Goal: Task Accomplishment & Management: Use online tool/utility

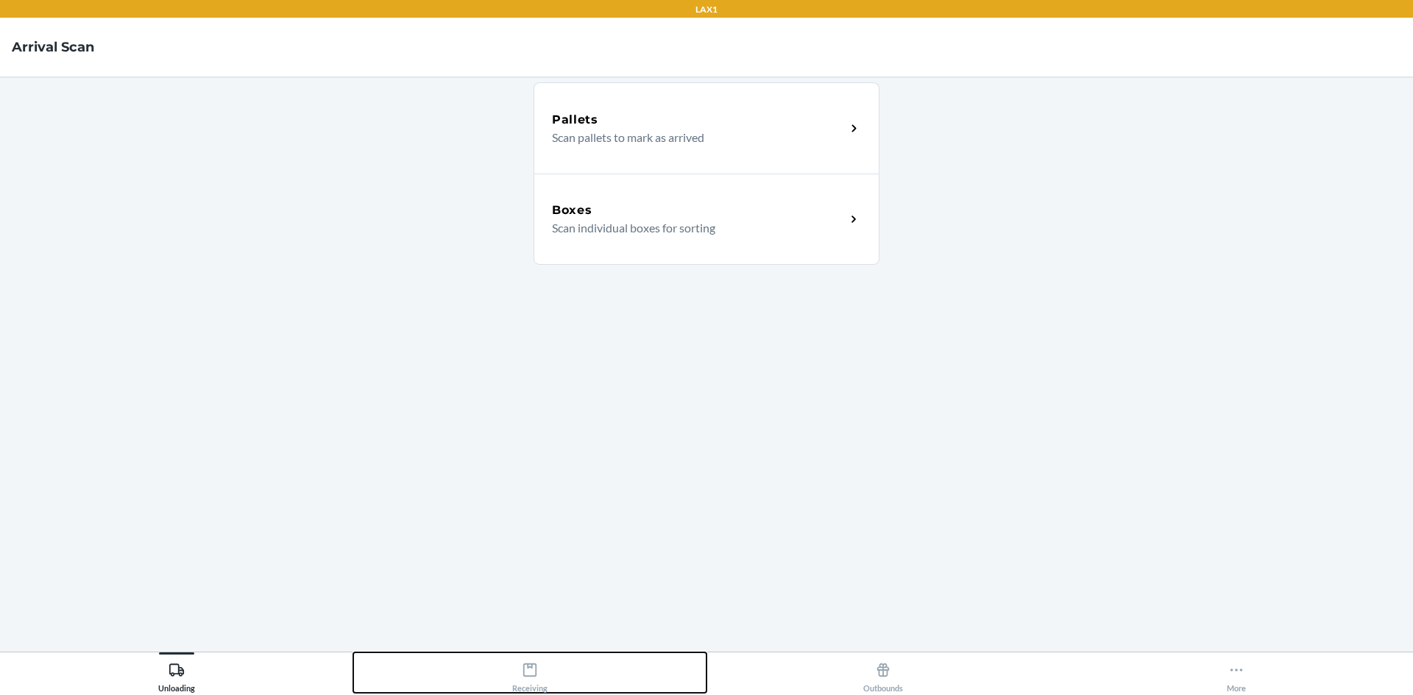
click at [528, 677] on icon at bounding box center [529, 670] width 13 height 13
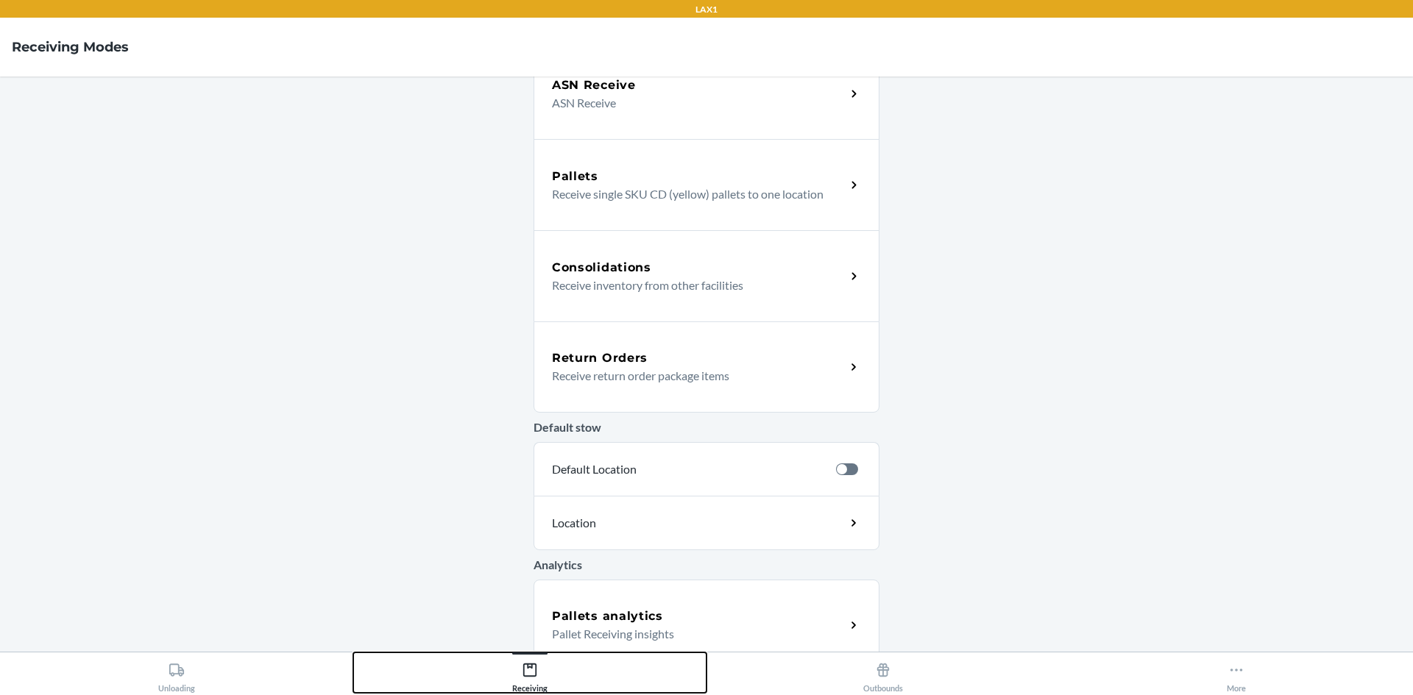
scroll to position [221, 0]
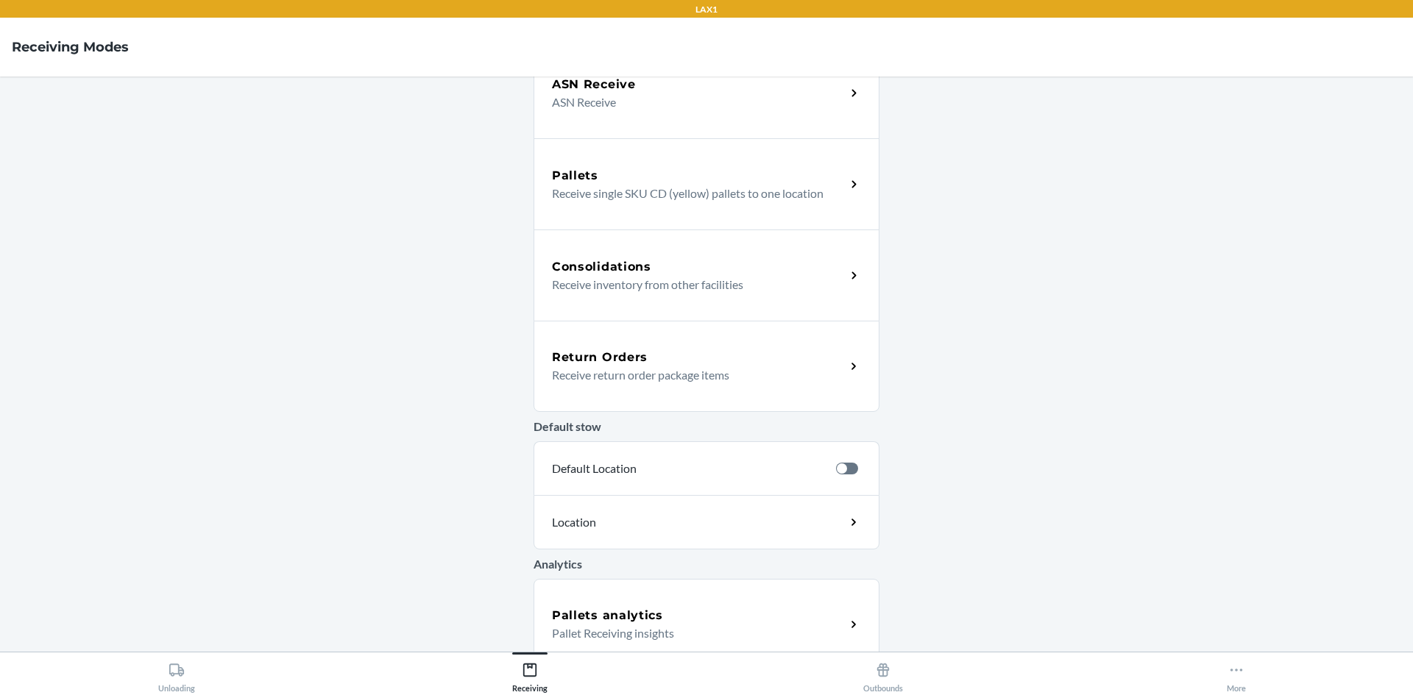
click at [683, 356] on div "Return Orders" at bounding box center [699, 358] width 294 height 18
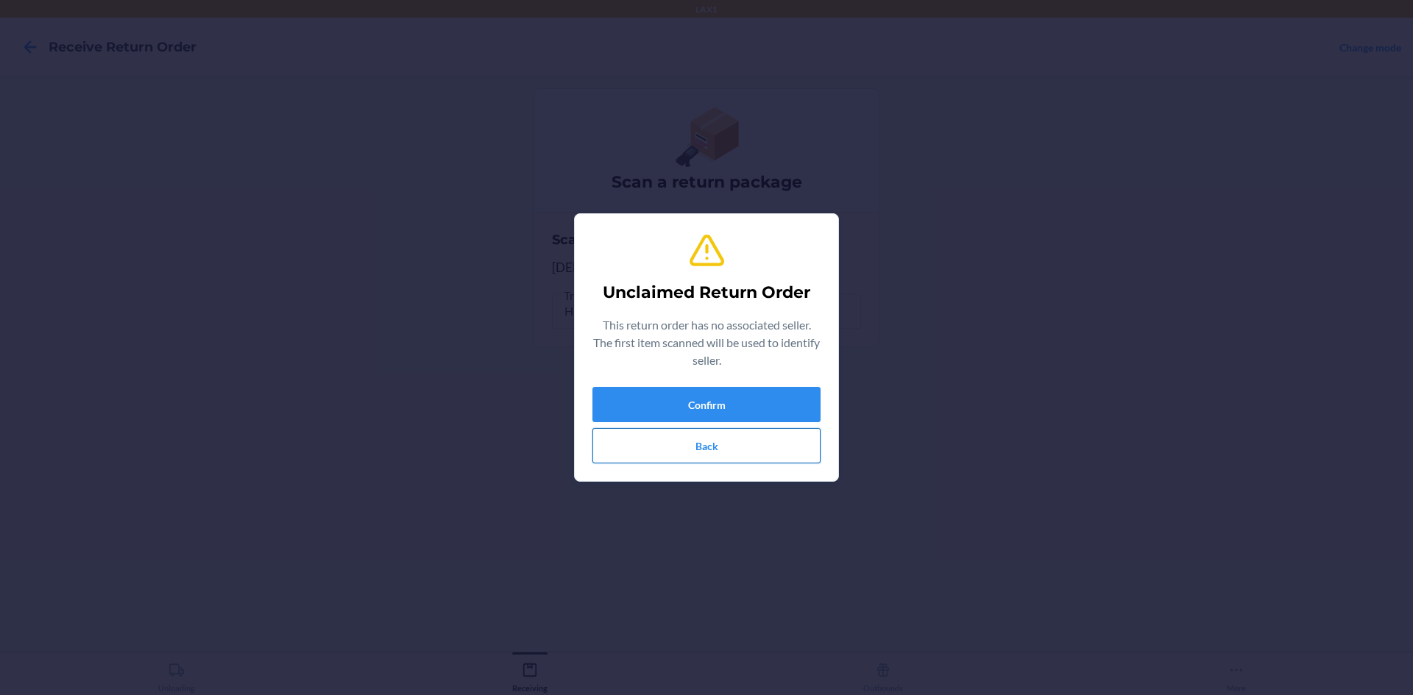
click at [744, 439] on button "Back" at bounding box center [706, 445] width 228 height 35
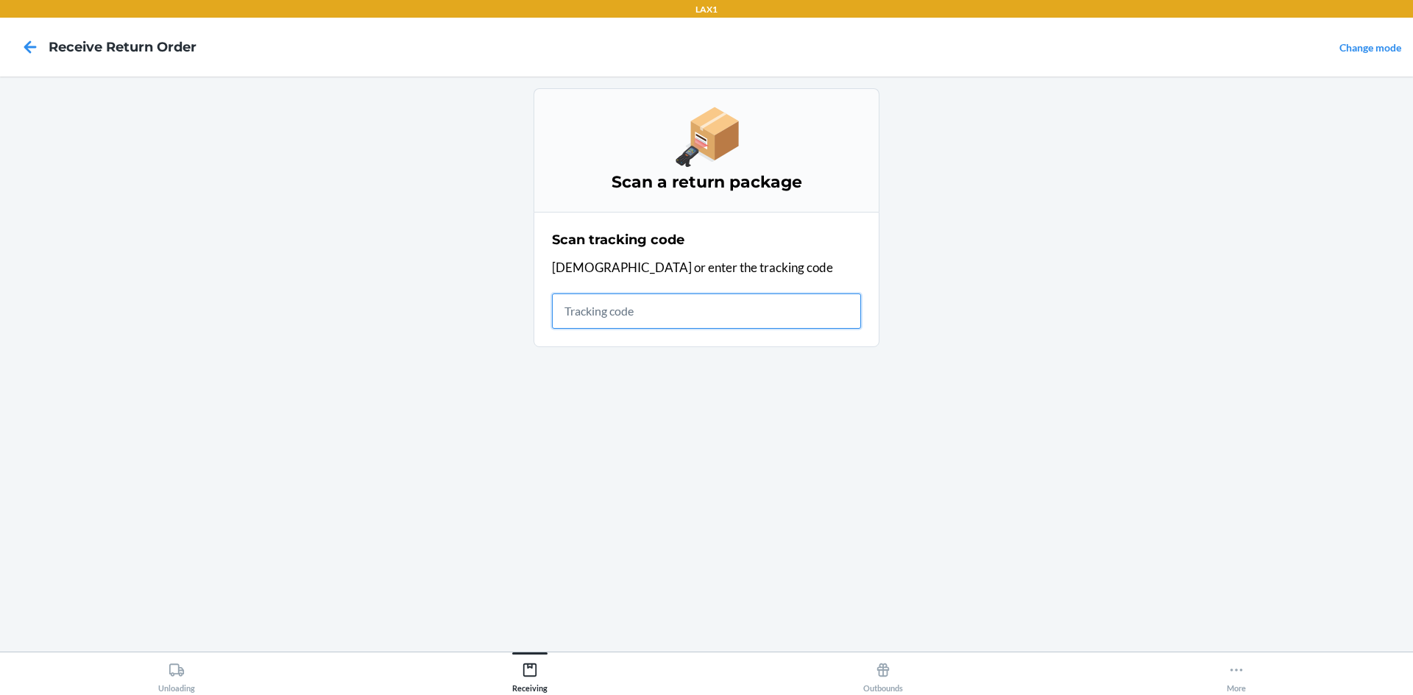
click at [685, 305] on input "text" at bounding box center [706, 311] width 309 height 35
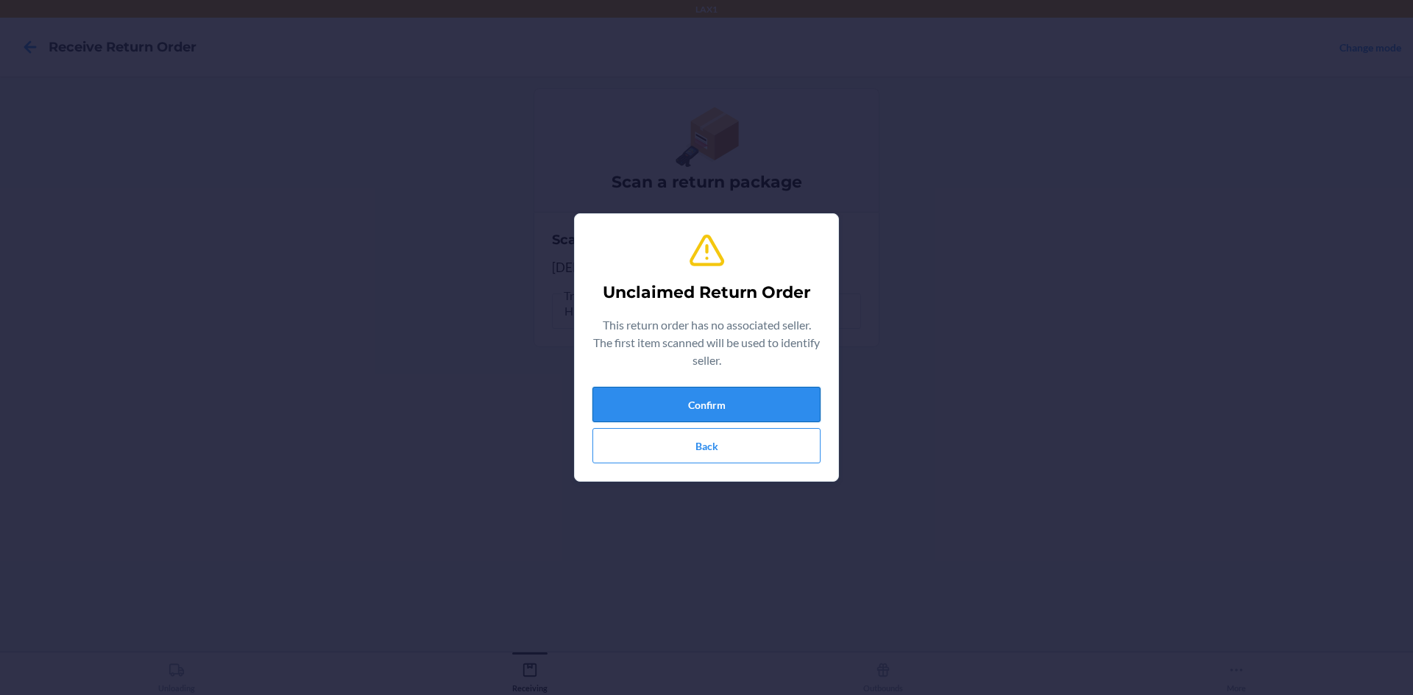
click at [726, 390] on button "Confirm" at bounding box center [706, 404] width 228 height 35
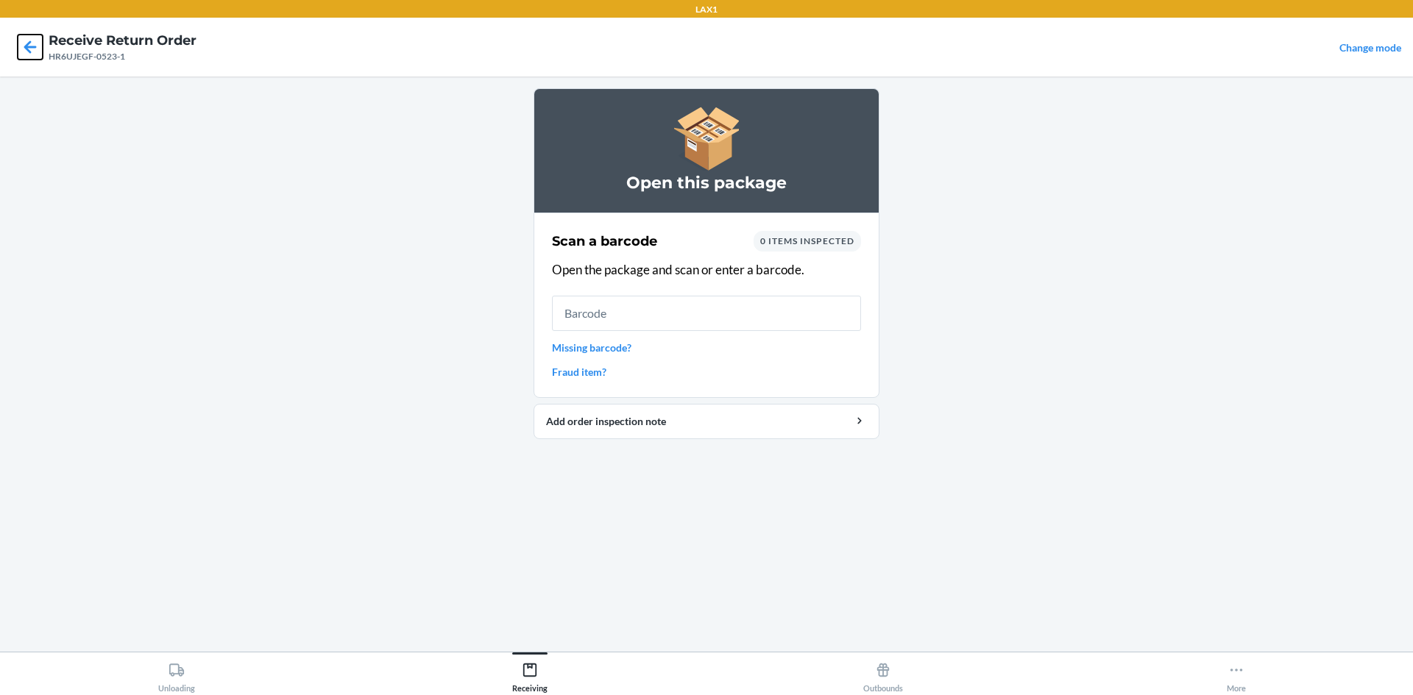
click at [25, 44] on icon at bounding box center [30, 47] width 25 height 25
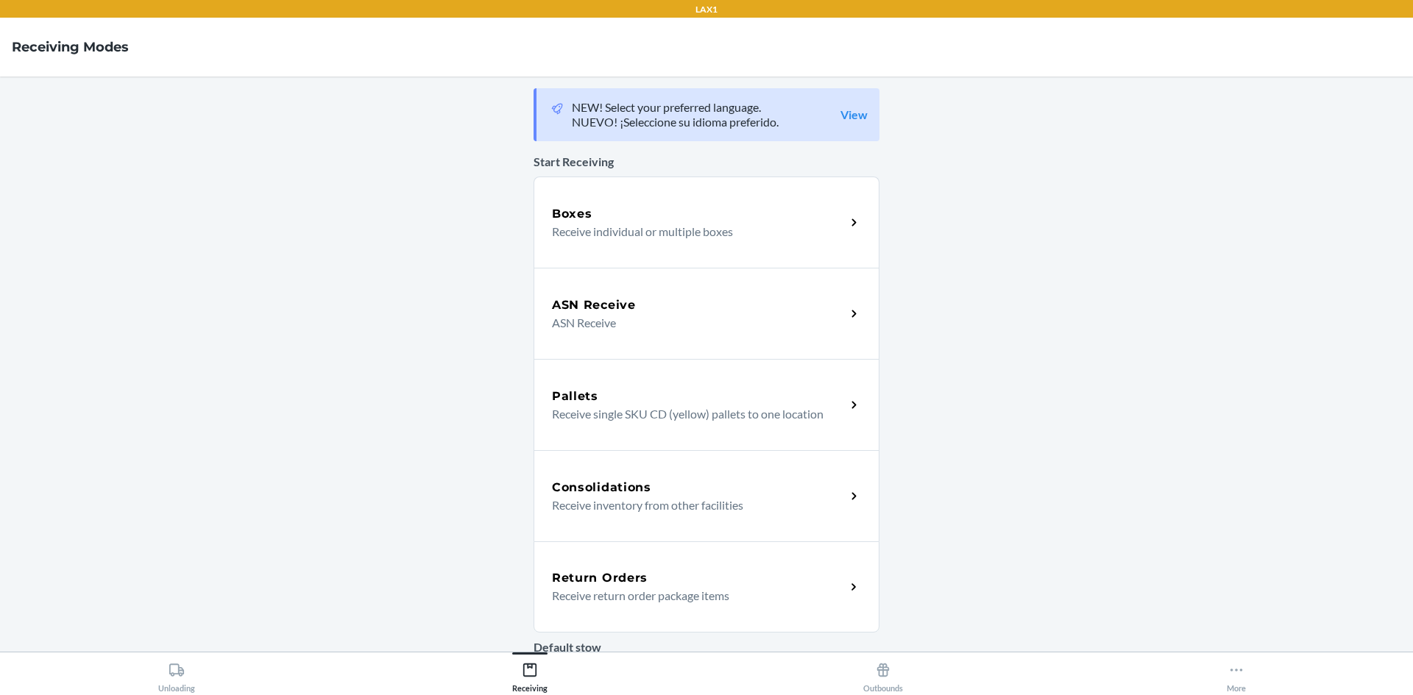
scroll to position [221, 0]
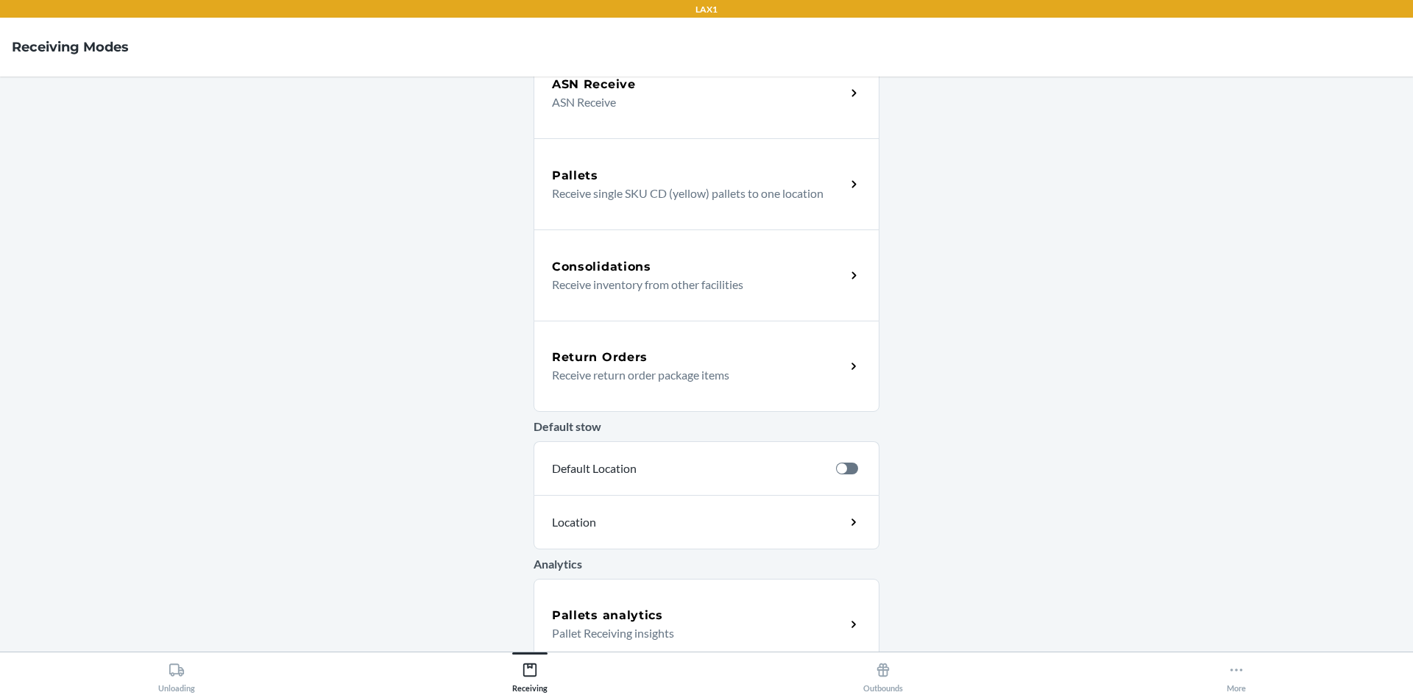
click at [695, 393] on div "Return Orders Receive return order package items" at bounding box center [706, 366] width 346 height 91
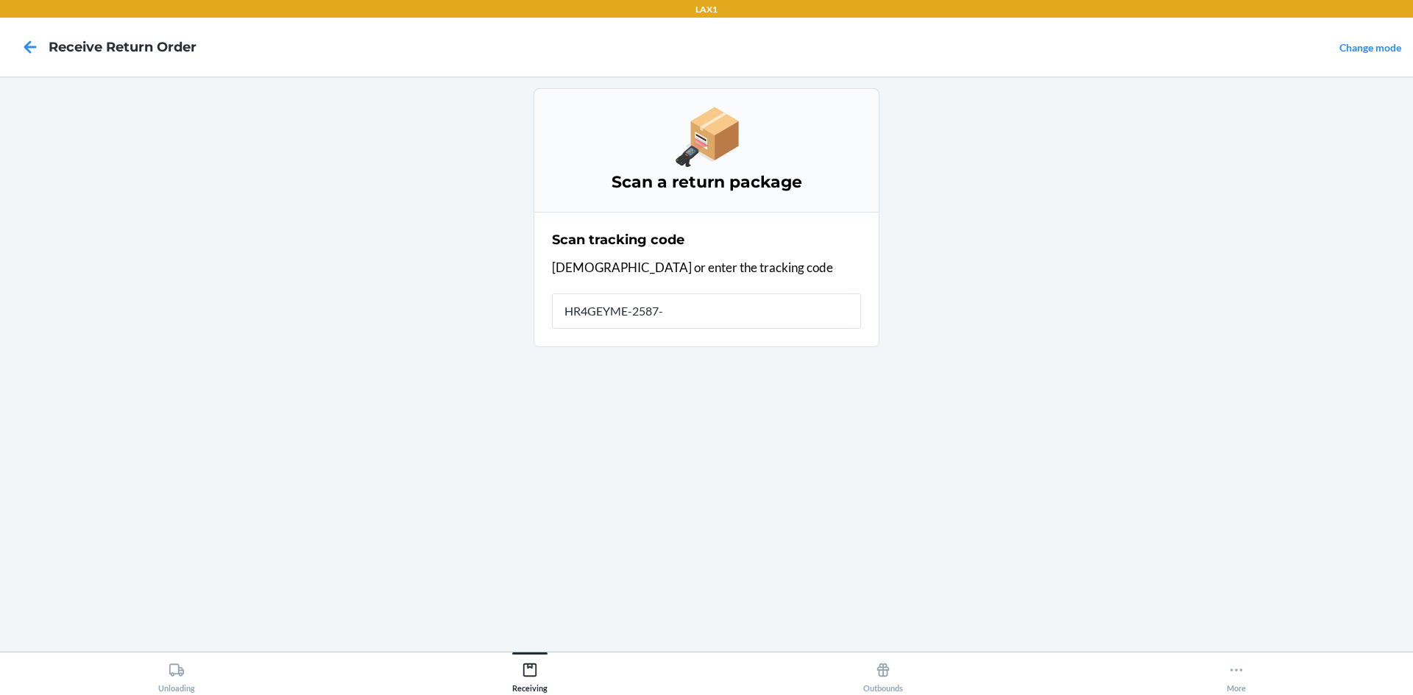
type input "HR4GEYME-2587-1"
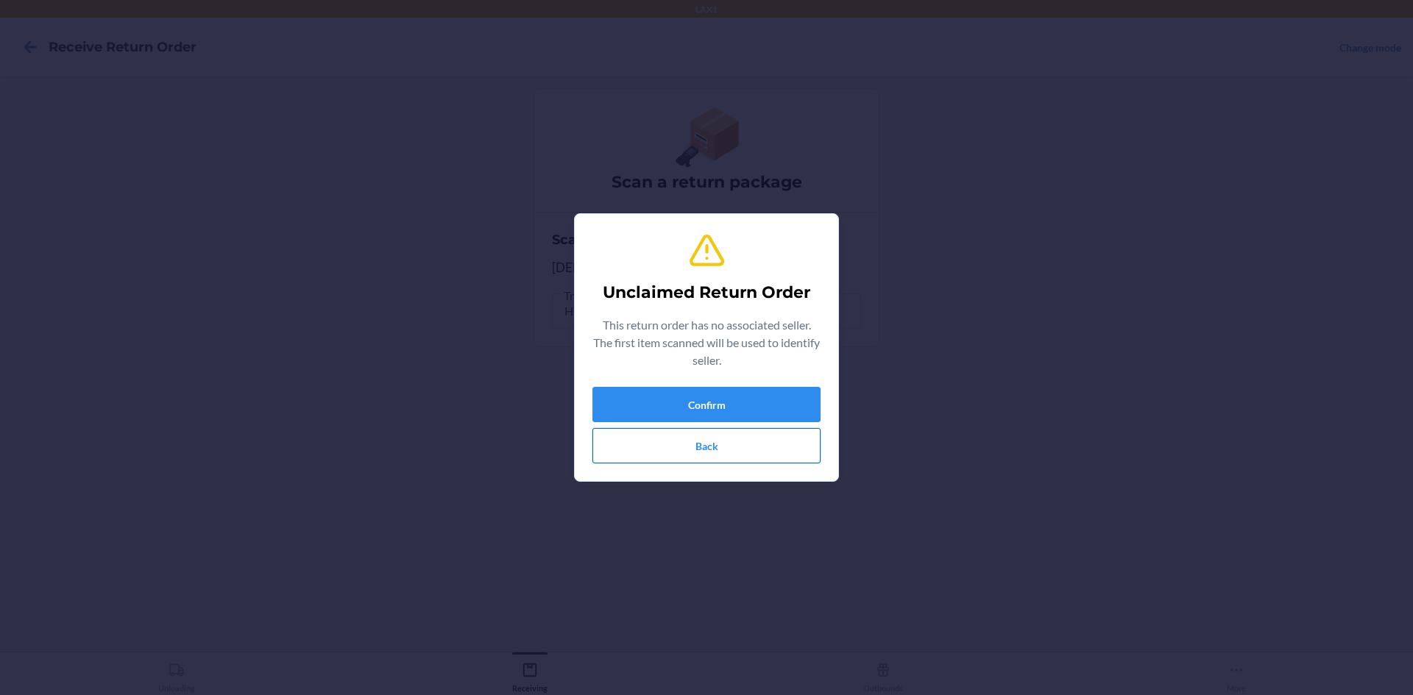
click at [704, 449] on button "Back" at bounding box center [706, 445] width 228 height 35
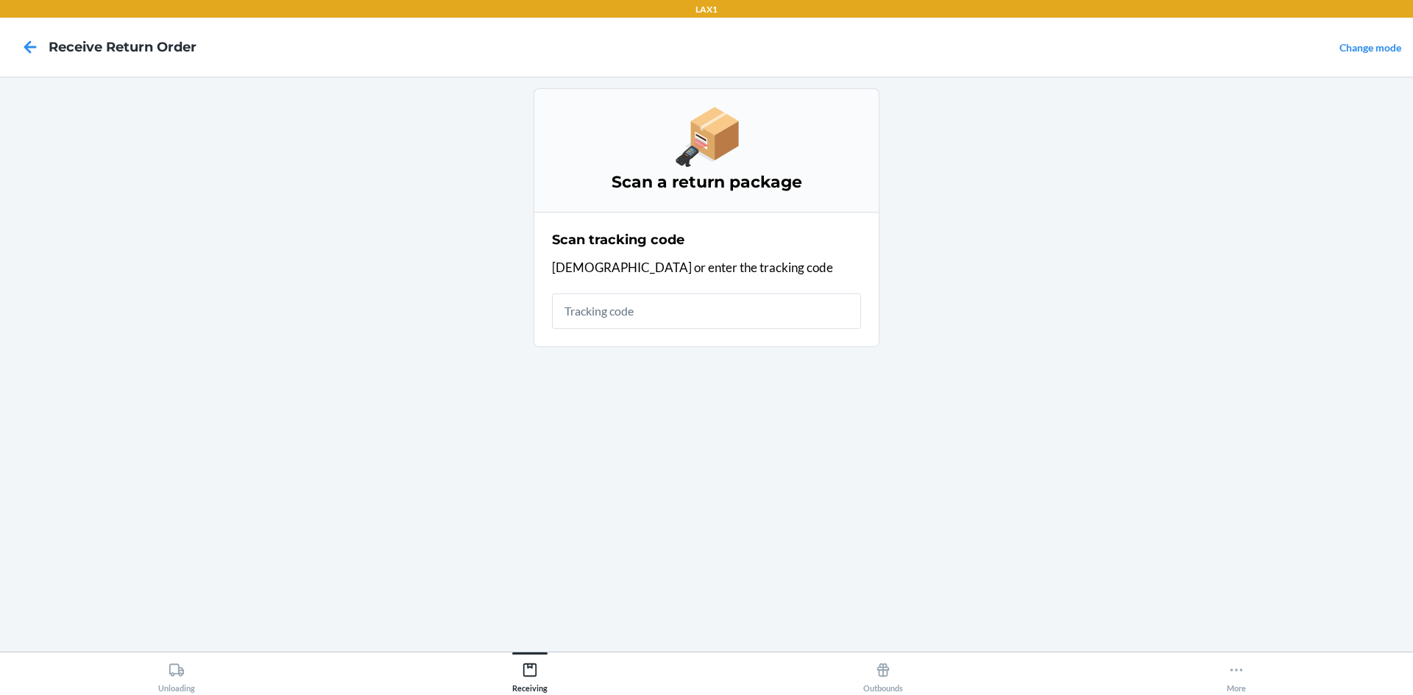
click at [664, 335] on section "Scan tracking code Scan or enter the tracking code" at bounding box center [706, 279] width 346 height 135
click at [674, 289] on div "Scan tracking code Scan or enter the tracking code" at bounding box center [706, 279] width 309 height 107
click at [676, 307] on input "text" at bounding box center [706, 311] width 309 height 35
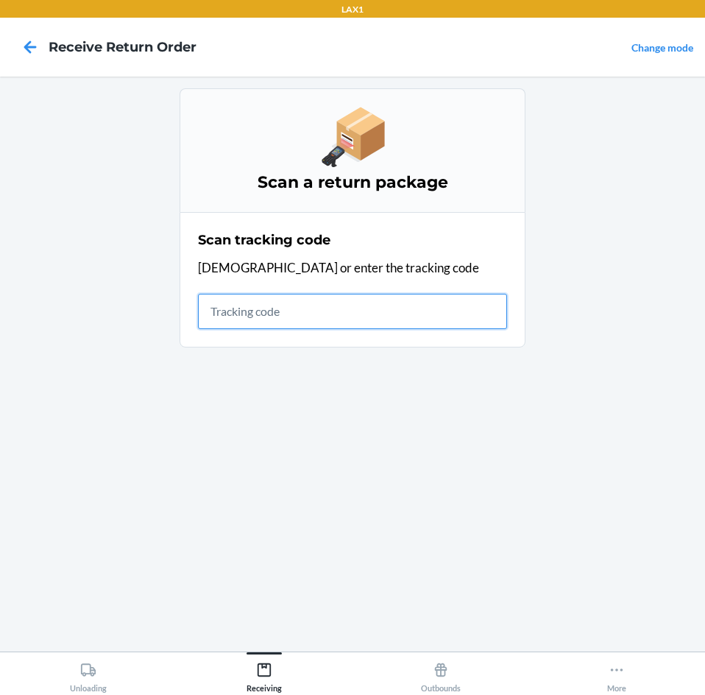
click at [416, 321] on input "text" at bounding box center [352, 311] width 309 height 35
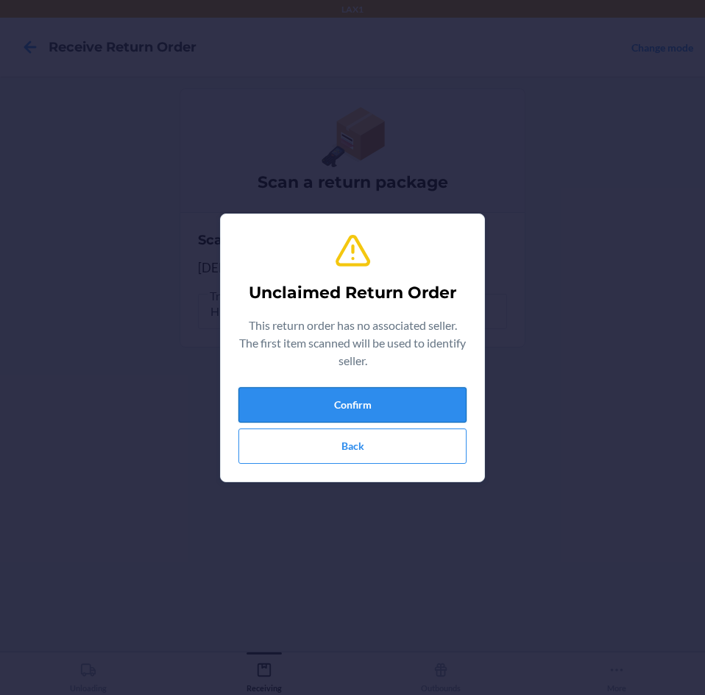
click at [377, 400] on button "Confirm" at bounding box center [352, 404] width 228 height 35
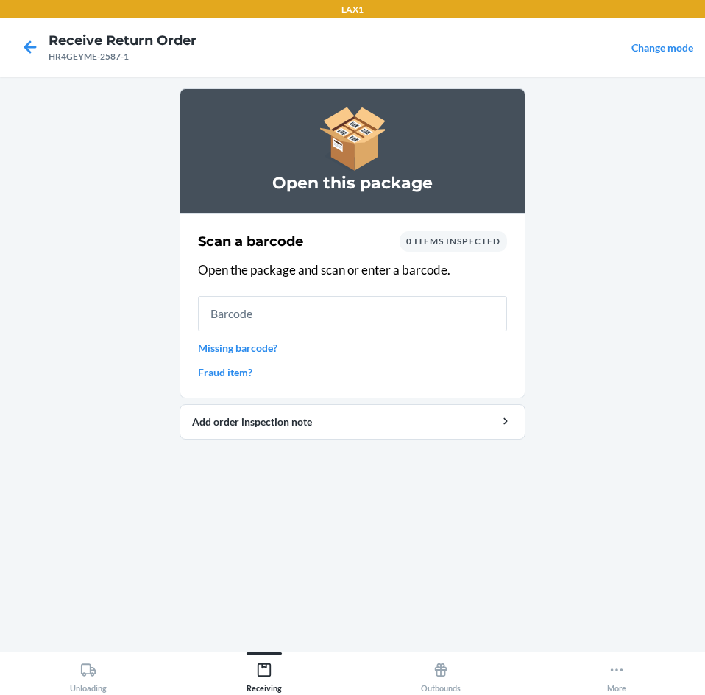
click at [329, 327] on input "text" at bounding box center [352, 313] width 309 height 35
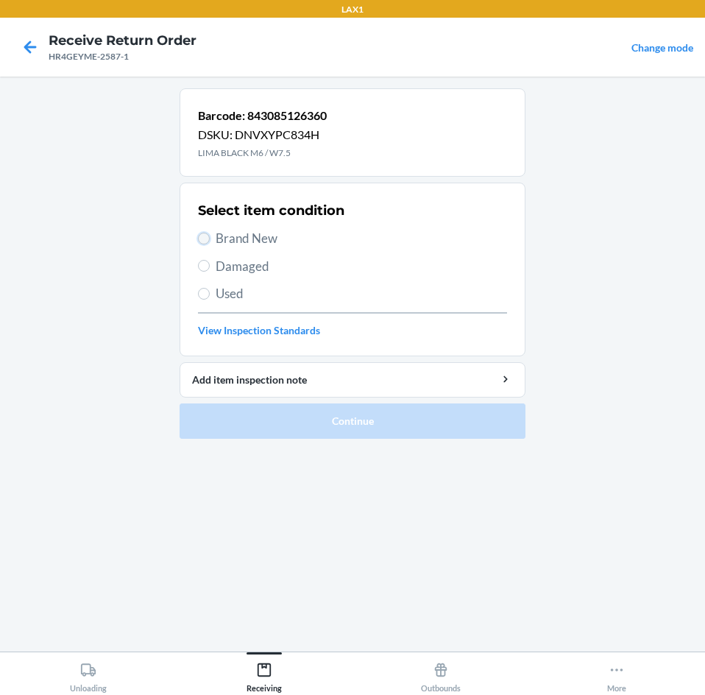
click at [207, 241] on input "Brand New" at bounding box center [204, 239] width 12 height 12
radio input "true"
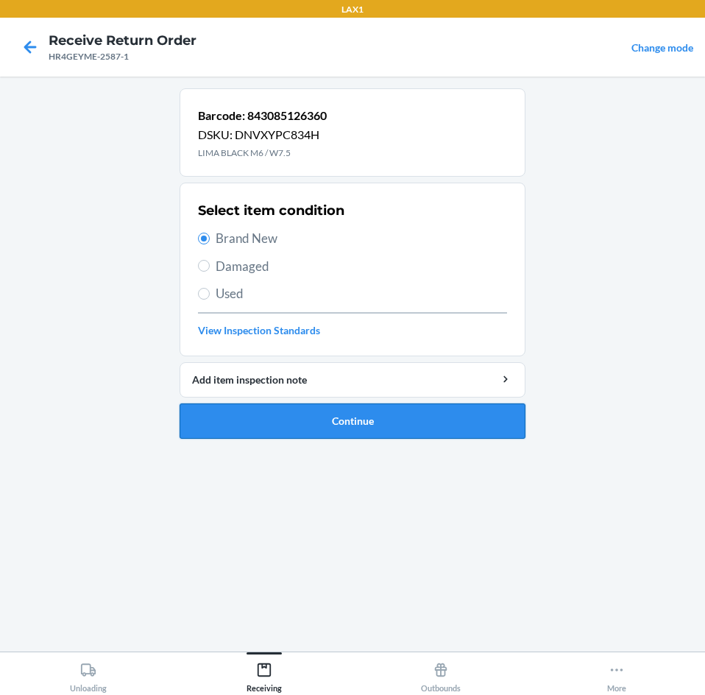
click at [430, 420] on button "Continue" at bounding box center [353, 420] width 346 height 35
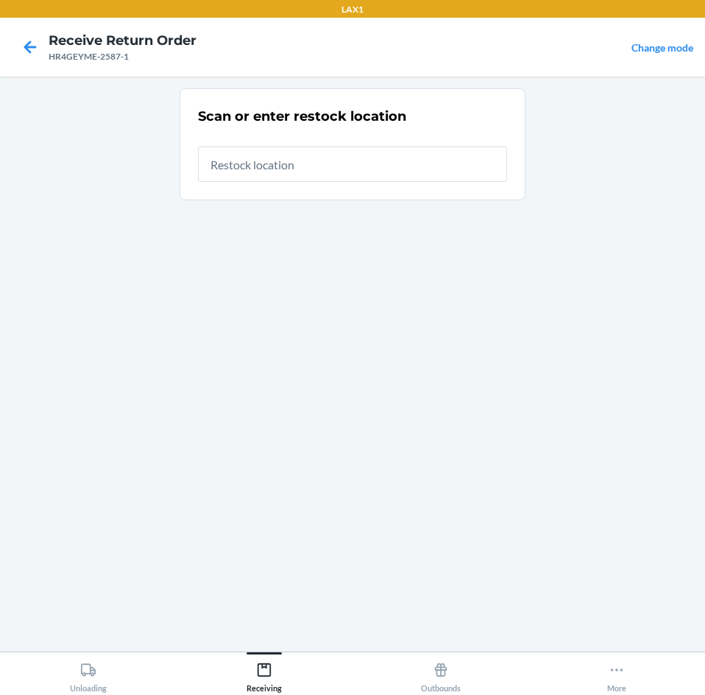
click at [441, 166] on input "text" at bounding box center [352, 163] width 309 height 35
type input "RTCART027"
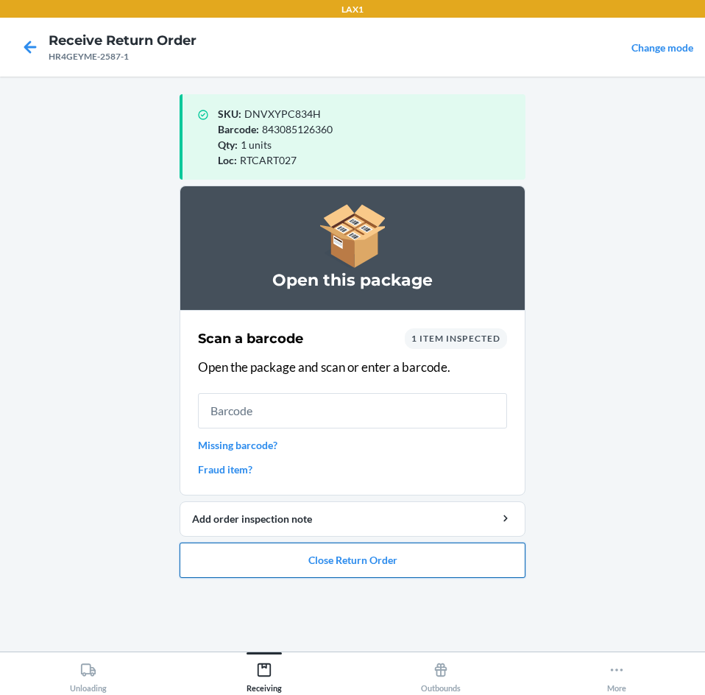
click at [399, 556] on button "Close Return Order" at bounding box center [353, 559] width 346 height 35
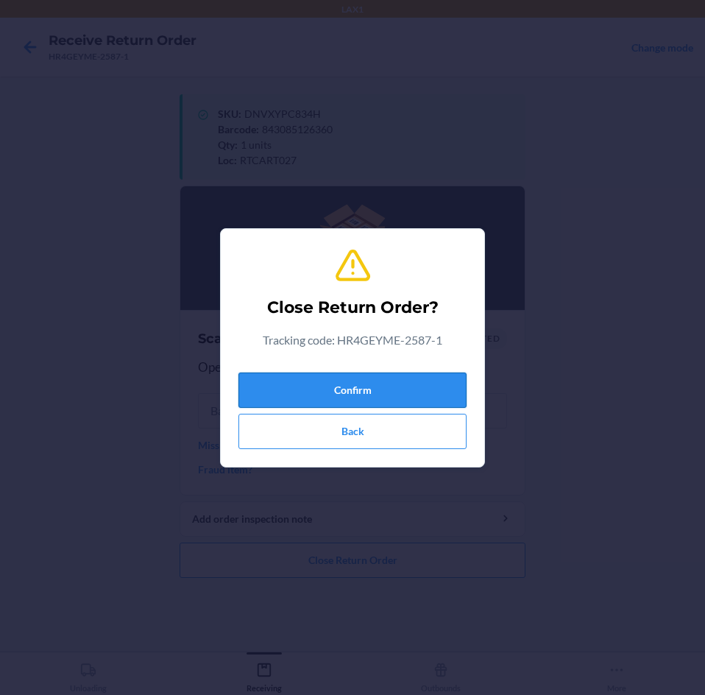
click at [377, 399] on button "Confirm" at bounding box center [352, 389] width 228 height 35
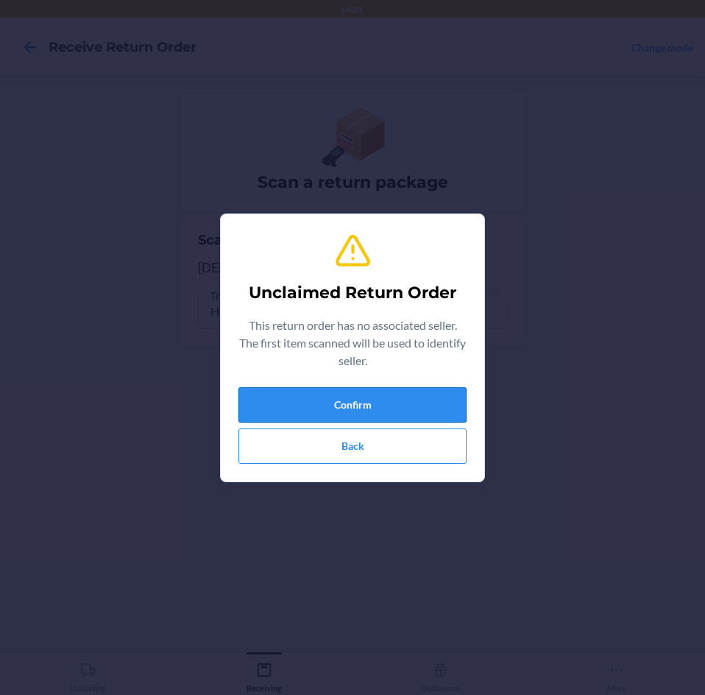
click at [420, 393] on button "Confirm" at bounding box center [352, 404] width 228 height 35
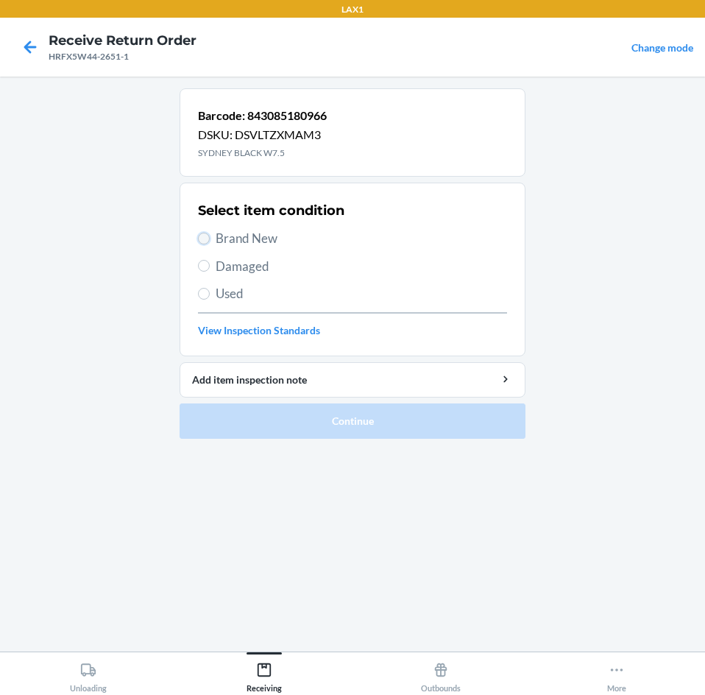
click at [207, 234] on input "Brand New" at bounding box center [204, 239] width 12 height 12
radio input "true"
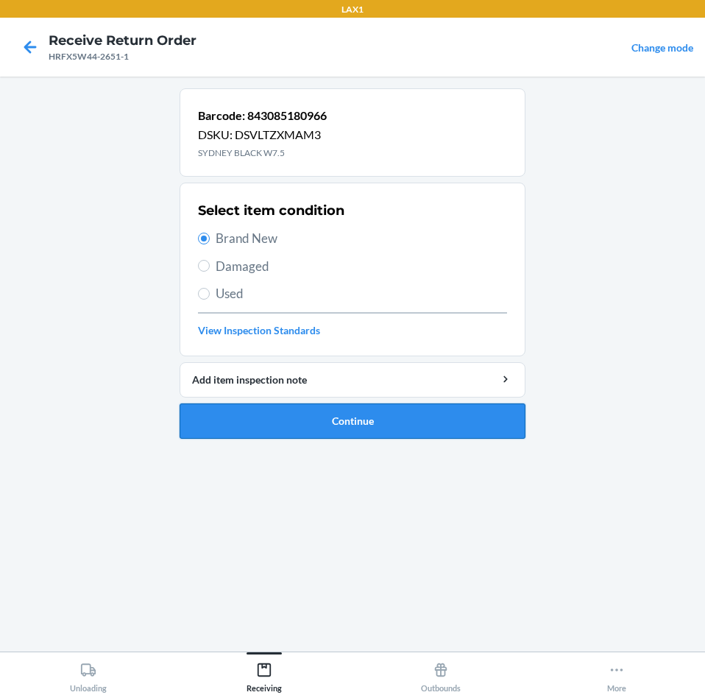
click at [297, 410] on button "Continue" at bounding box center [353, 420] width 346 height 35
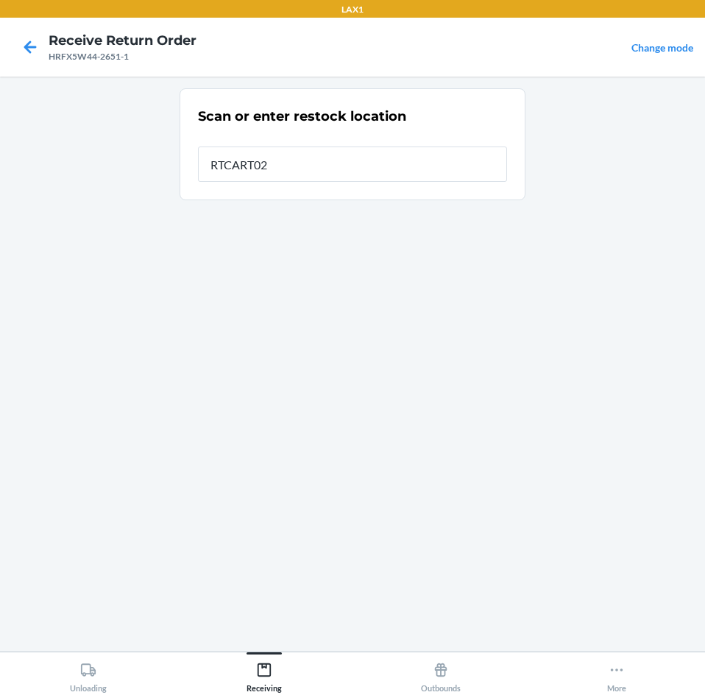
type input "RTCART027"
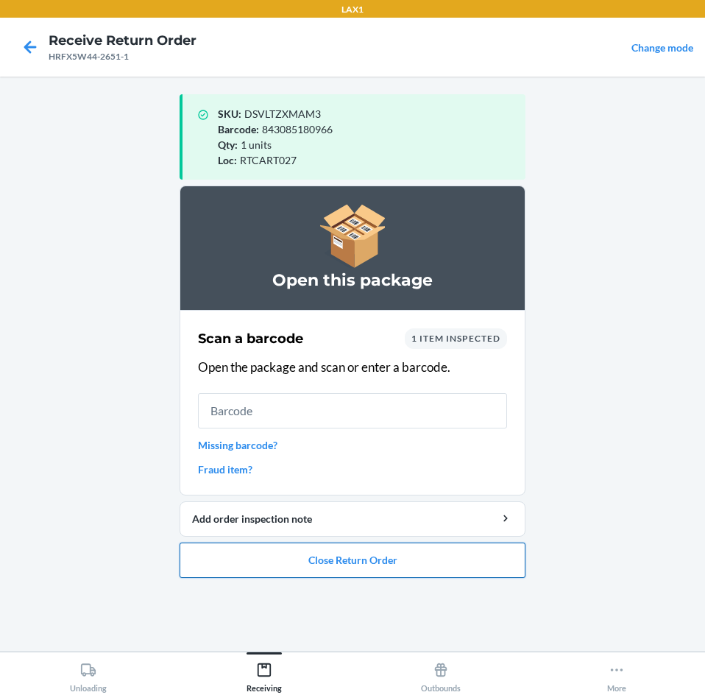
click at [427, 569] on button "Close Return Order" at bounding box center [353, 559] width 346 height 35
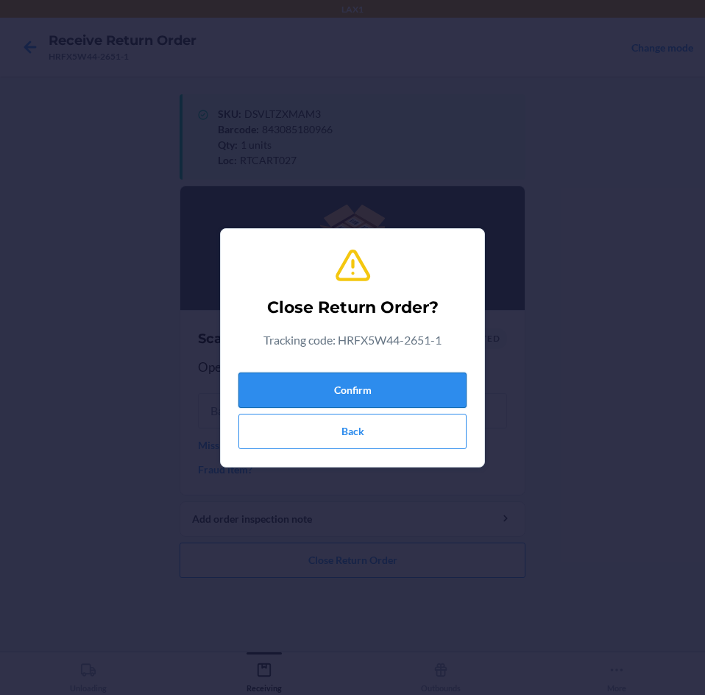
click at [376, 389] on button "Confirm" at bounding box center [352, 389] width 228 height 35
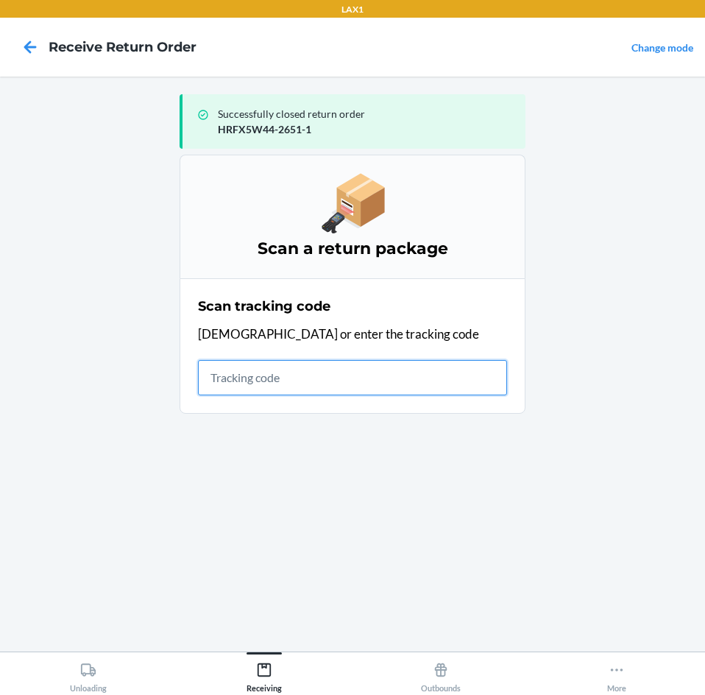
click at [344, 383] on input "text" at bounding box center [352, 377] width 309 height 35
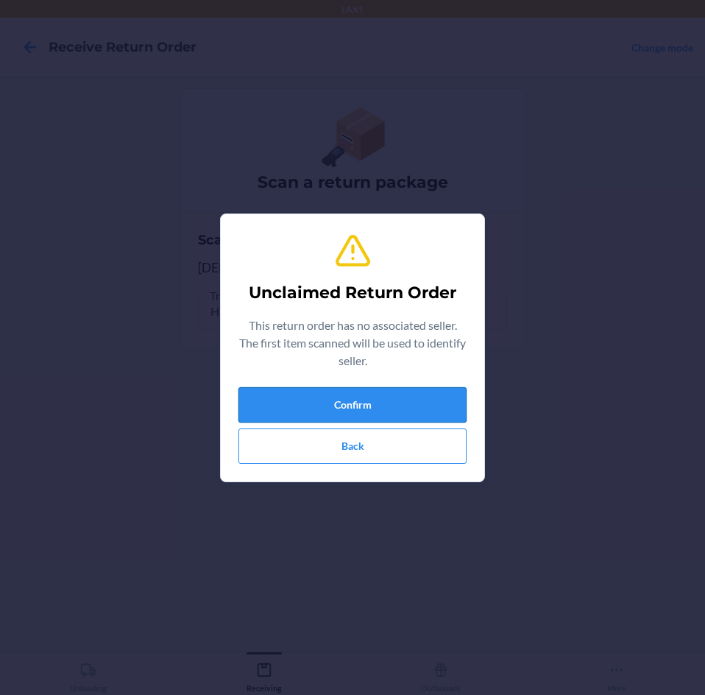
click at [351, 413] on button "Confirm" at bounding box center [352, 404] width 228 height 35
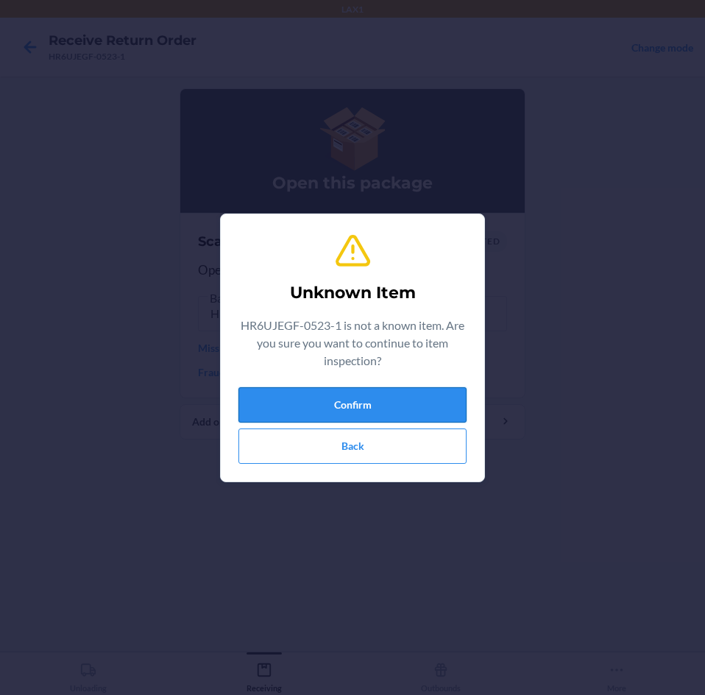
click at [397, 394] on button "Confirm" at bounding box center [352, 404] width 228 height 35
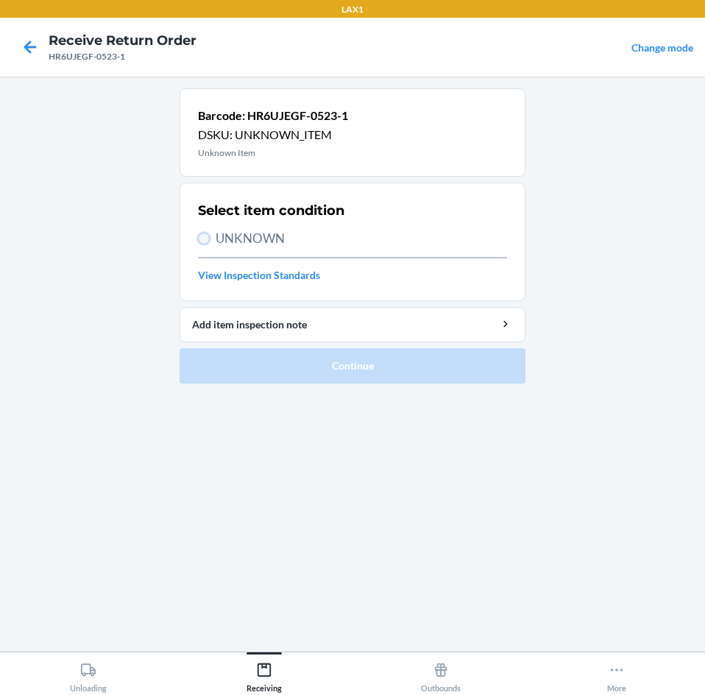
click at [208, 241] on input "UNKNOWN" at bounding box center [204, 239] width 12 height 12
radio input "true"
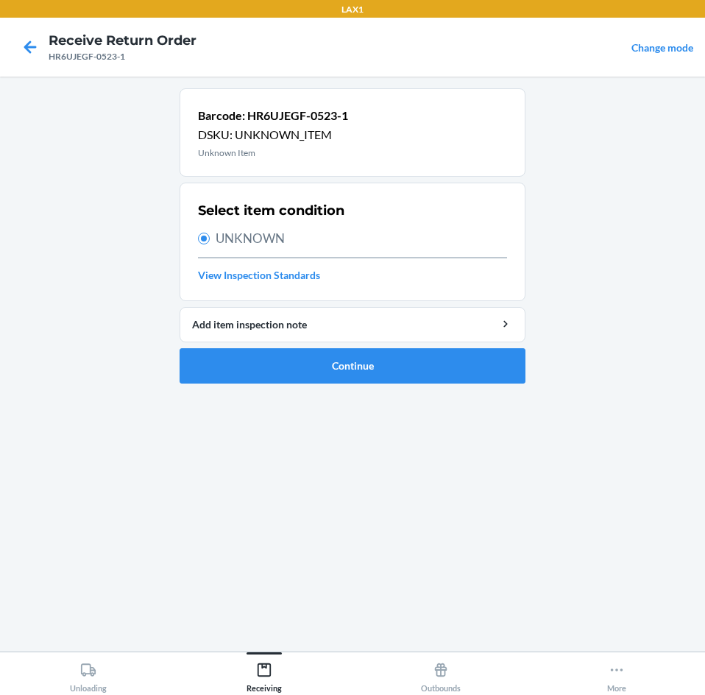
click at [244, 237] on span "UNKNOWN" at bounding box center [361, 238] width 291 height 19
click at [210, 237] on input "UNKNOWN" at bounding box center [204, 239] width 12 height 12
click at [249, 272] on link "View Inspection Standards" at bounding box center [352, 274] width 309 height 15
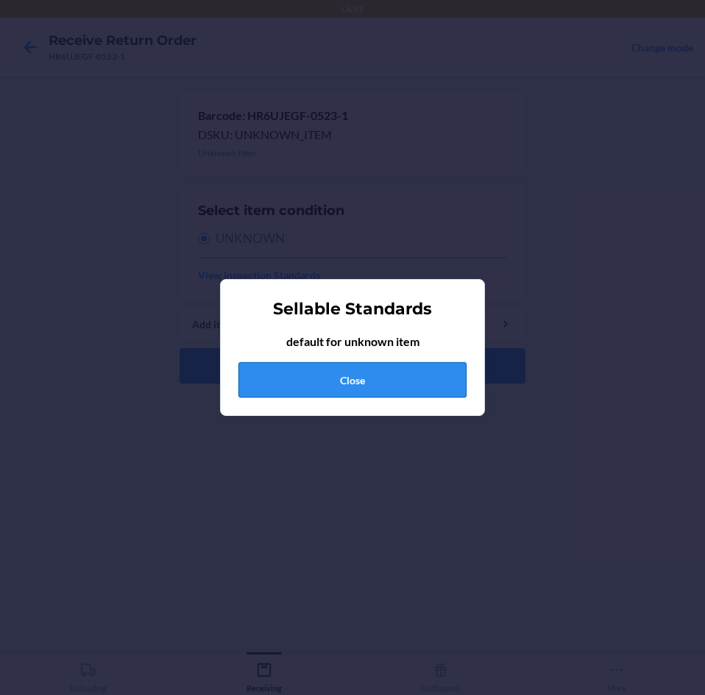
click at [386, 385] on button "Close" at bounding box center [352, 379] width 228 height 35
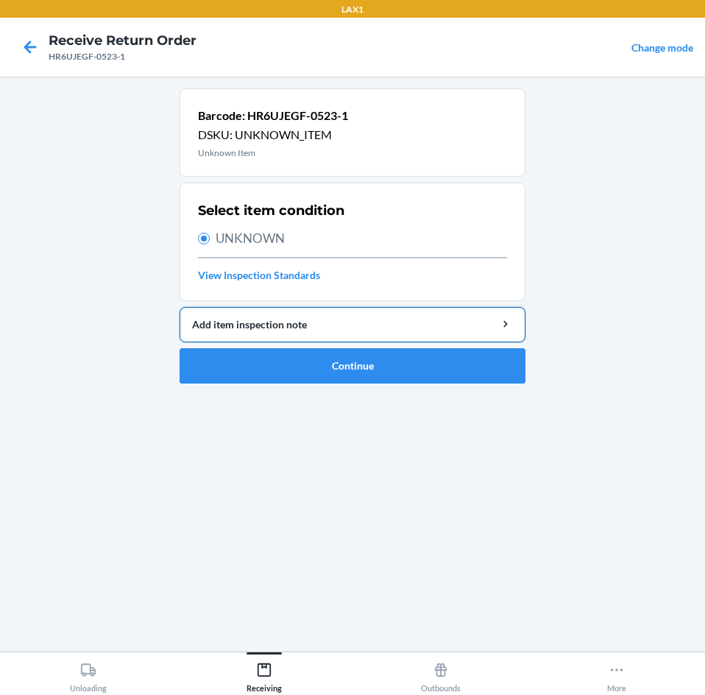
click at [305, 327] on div "Add item inspection note" at bounding box center [352, 323] width 321 height 15
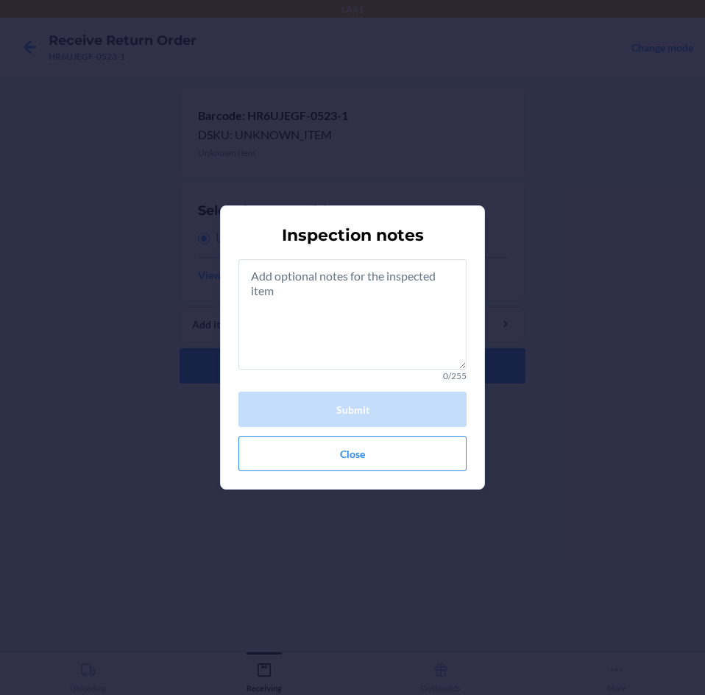
click at [516, 288] on div "Inspection notes 0/255 Submit Close" at bounding box center [352, 347] width 705 height 695
click at [419, 453] on button "Close" at bounding box center [352, 453] width 228 height 35
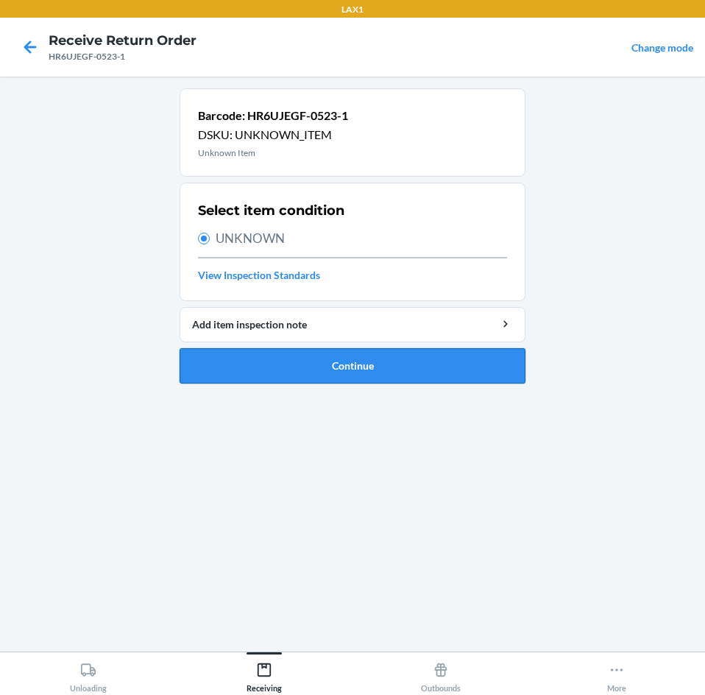
click at [382, 355] on button "Continue" at bounding box center [353, 365] width 346 height 35
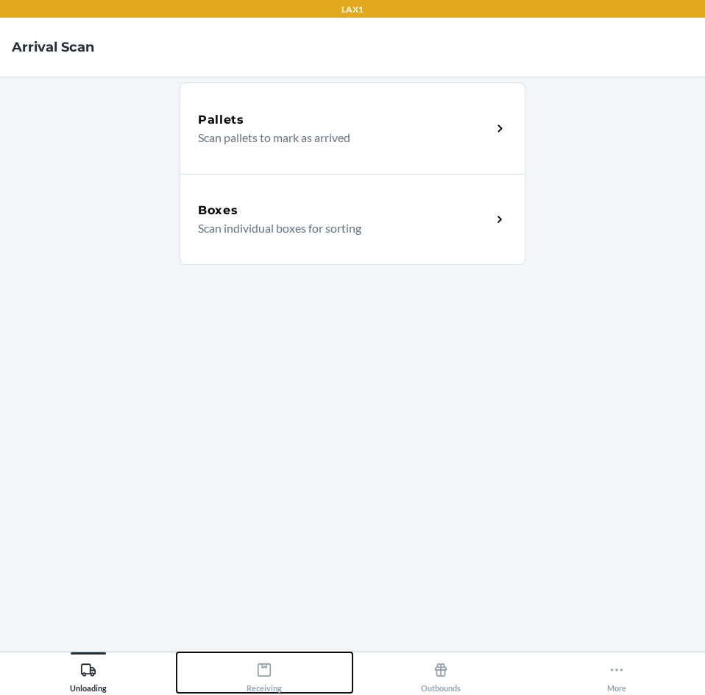
click at [267, 667] on icon at bounding box center [264, 669] width 16 height 16
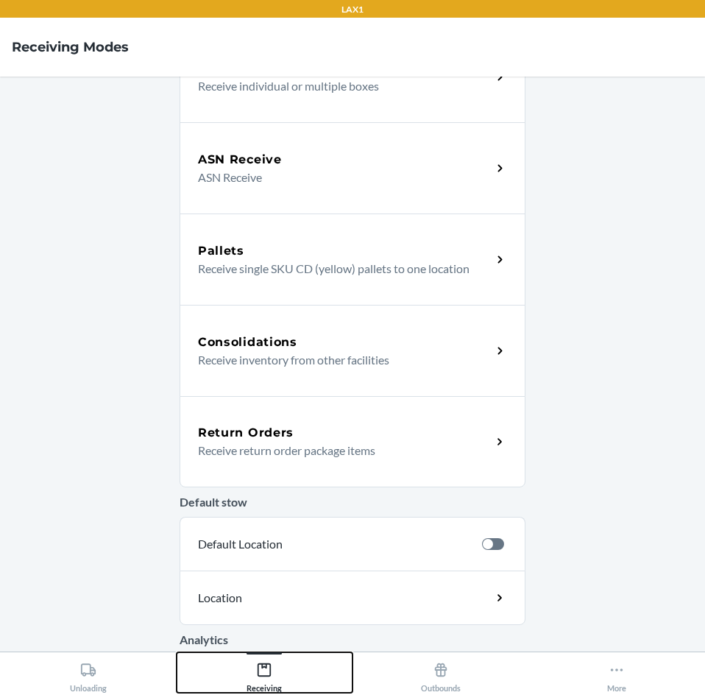
scroll to position [147, 0]
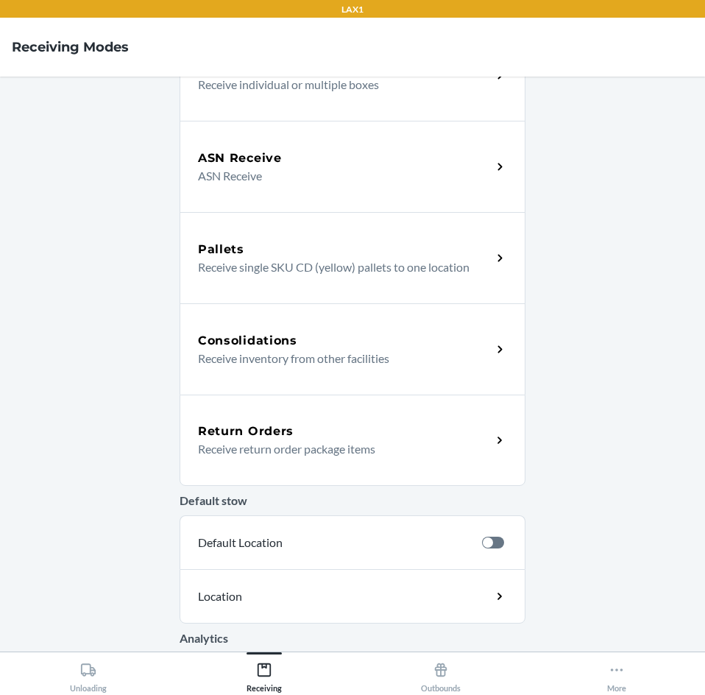
click at [289, 463] on div "Return Orders Receive return order package items" at bounding box center [353, 439] width 346 height 91
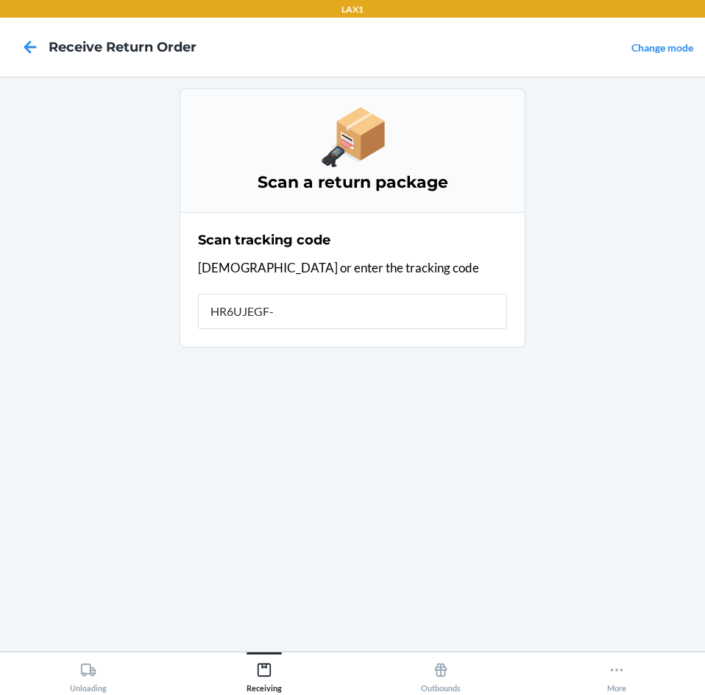
type input "HR6UJEGF-0"
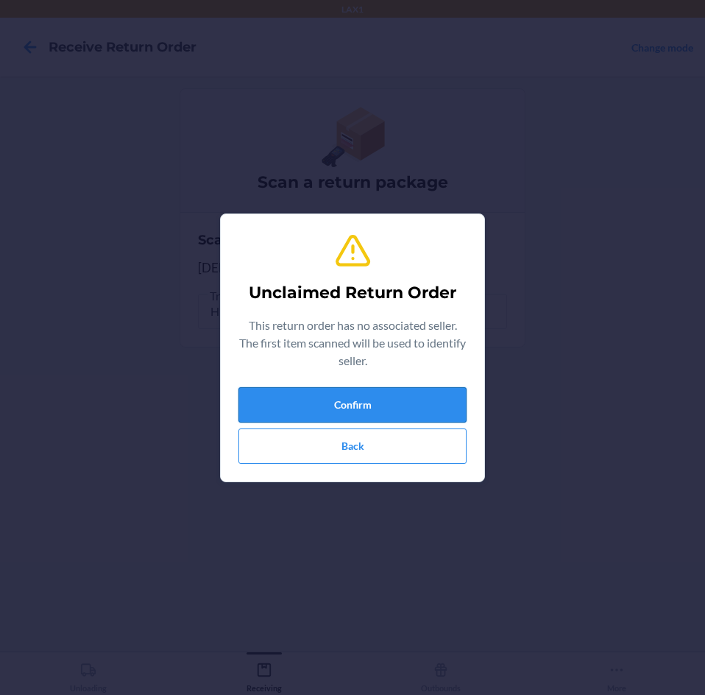
click at [389, 399] on button "Confirm" at bounding box center [352, 404] width 228 height 35
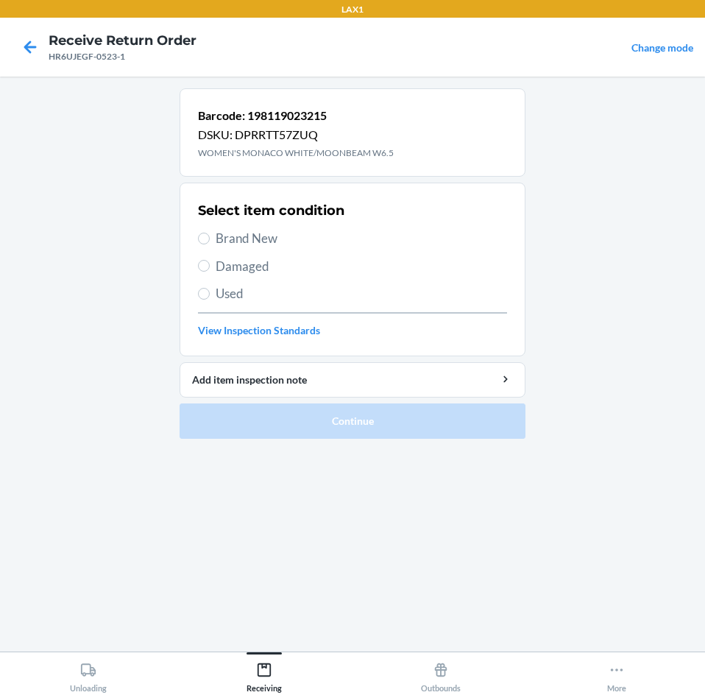
click at [217, 274] on span "Damaged" at bounding box center [361, 266] width 291 height 19
click at [210, 272] on input "Damaged" at bounding box center [204, 266] width 12 height 12
radio input "true"
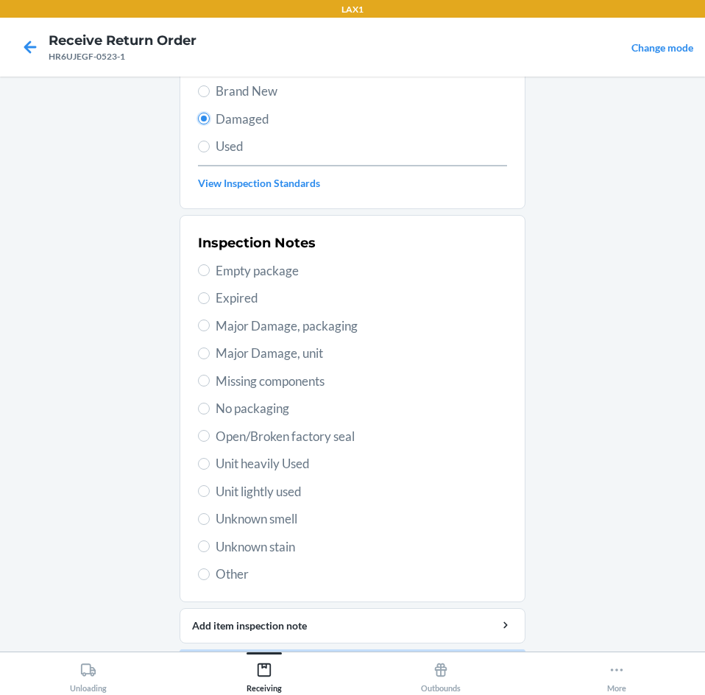
scroll to position [192, 0]
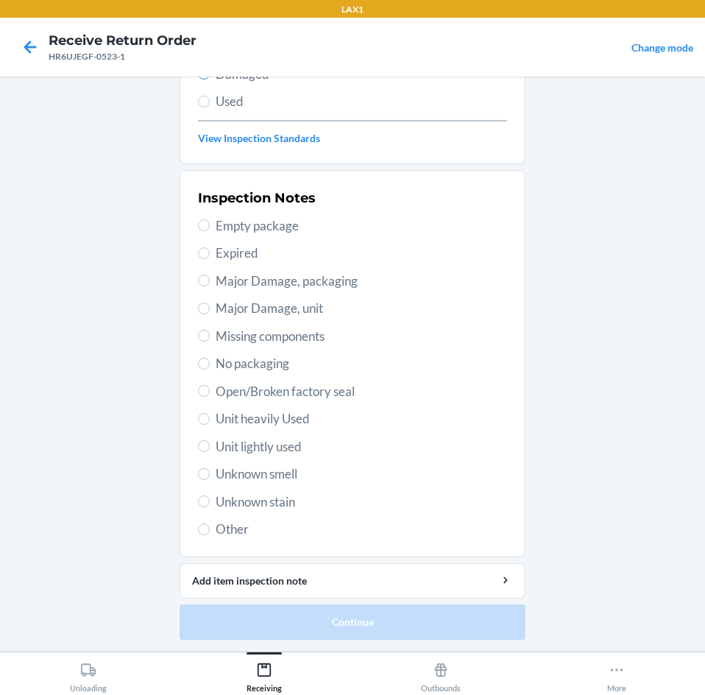
click at [266, 441] on span "Unit lightly used" at bounding box center [361, 446] width 291 height 19
click at [210, 441] on input "Unit lightly used" at bounding box center [204, 446] width 12 height 12
radio input "true"
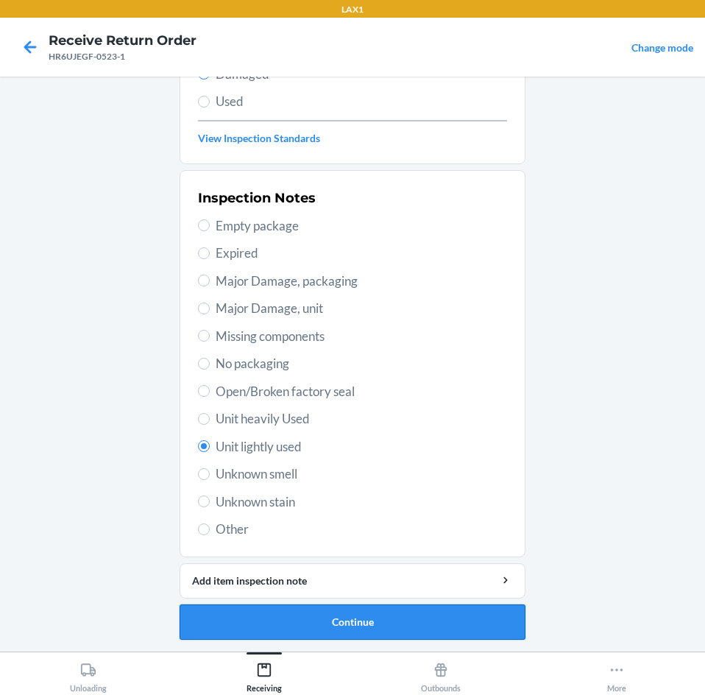
click at [336, 625] on button "Continue" at bounding box center [353, 621] width 346 height 35
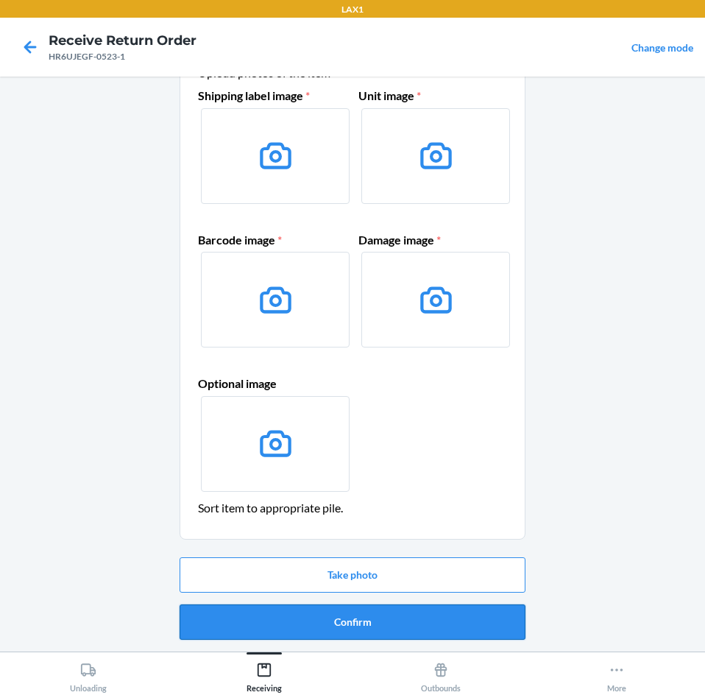
click at [396, 620] on button "Confirm" at bounding box center [353, 621] width 346 height 35
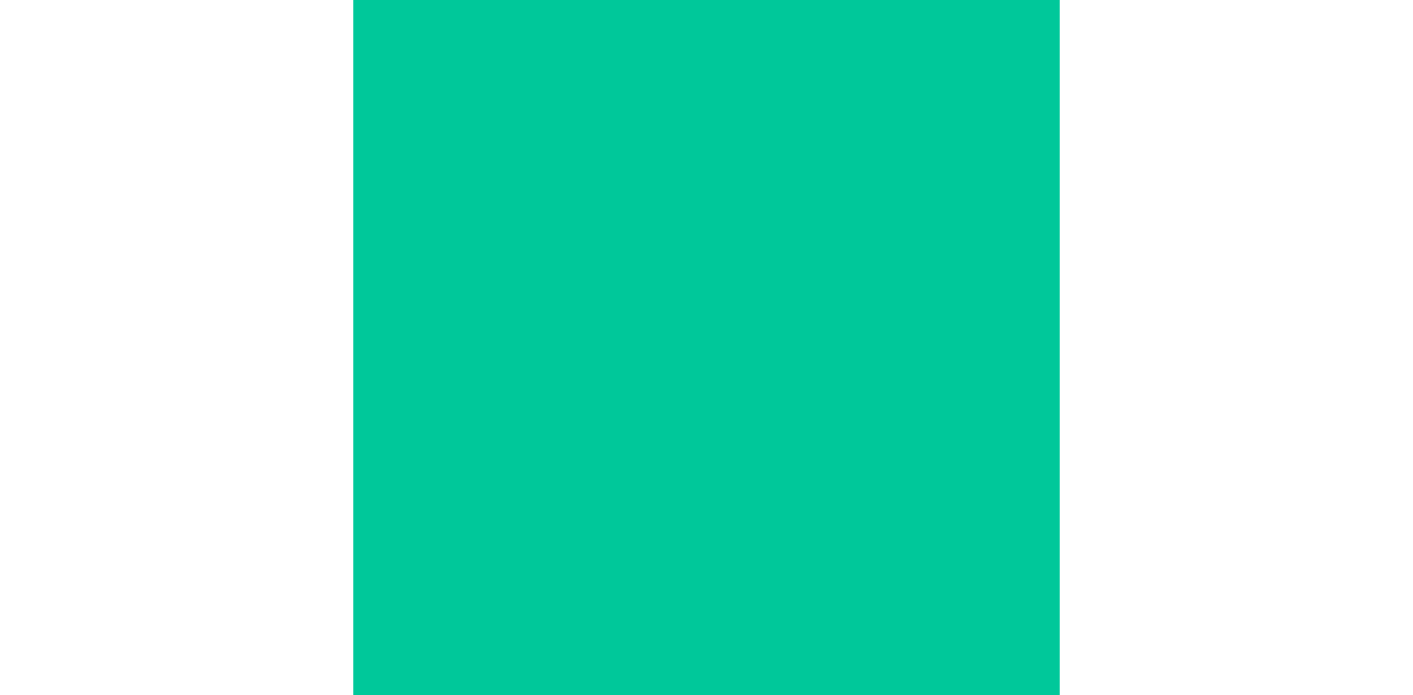
scroll to position [0, 0]
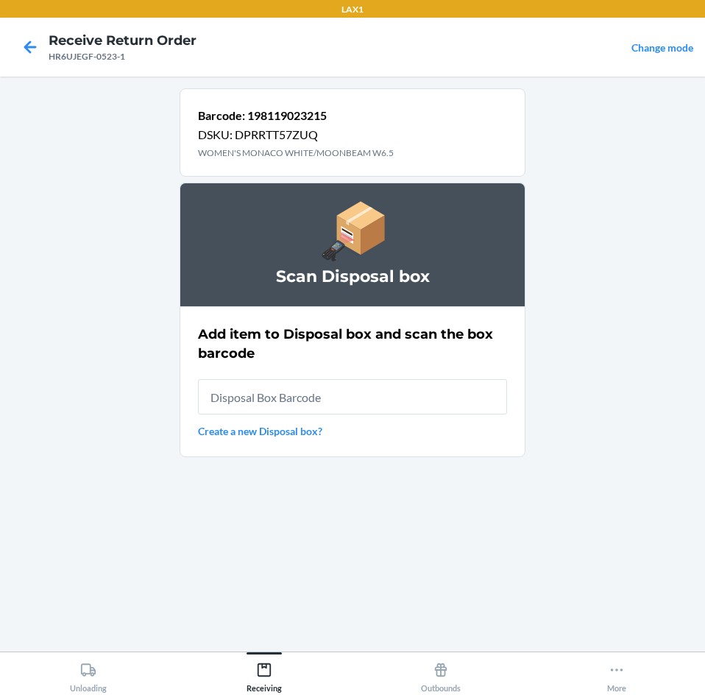
click at [316, 397] on input "text" at bounding box center [352, 396] width 309 height 35
type input "RB0000018V5"
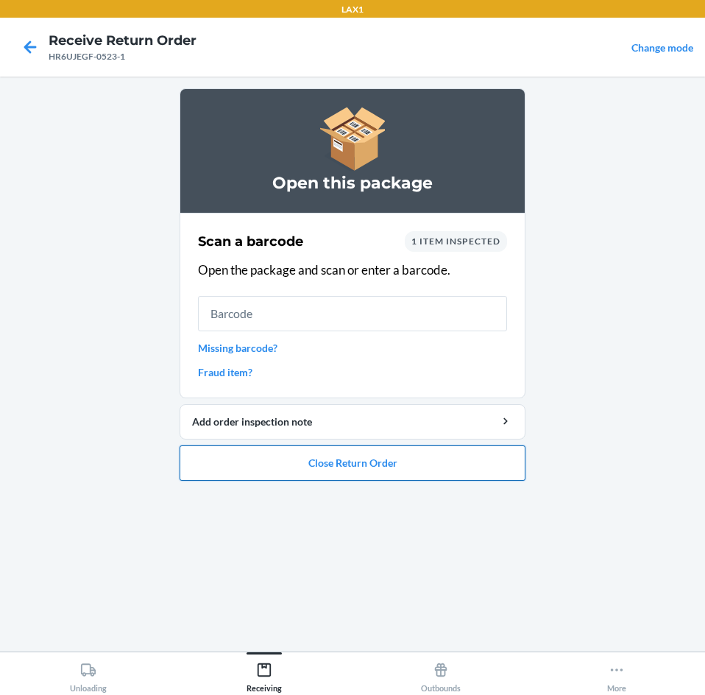
click at [338, 461] on button "Close Return Order" at bounding box center [353, 462] width 346 height 35
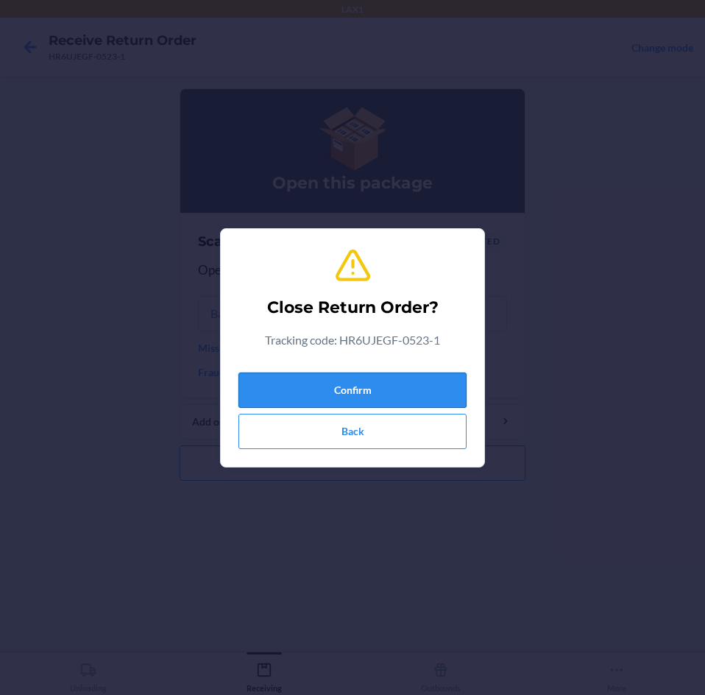
click at [323, 399] on button "Confirm" at bounding box center [352, 389] width 228 height 35
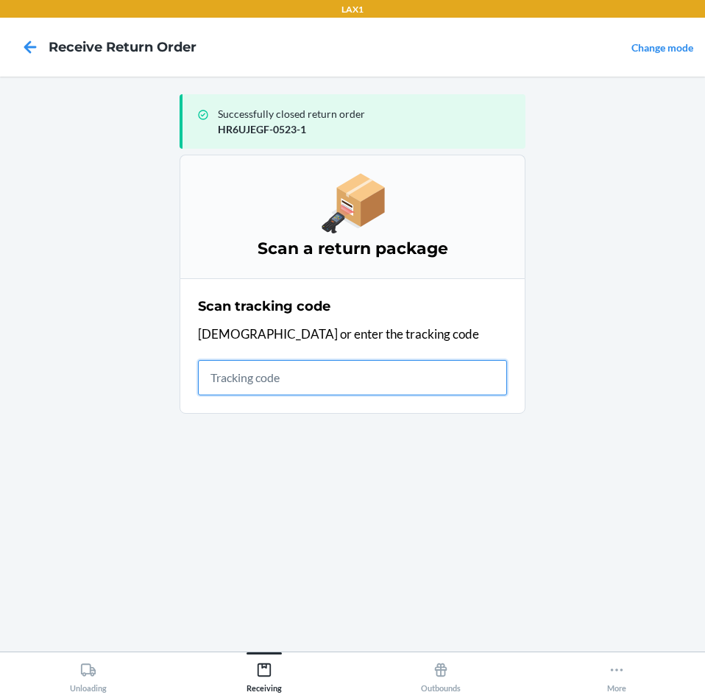
click at [357, 393] on input "text" at bounding box center [352, 377] width 309 height 35
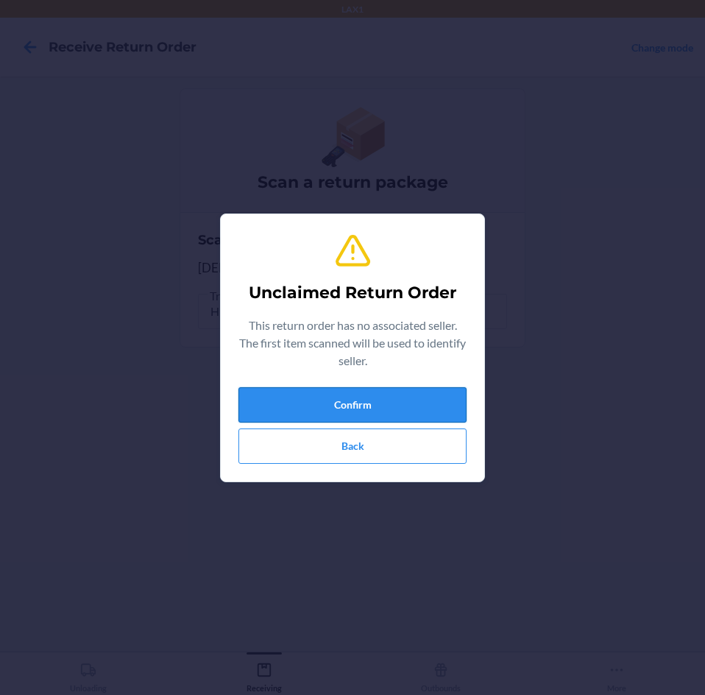
click at [404, 400] on button "Confirm" at bounding box center [352, 404] width 228 height 35
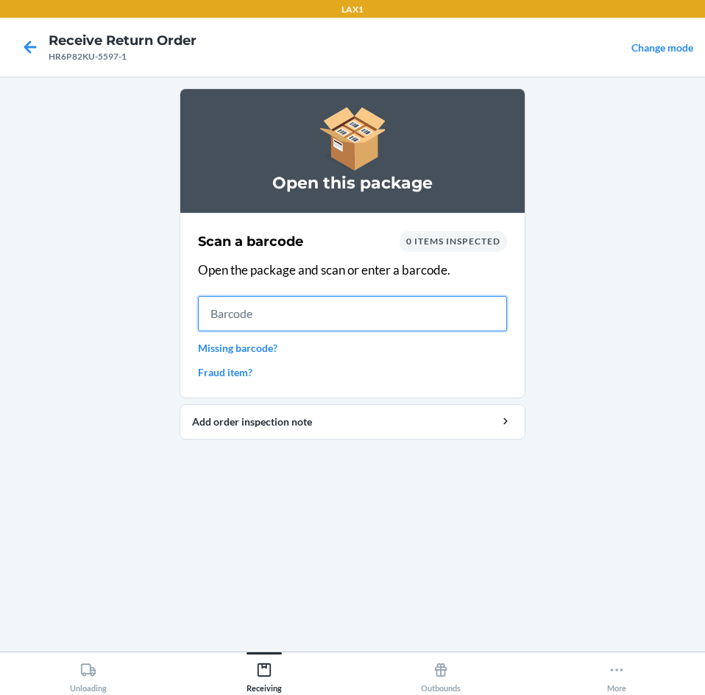
click at [380, 311] on input "text" at bounding box center [352, 313] width 309 height 35
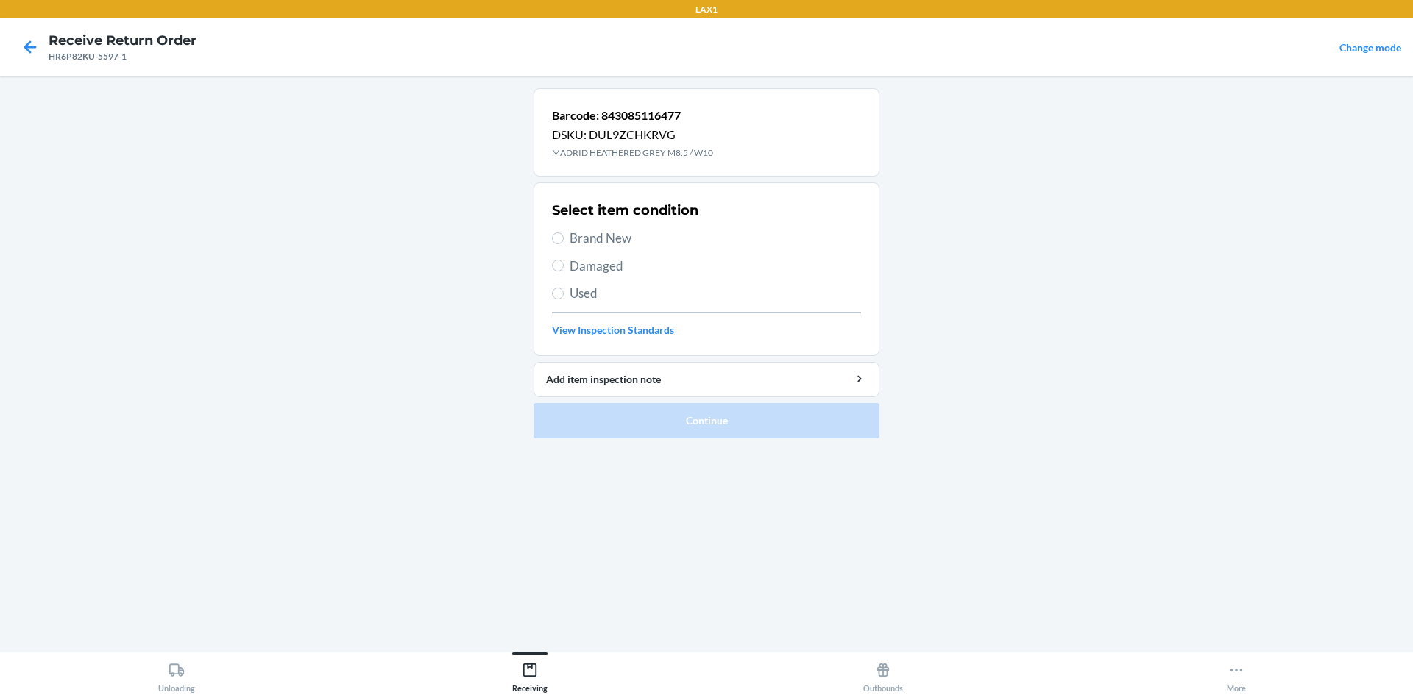
click at [602, 263] on span "Damaged" at bounding box center [715, 266] width 291 height 19
click at [564, 263] on input "Damaged" at bounding box center [558, 266] width 12 height 12
radio input "true"
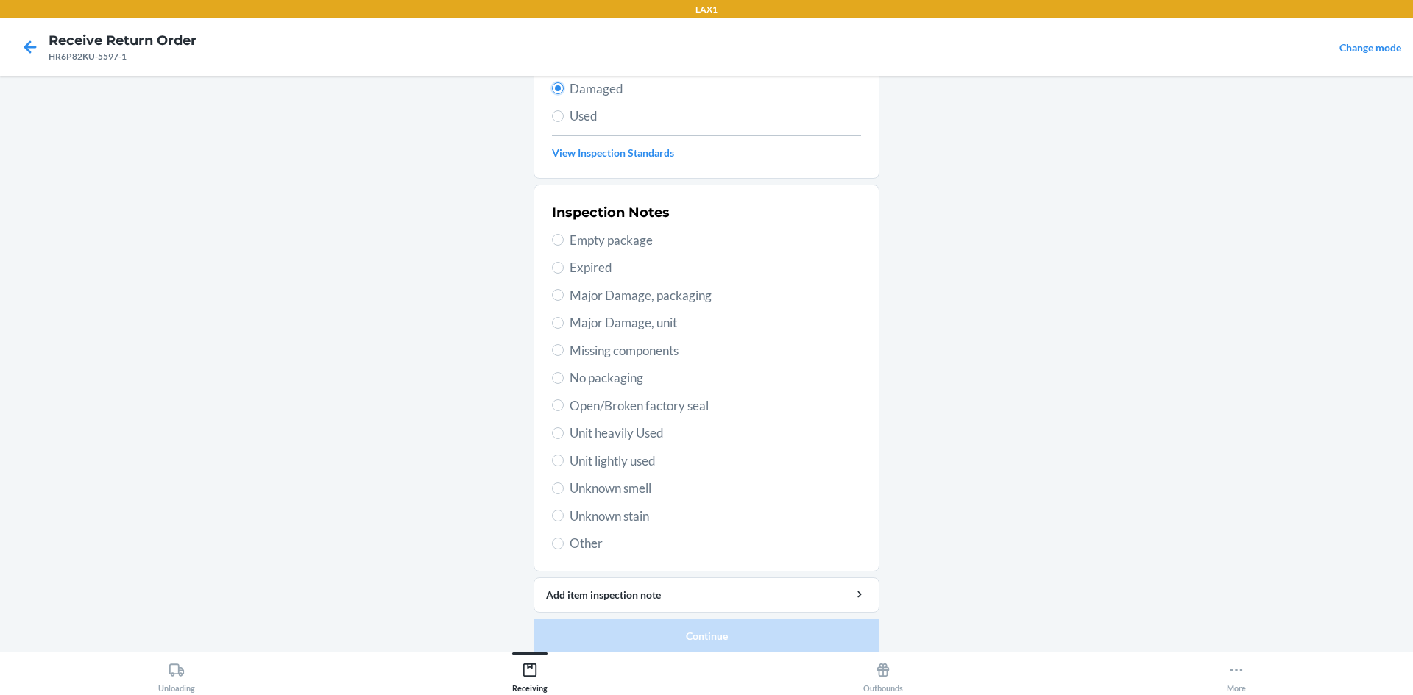
scroll to position [191, 0]
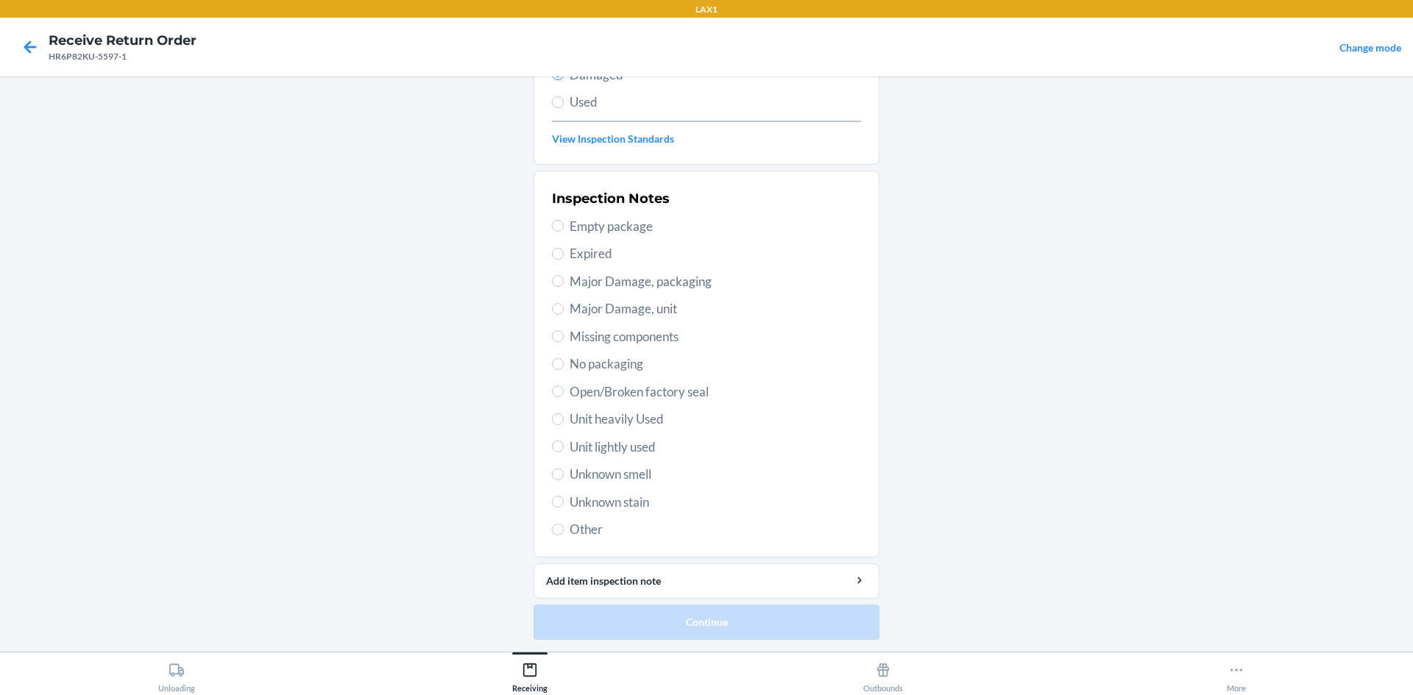
click at [616, 455] on span "Unit lightly used" at bounding box center [715, 447] width 291 height 19
click at [564, 453] on input "Unit lightly used" at bounding box center [558, 447] width 12 height 12
radio input "true"
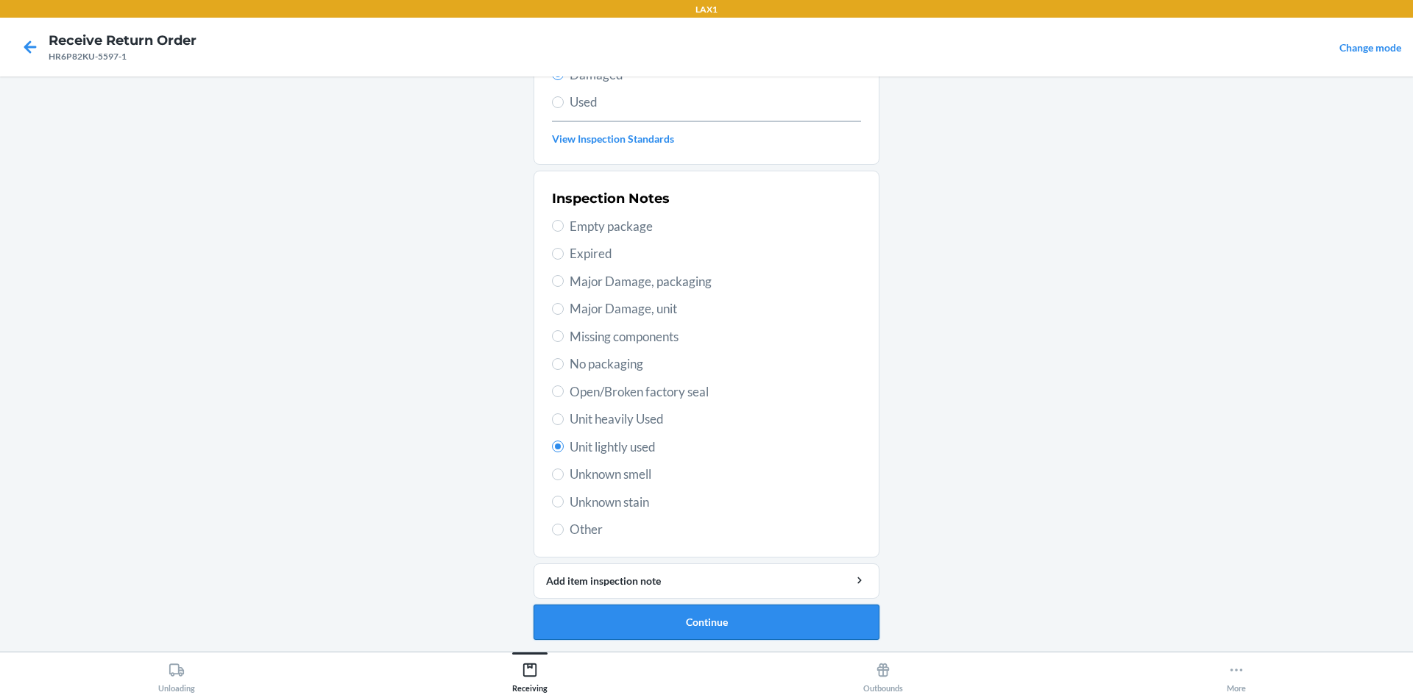
click at [704, 626] on button "Continue" at bounding box center [706, 622] width 346 height 35
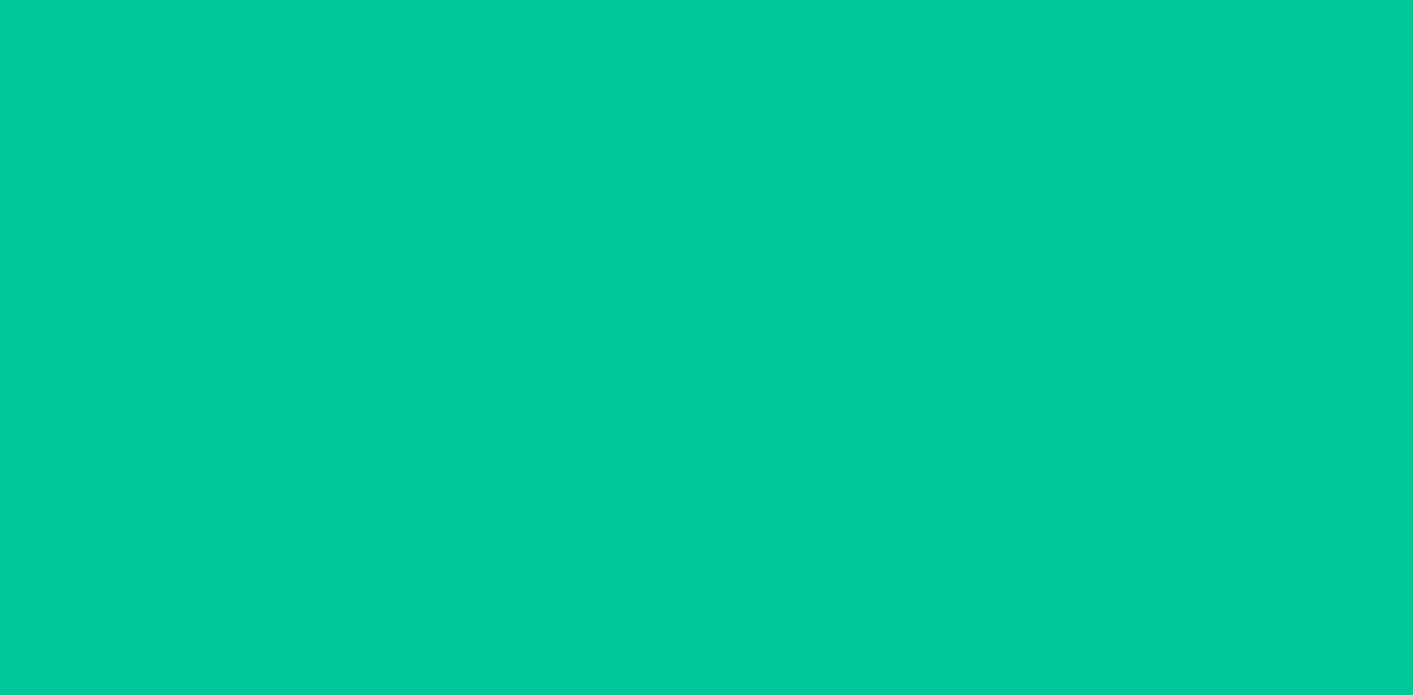
scroll to position [70, 0]
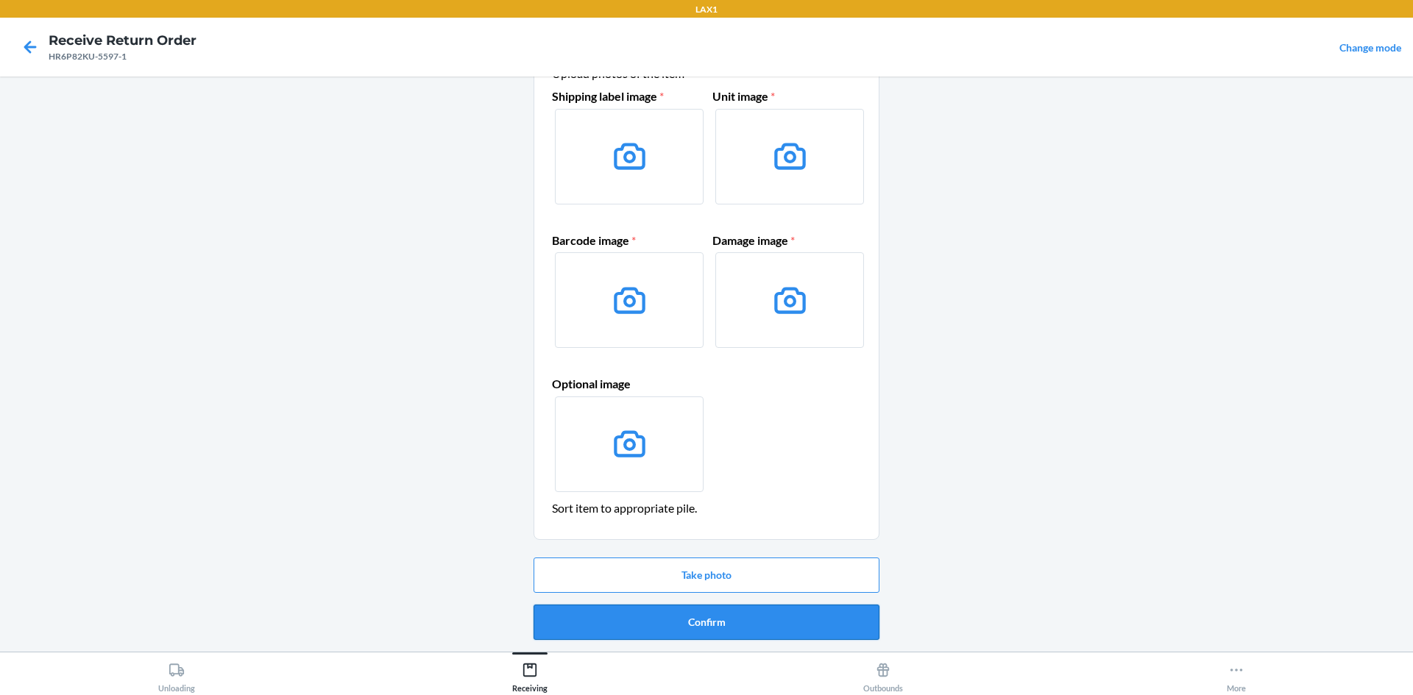
click at [704, 625] on button "Confirm" at bounding box center [706, 622] width 346 height 35
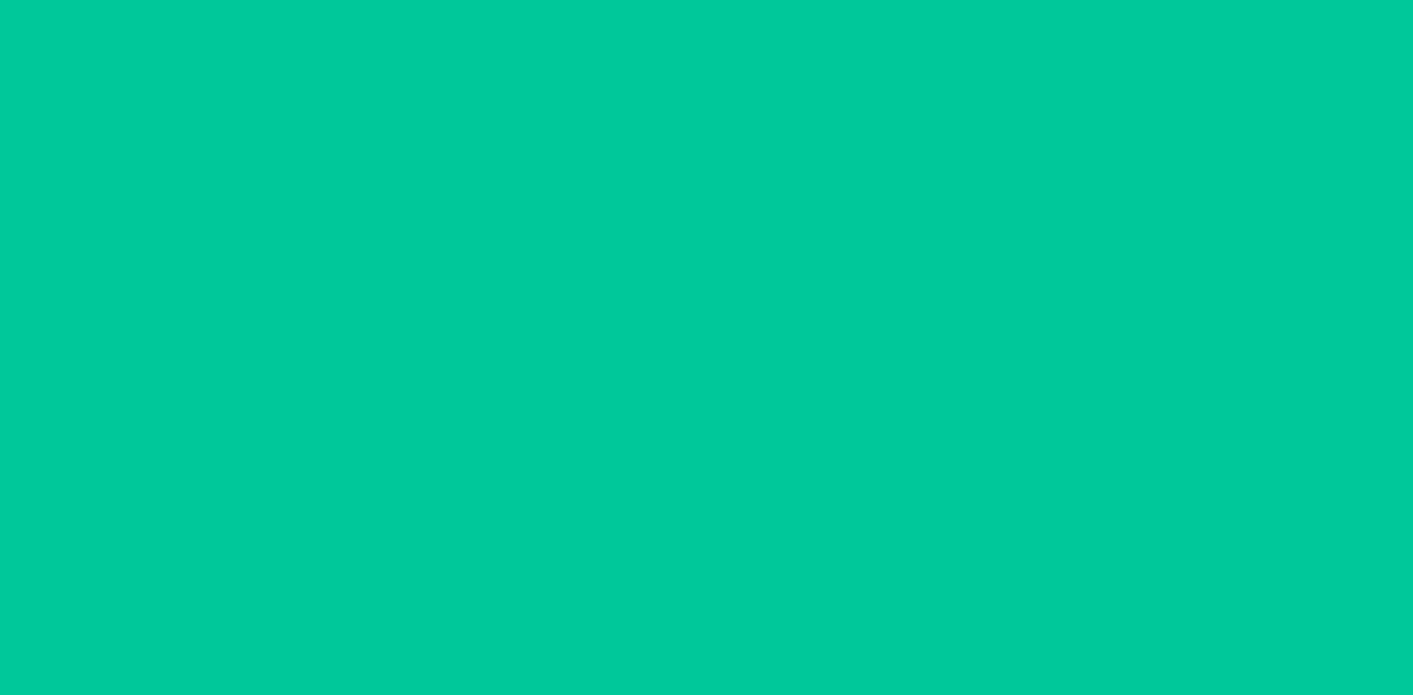
scroll to position [0, 0]
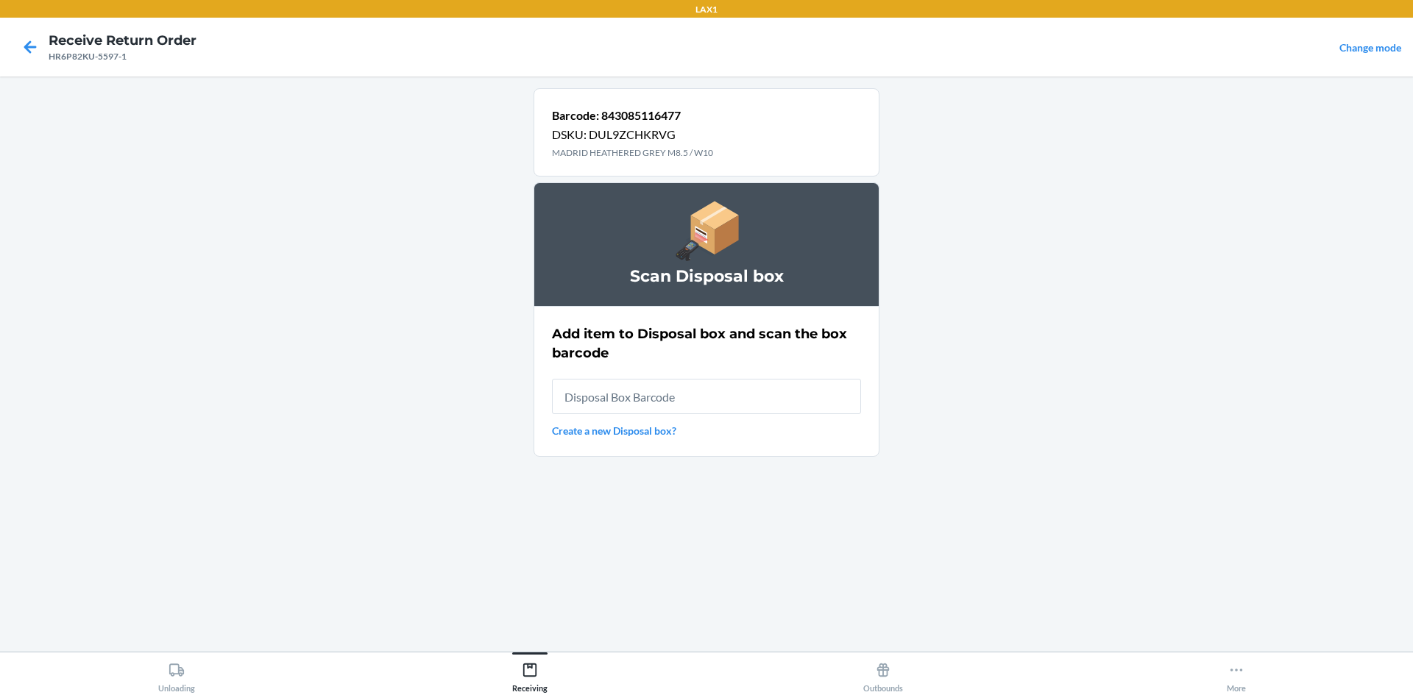
click at [699, 405] on input "text" at bounding box center [706, 396] width 309 height 35
type input "RB0000018V5"
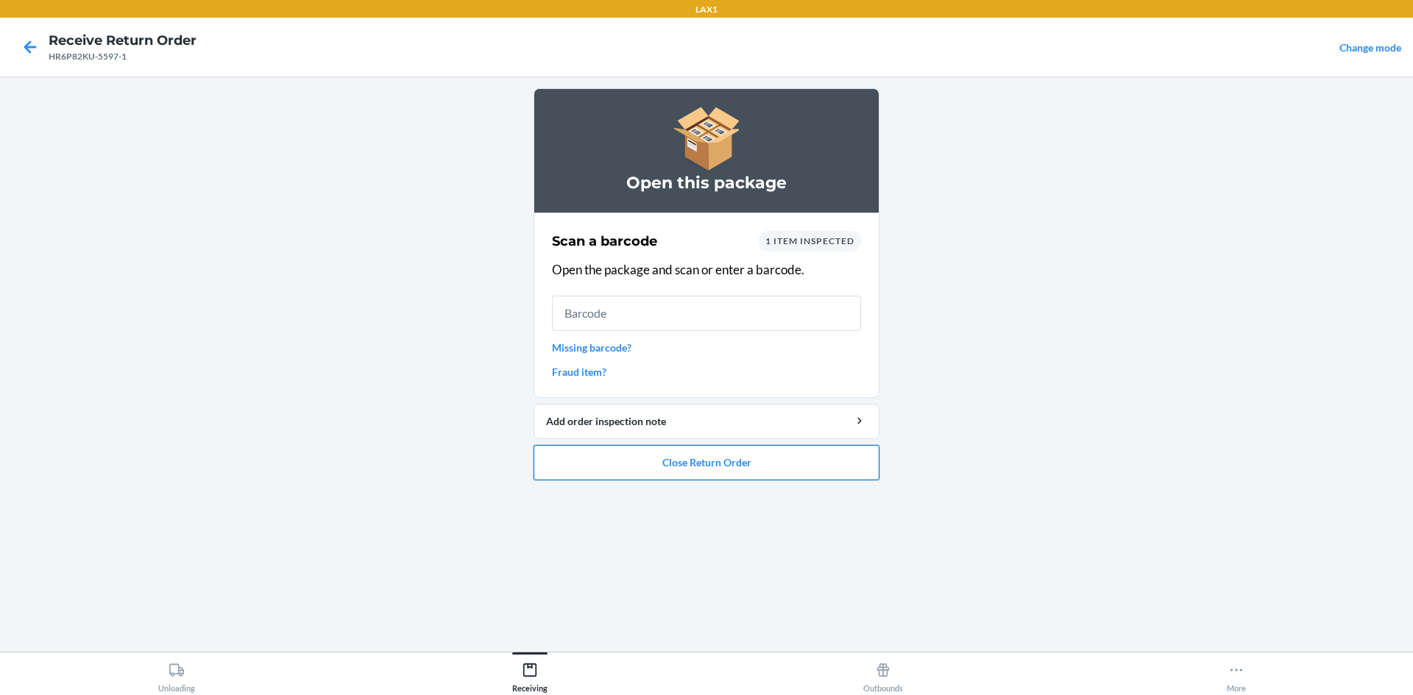
click at [704, 464] on button "Close Return Order" at bounding box center [706, 462] width 346 height 35
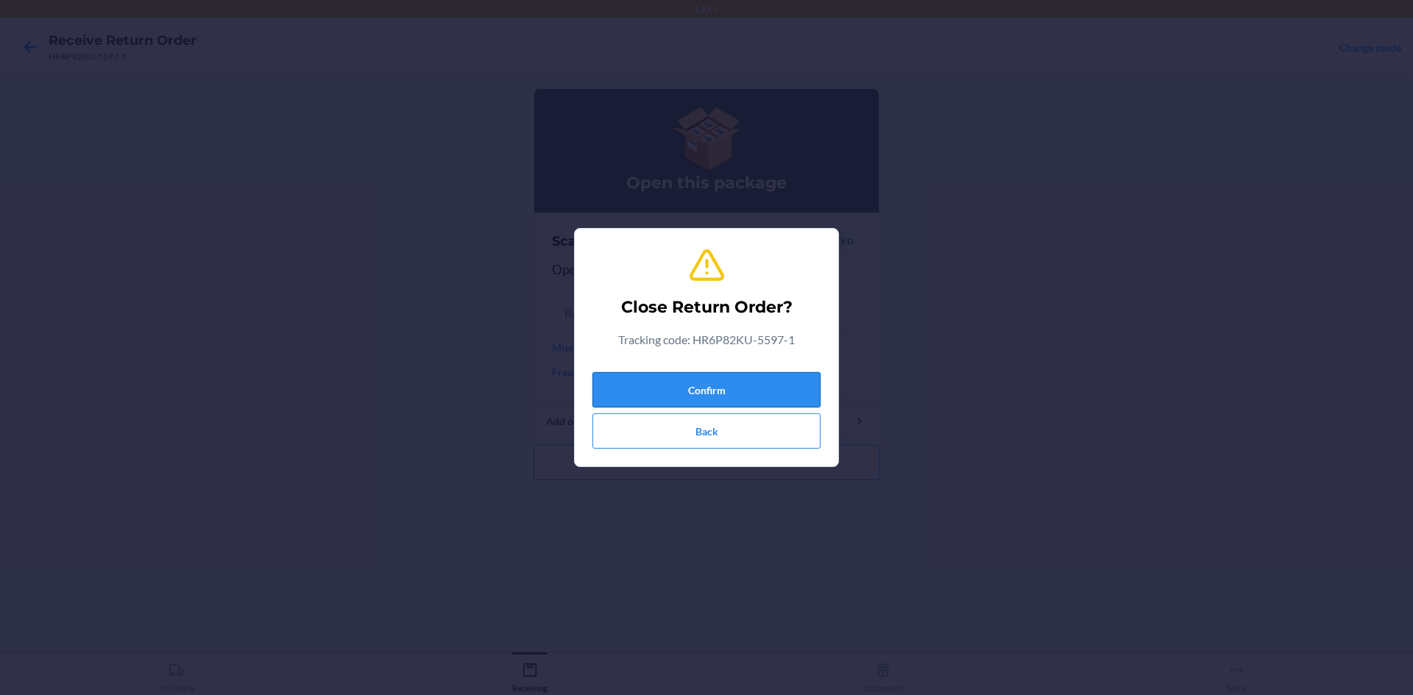
click at [704, 394] on button "Confirm" at bounding box center [706, 389] width 228 height 35
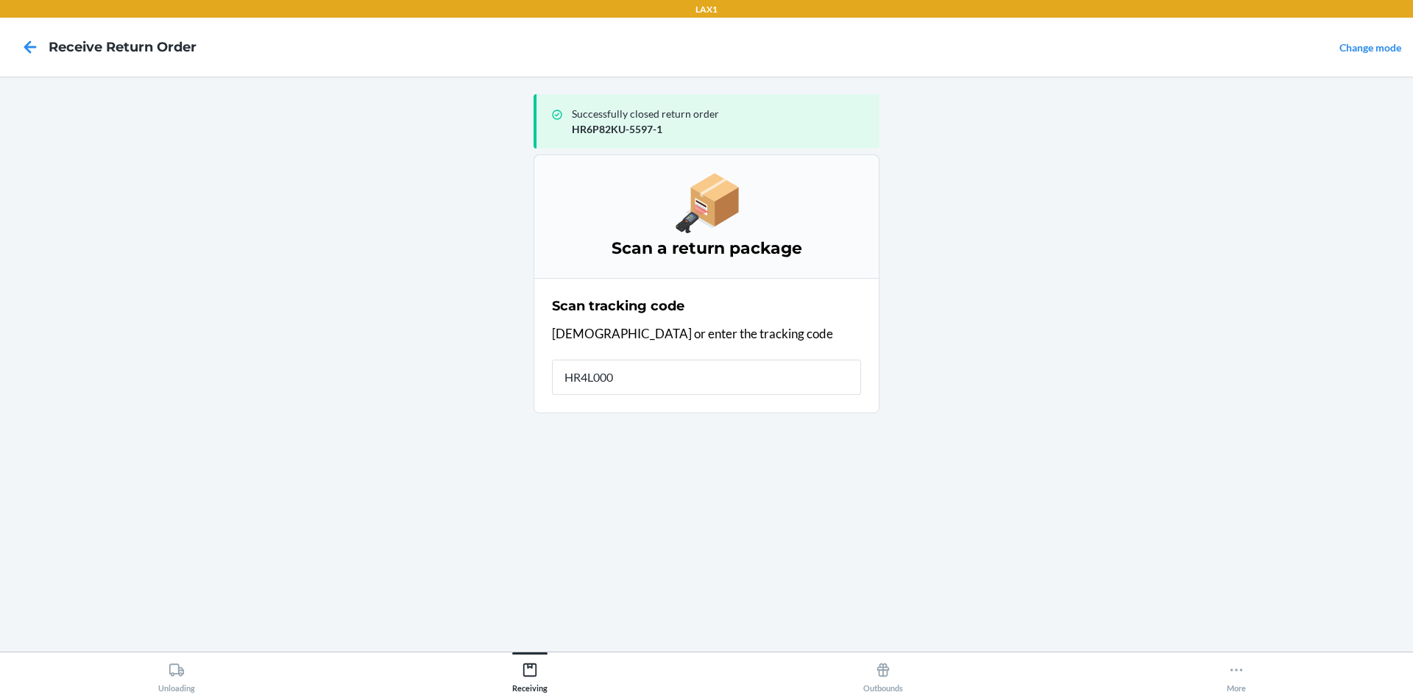
type input "HR4L0002"
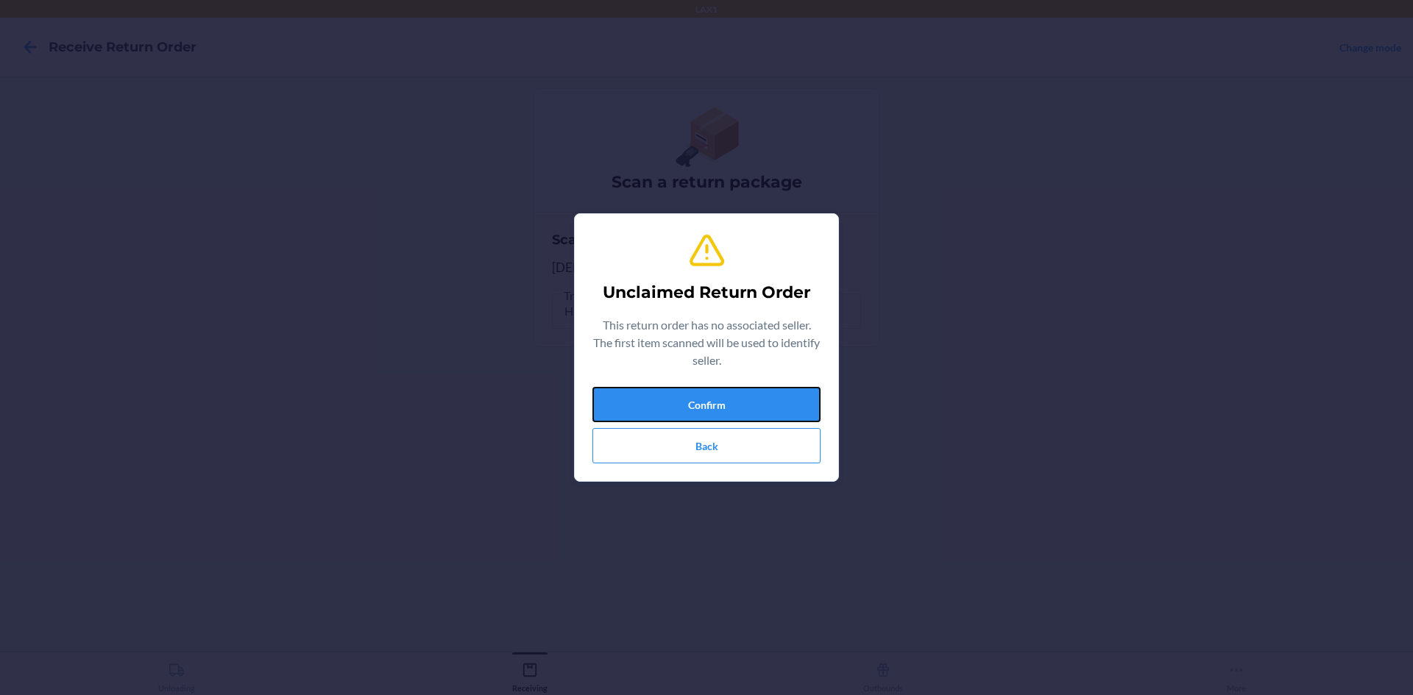
click at [704, 394] on button "Confirm" at bounding box center [706, 404] width 228 height 35
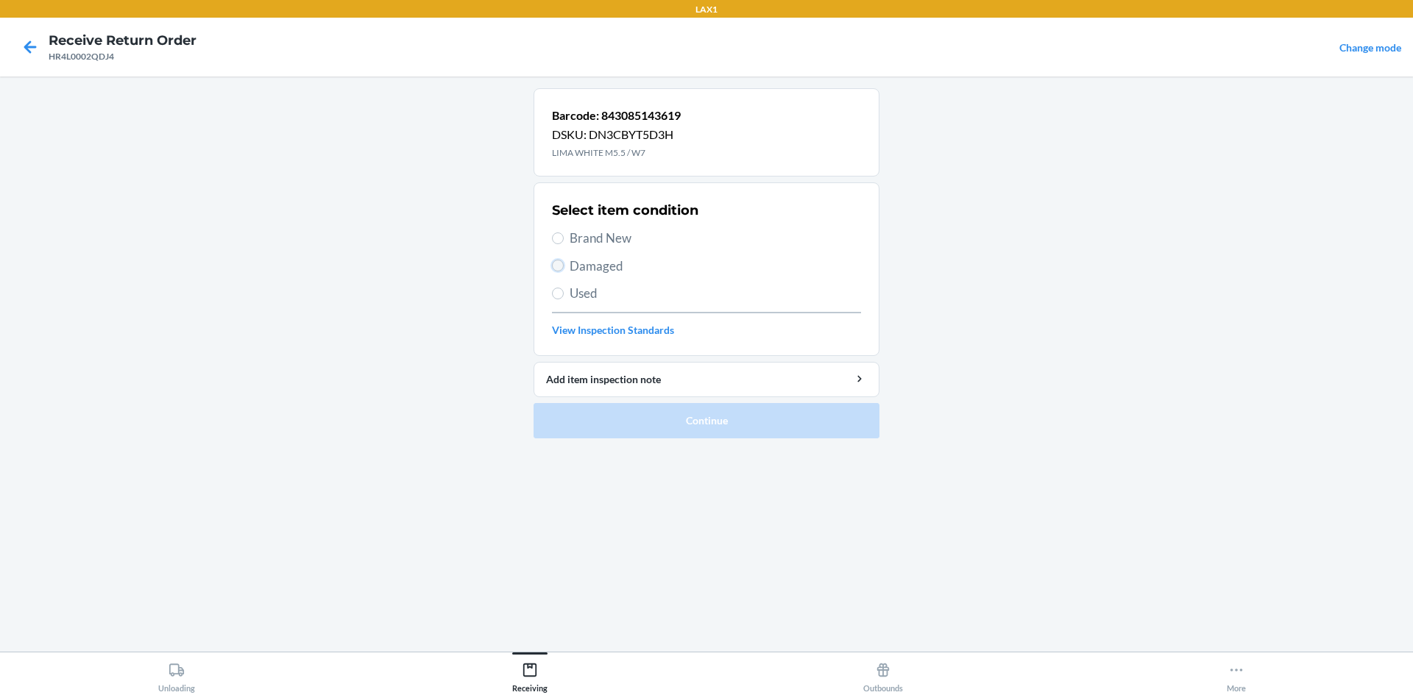
click at [560, 262] on input "Damaged" at bounding box center [558, 266] width 12 height 12
radio input "true"
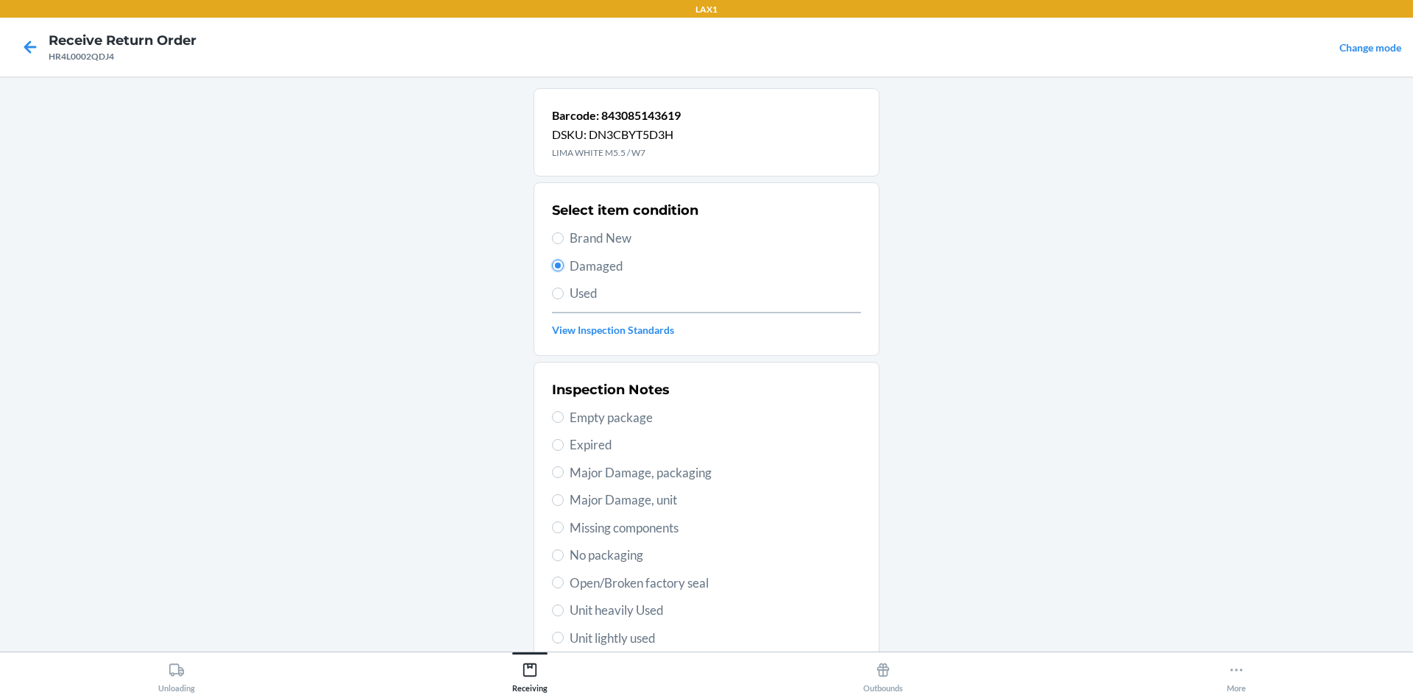
scroll to position [147, 0]
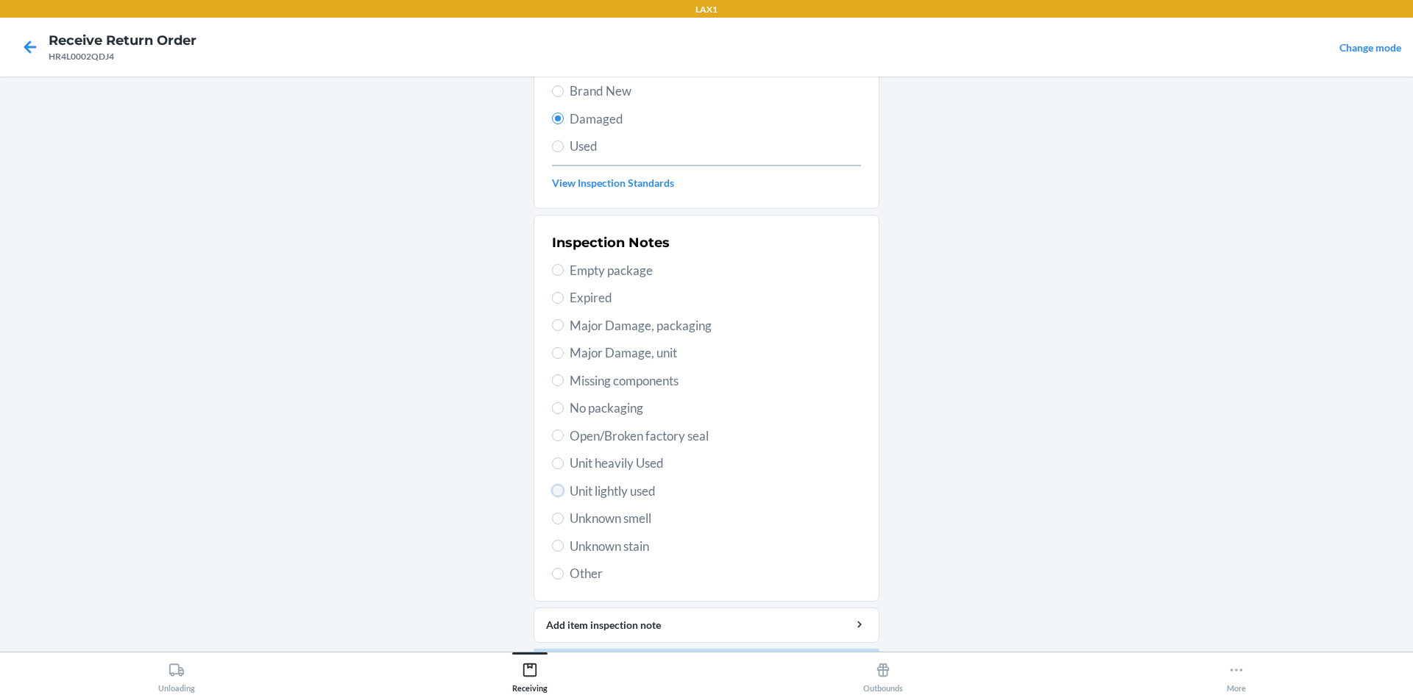
click at [556, 486] on input "Unit lightly used" at bounding box center [558, 491] width 12 height 12
radio input "true"
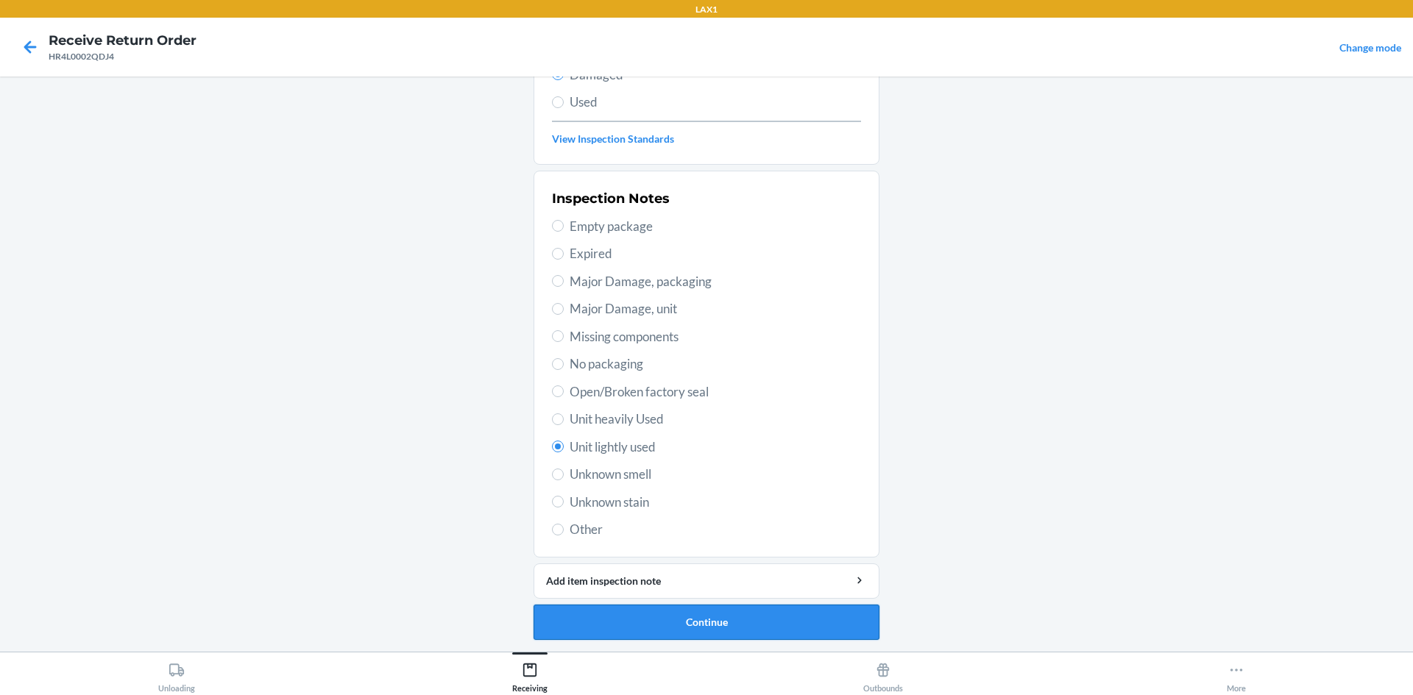
click at [659, 613] on button "Continue" at bounding box center [706, 622] width 346 height 35
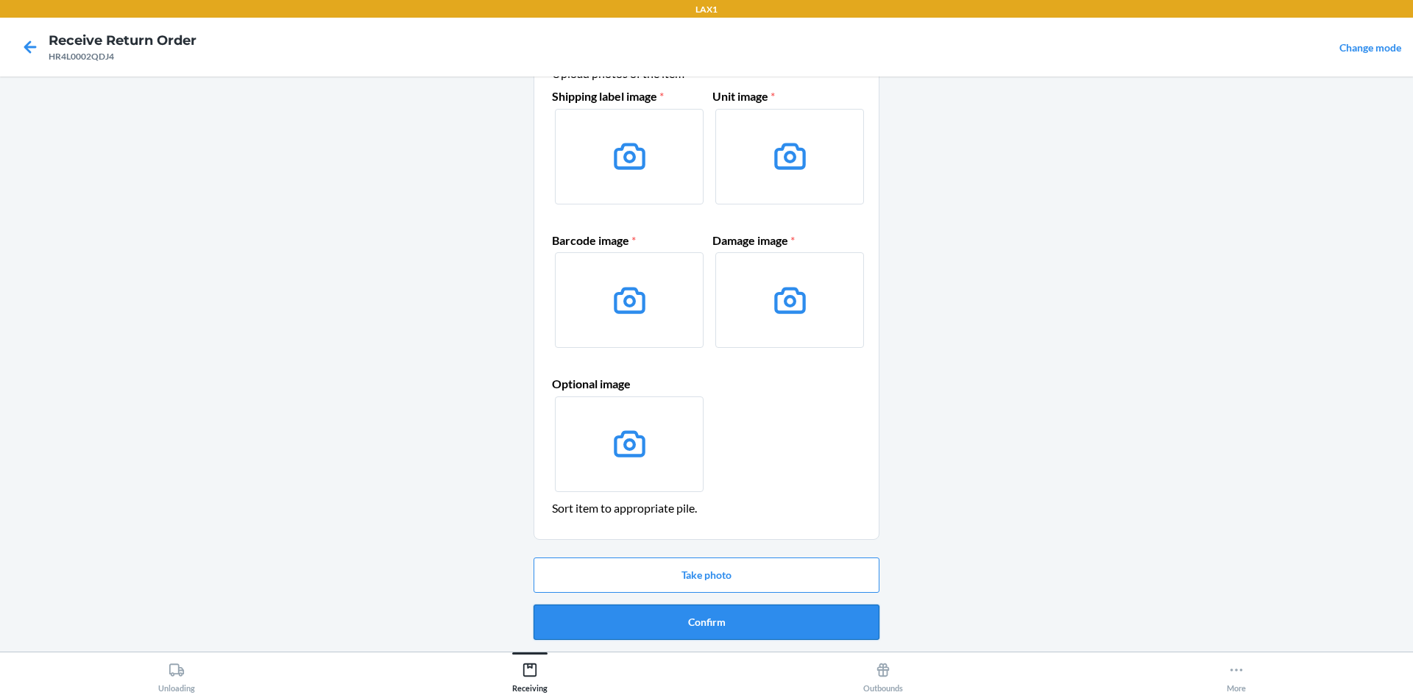
click at [704, 634] on button "Confirm" at bounding box center [706, 622] width 346 height 35
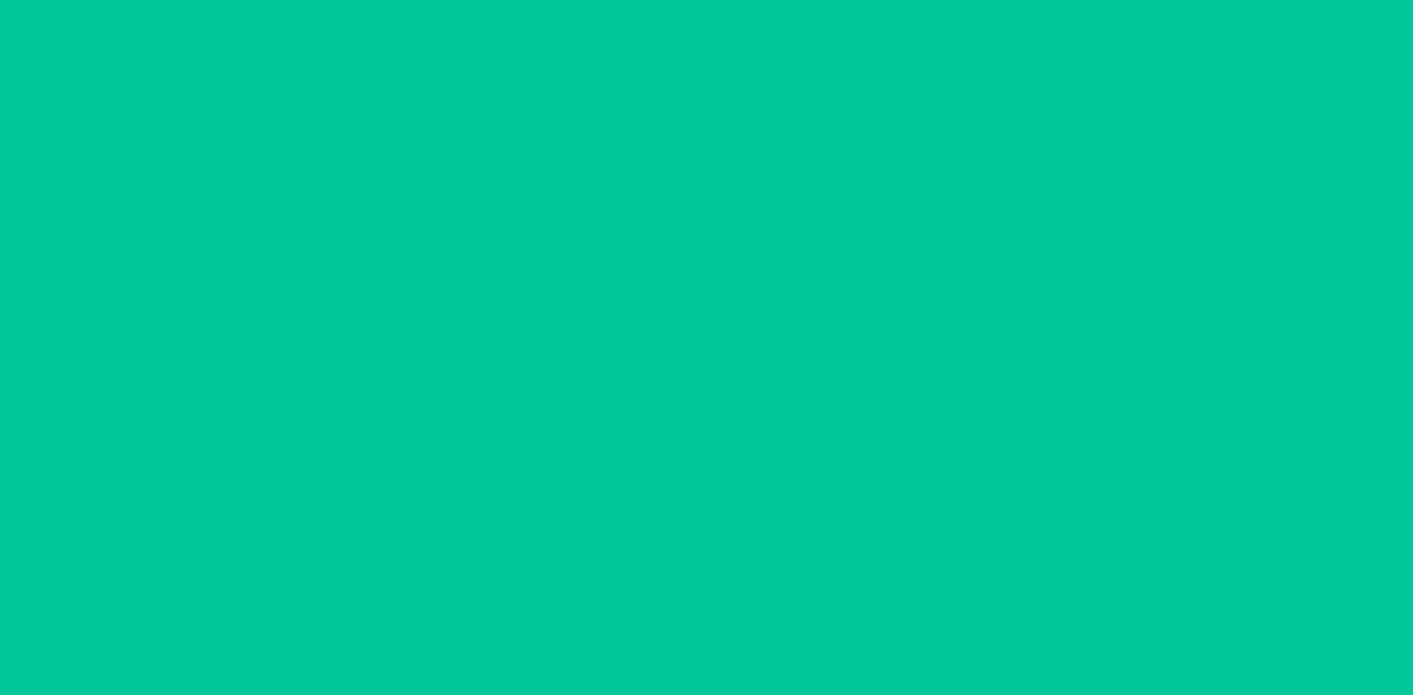
scroll to position [0, 0]
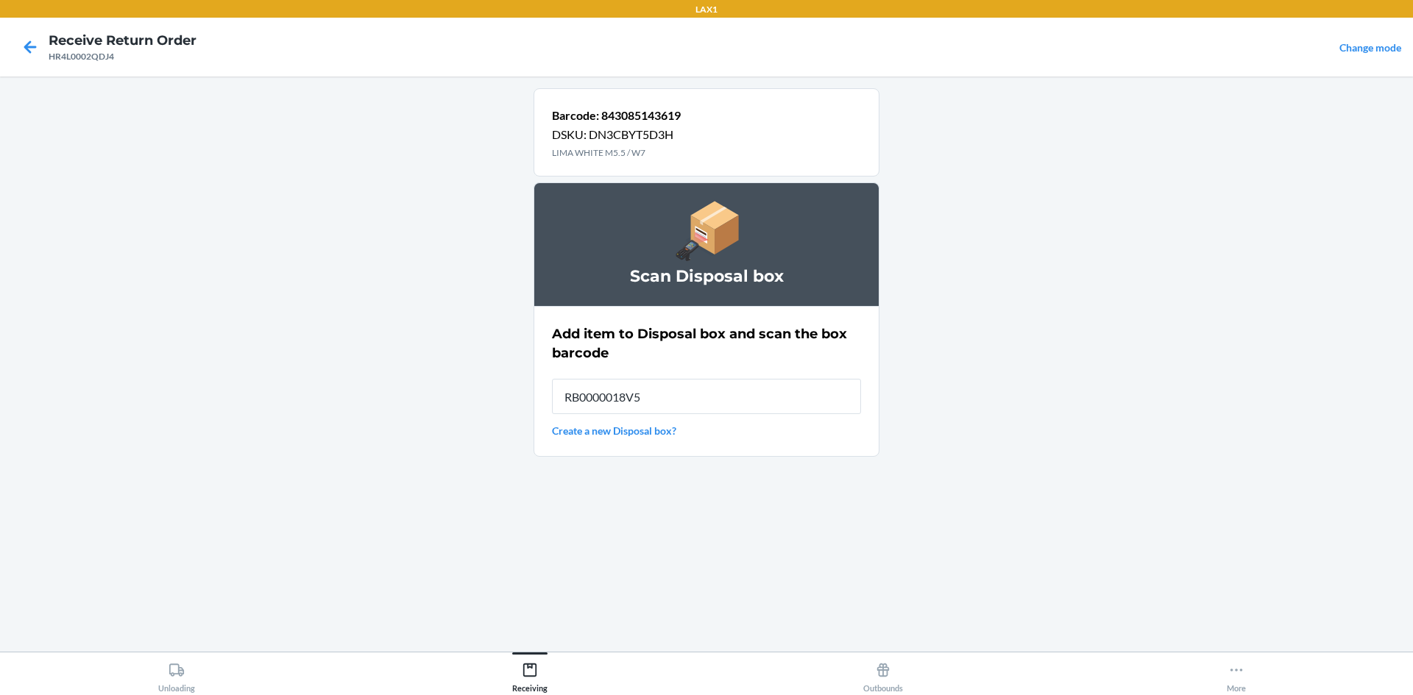
type input "RB0000018V5"
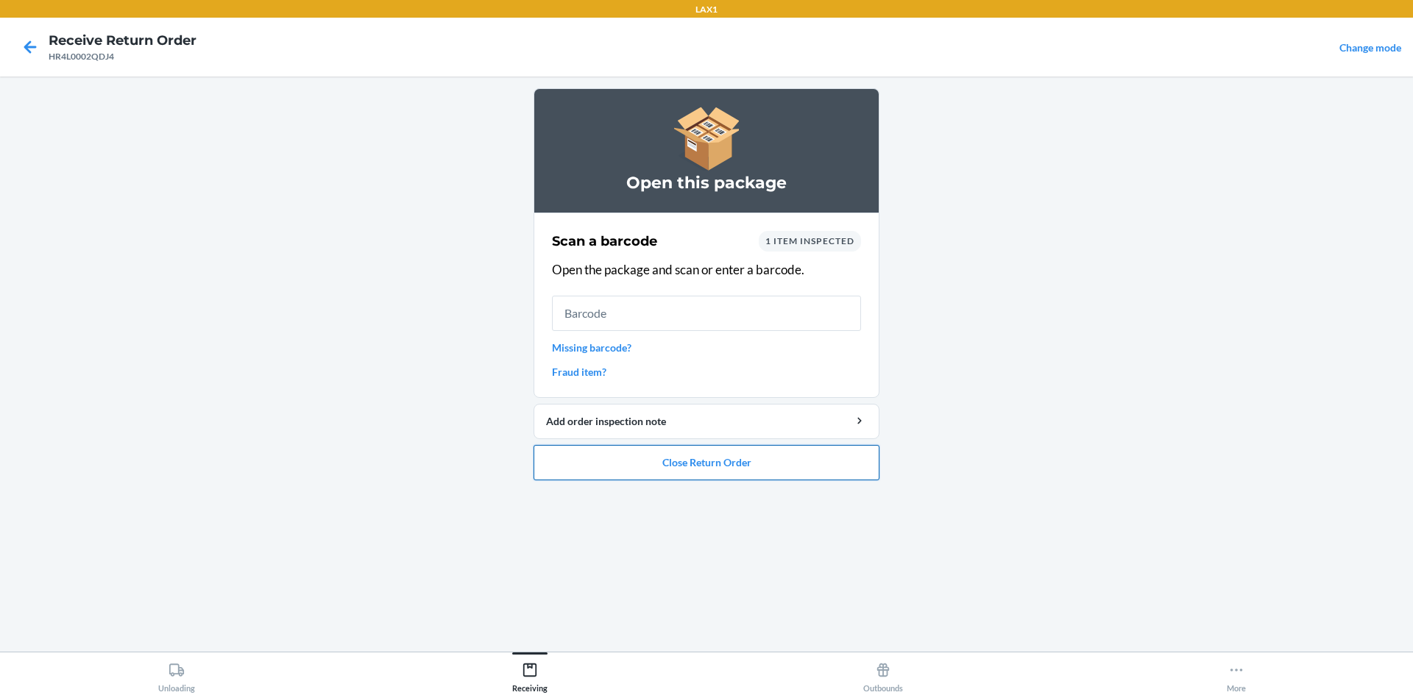
click at [676, 459] on button "Close Return Order" at bounding box center [706, 462] width 346 height 35
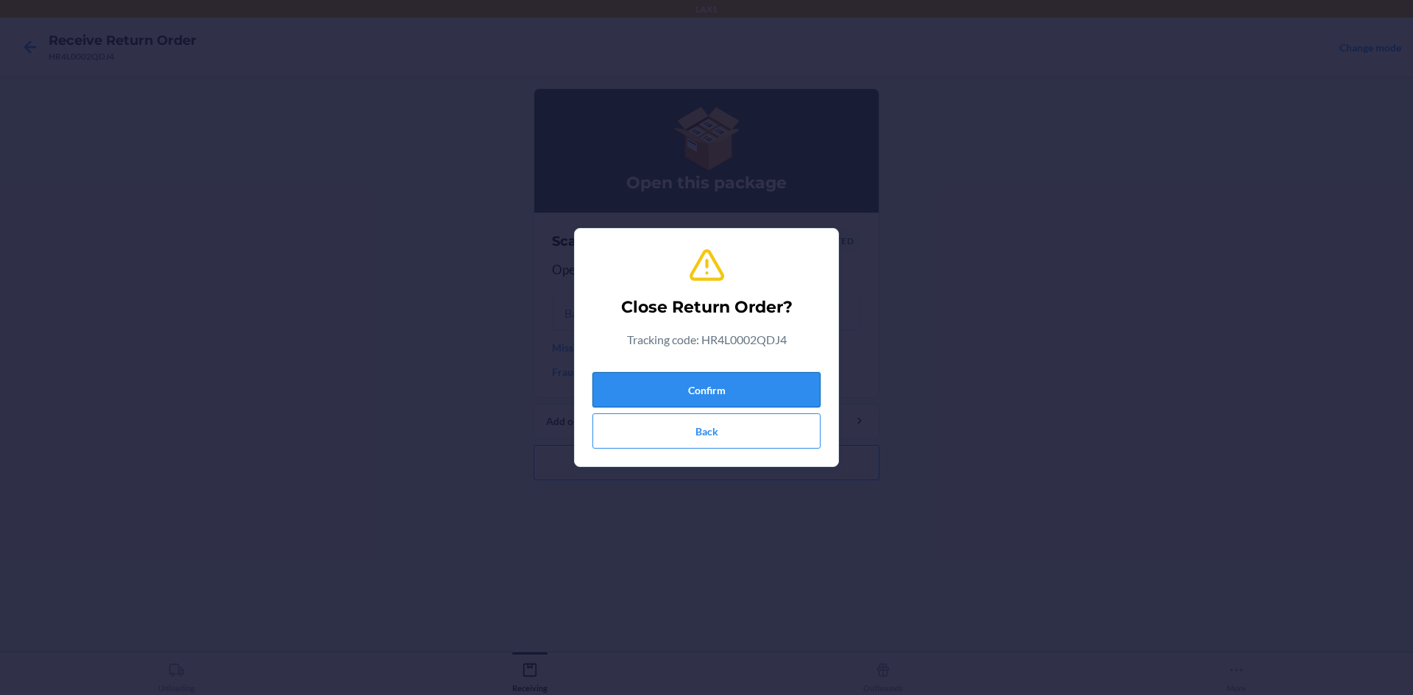
click at [704, 397] on button "Confirm" at bounding box center [706, 389] width 228 height 35
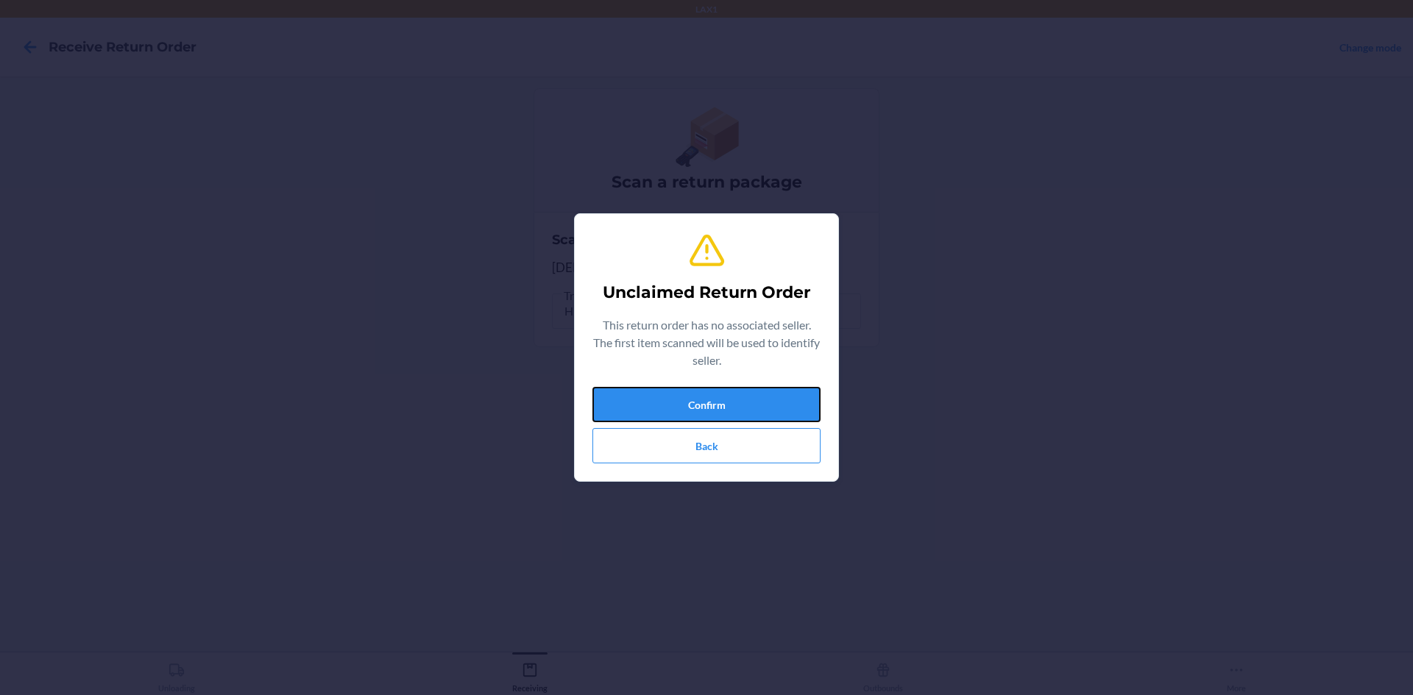
click at [704, 408] on button "Confirm" at bounding box center [706, 404] width 228 height 35
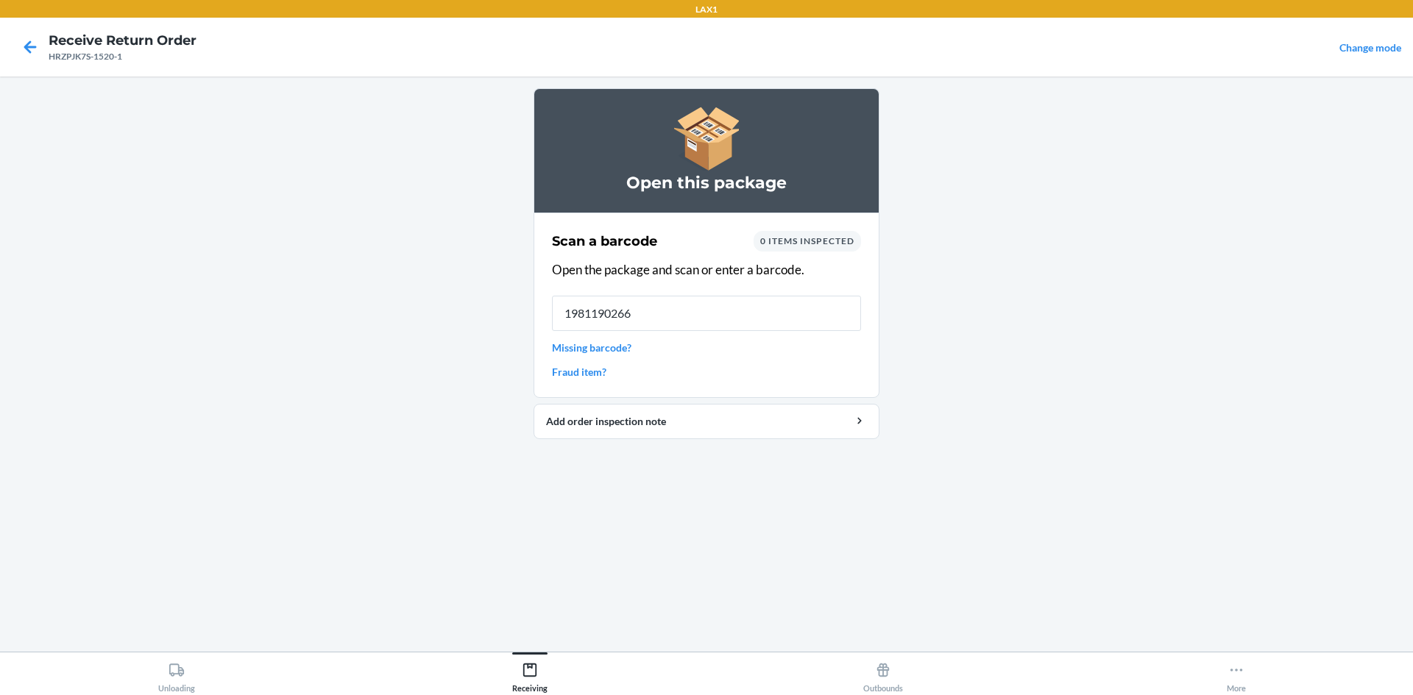
type input "19811902660"
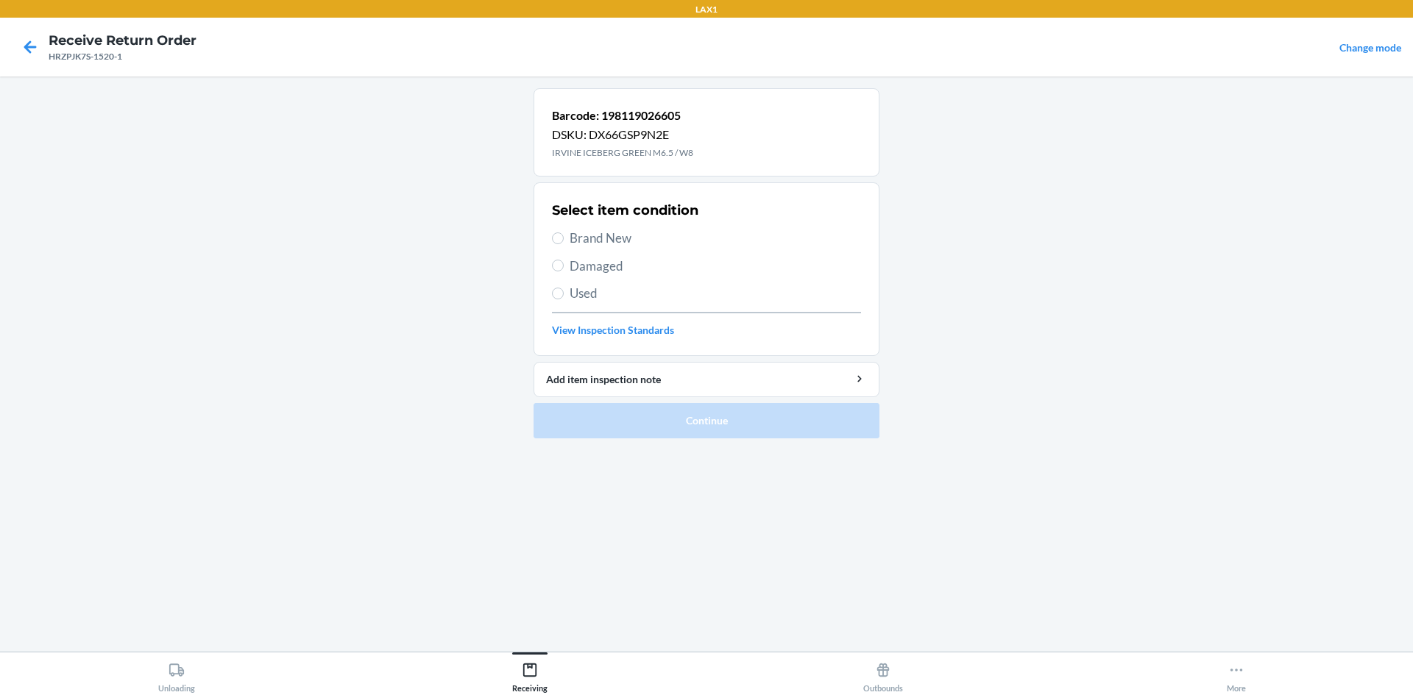
click at [566, 262] on label "Damaged" at bounding box center [706, 266] width 309 height 19
click at [564, 262] on input "Damaged" at bounding box center [558, 266] width 12 height 12
radio input "true"
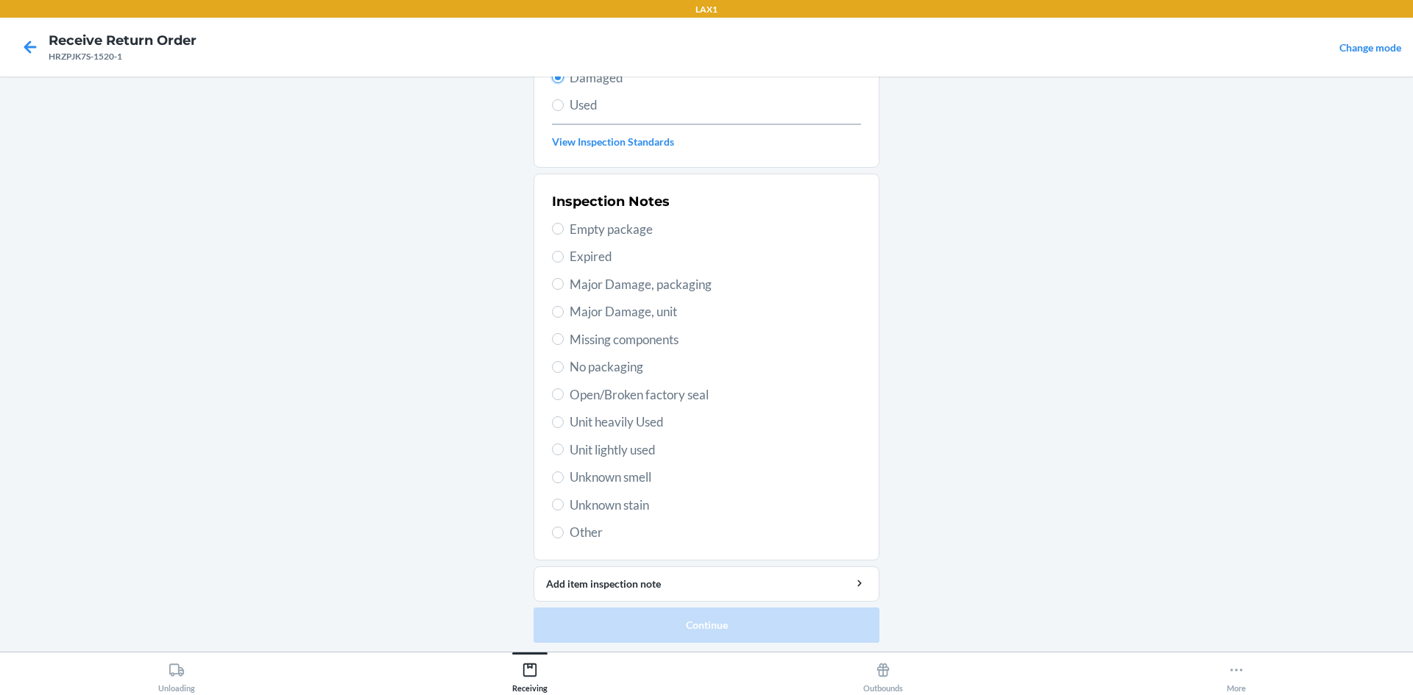
scroll to position [191, 0]
click at [555, 443] on input "Unit lightly used" at bounding box center [558, 447] width 12 height 12
radio input "true"
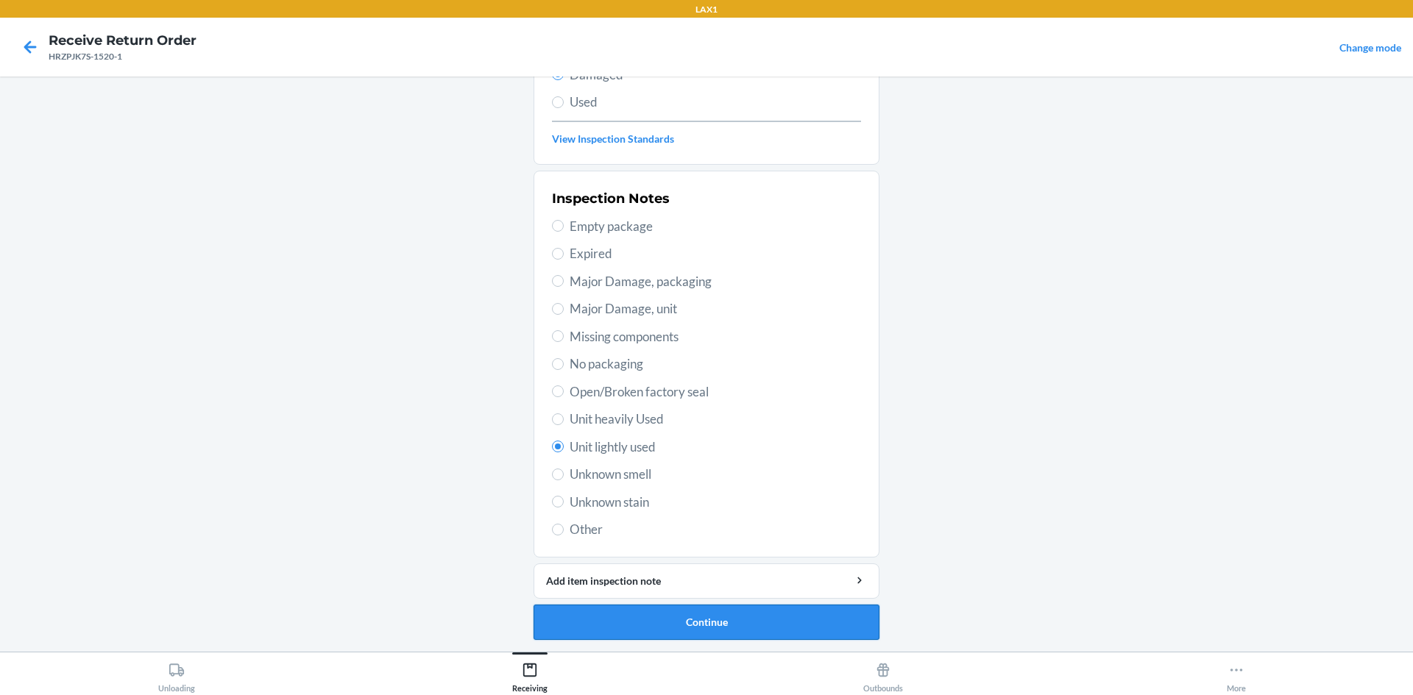
click at [648, 609] on button "Continue" at bounding box center [706, 622] width 346 height 35
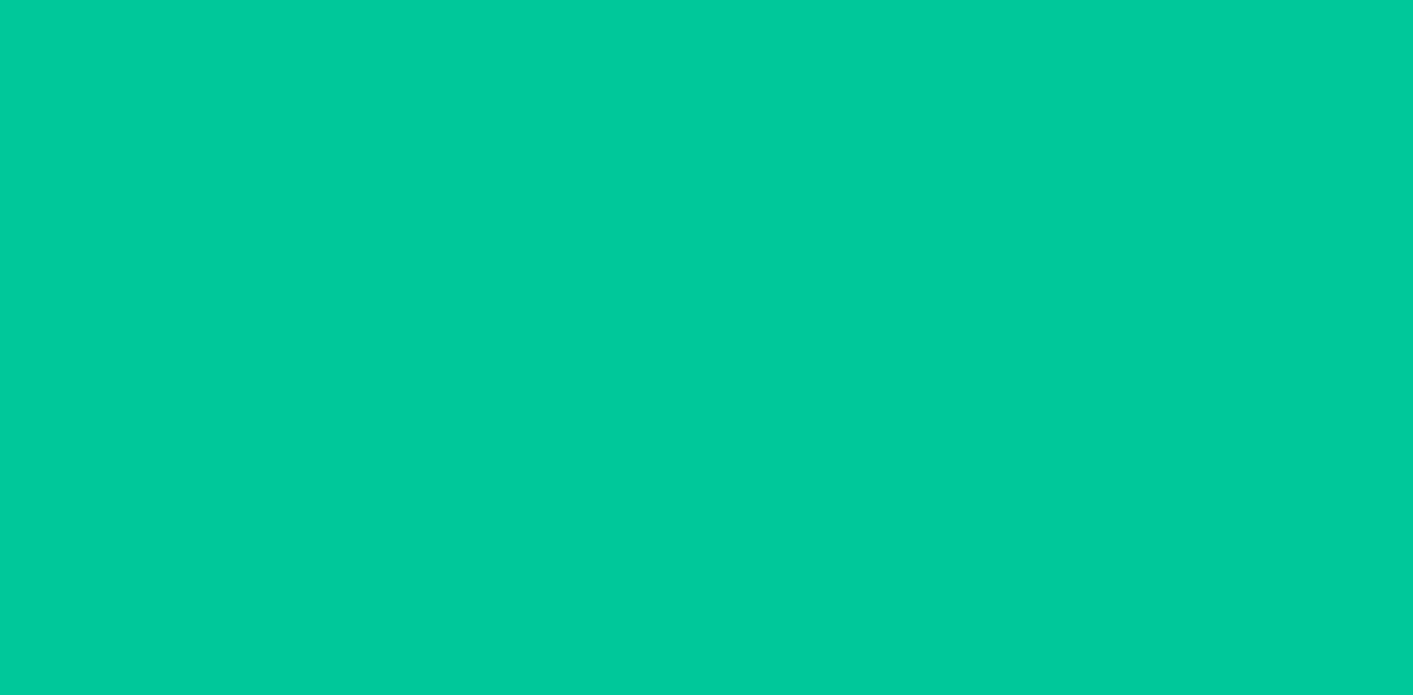
scroll to position [70, 0]
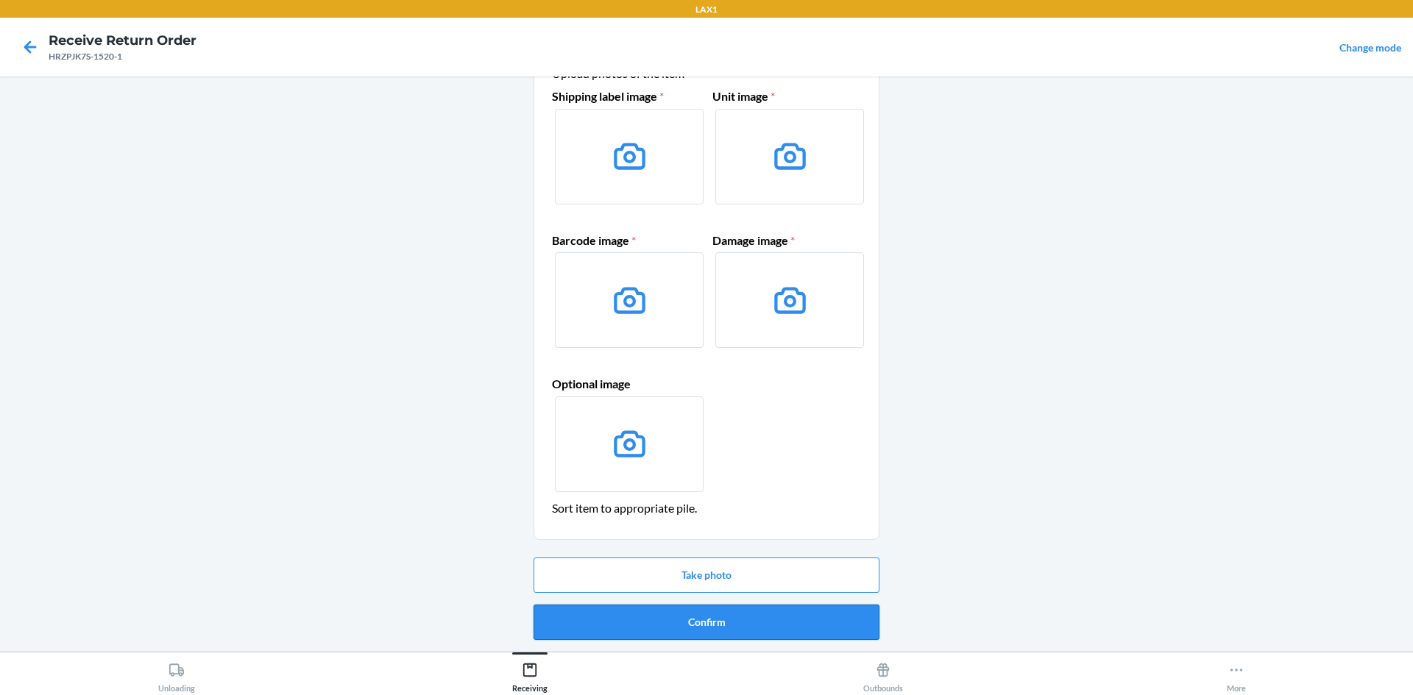
click at [648, 615] on button "Confirm" at bounding box center [706, 622] width 346 height 35
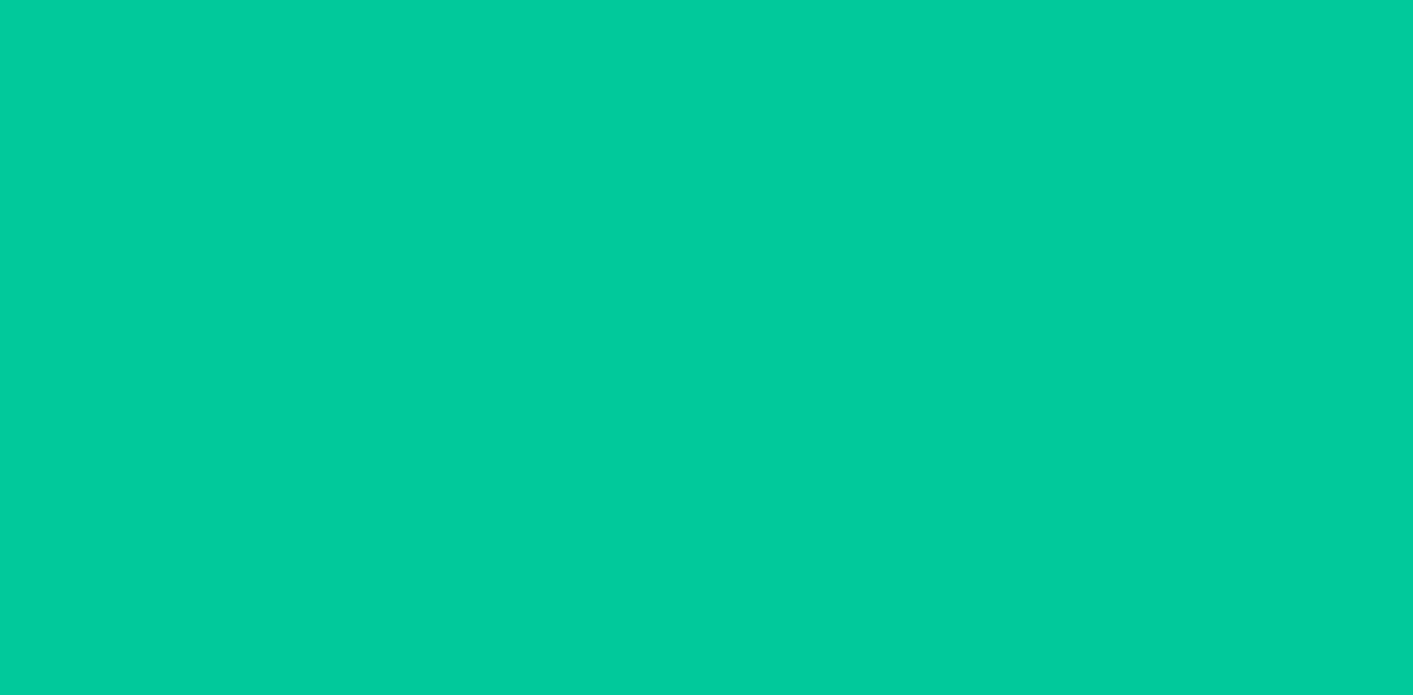
scroll to position [0, 0]
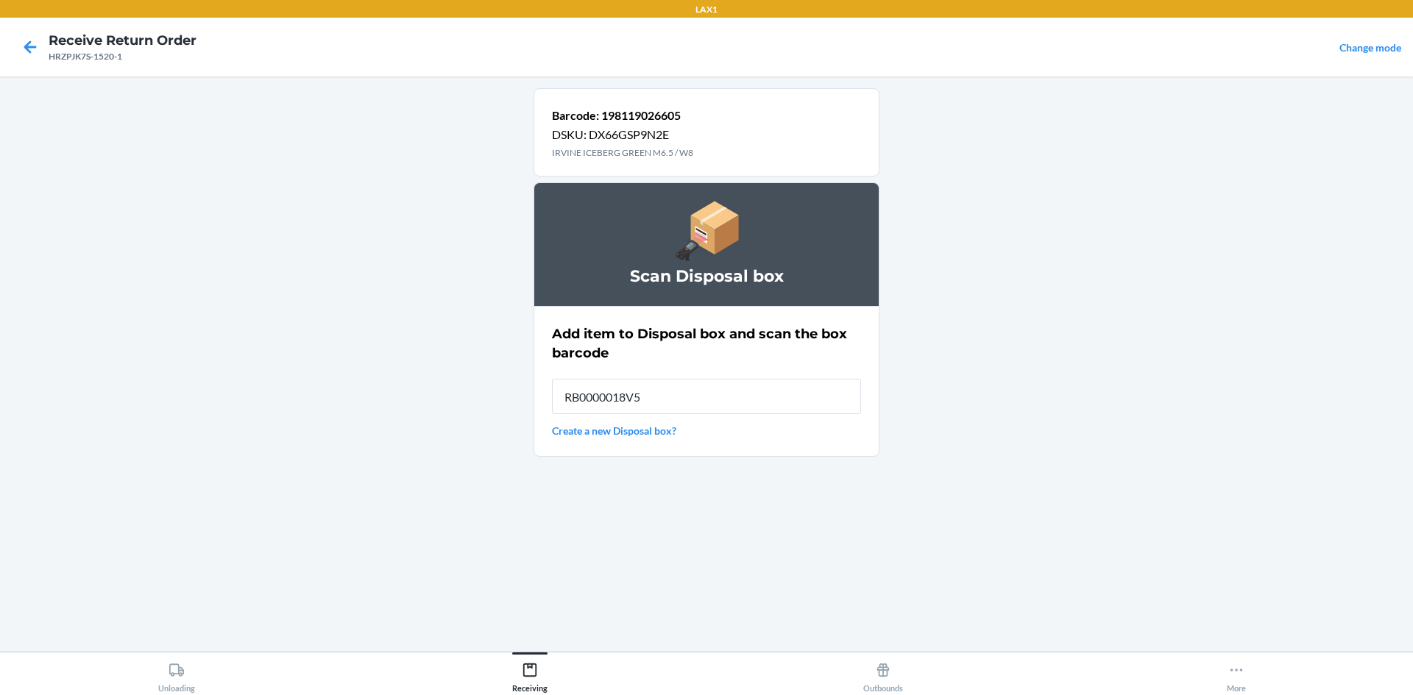
type input "RB0000018V5"
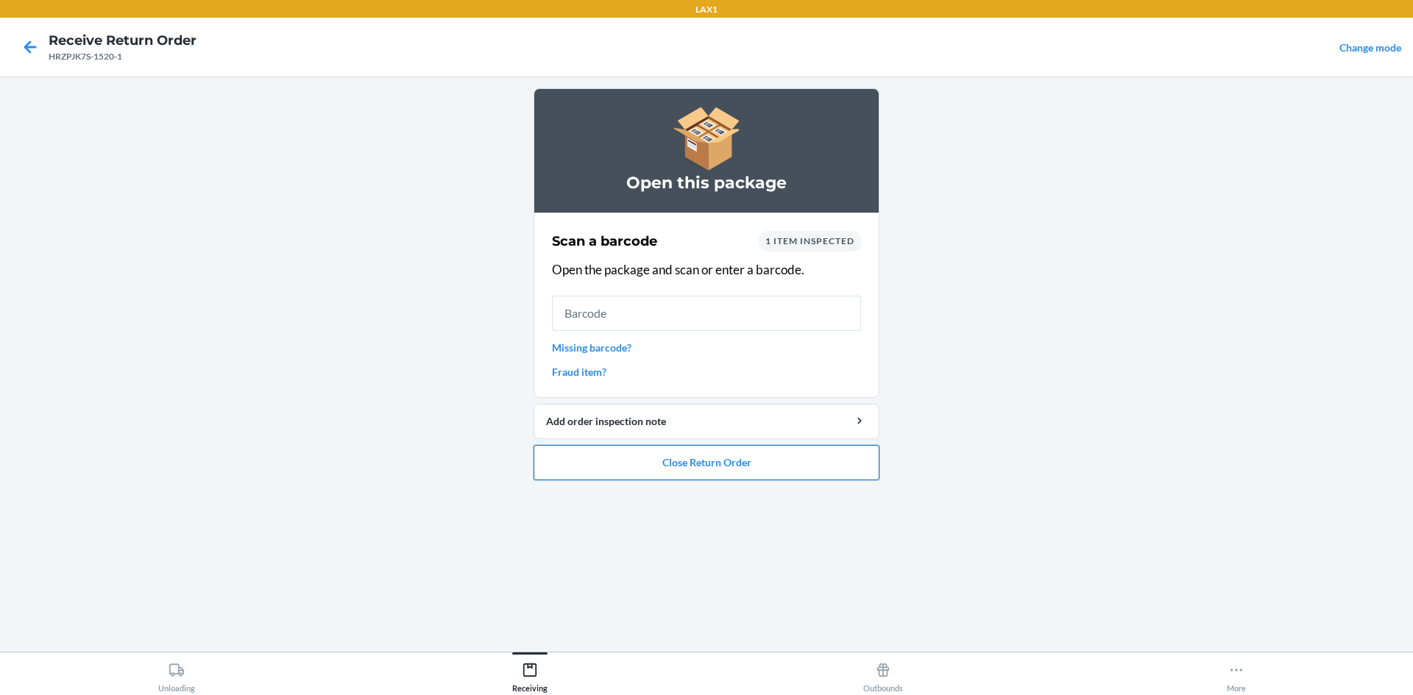
click at [704, 459] on button "Close Return Order" at bounding box center [706, 462] width 346 height 35
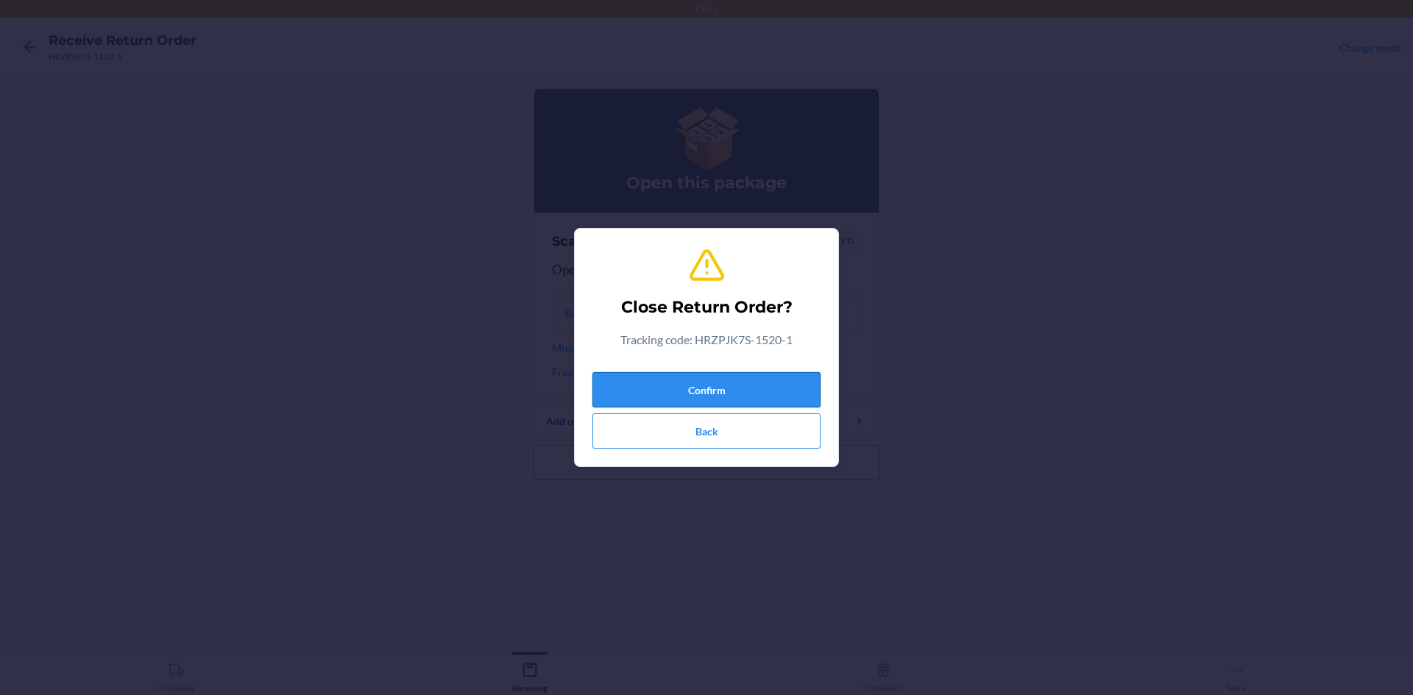
click at [704, 382] on button "Confirm" at bounding box center [706, 389] width 228 height 35
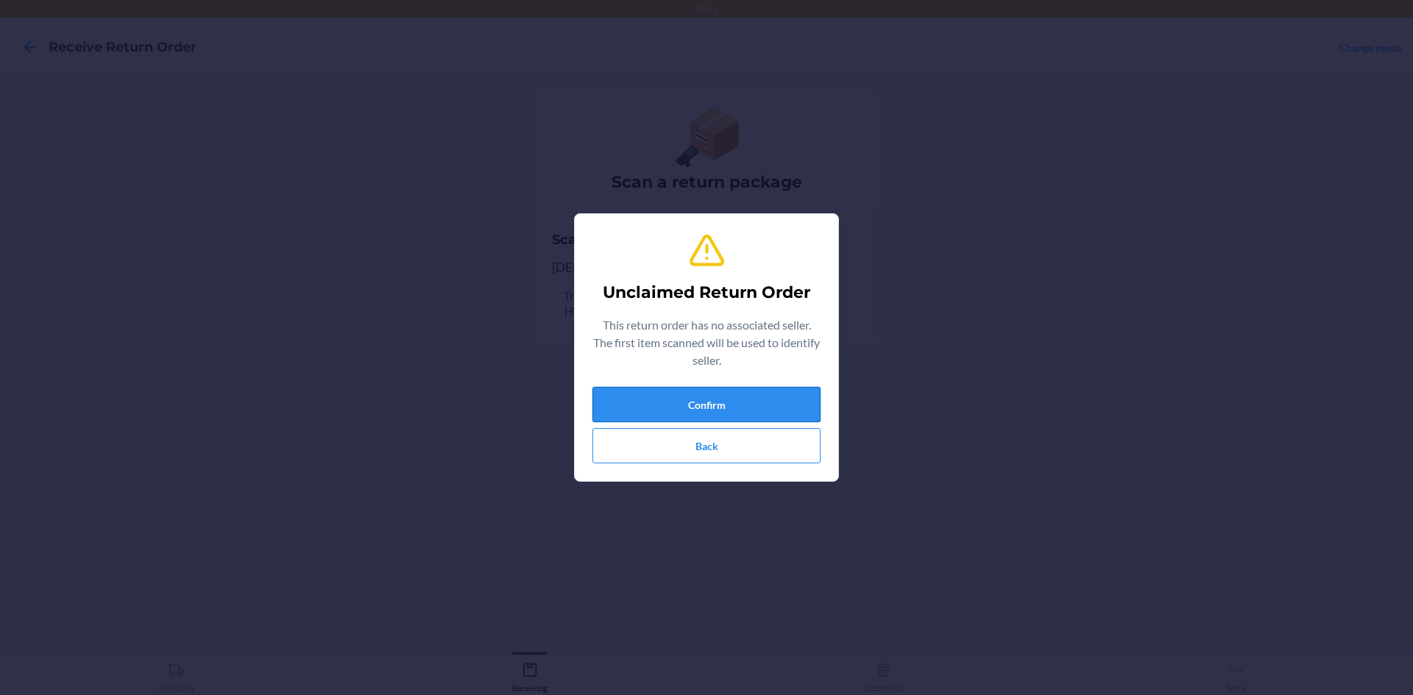
click at [704, 422] on div "Confirm Back" at bounding box center [706, 425] width 228 height 77
click at [704, 418] on button "Confirm" at bounding box center [706, 404] width 228 height 35
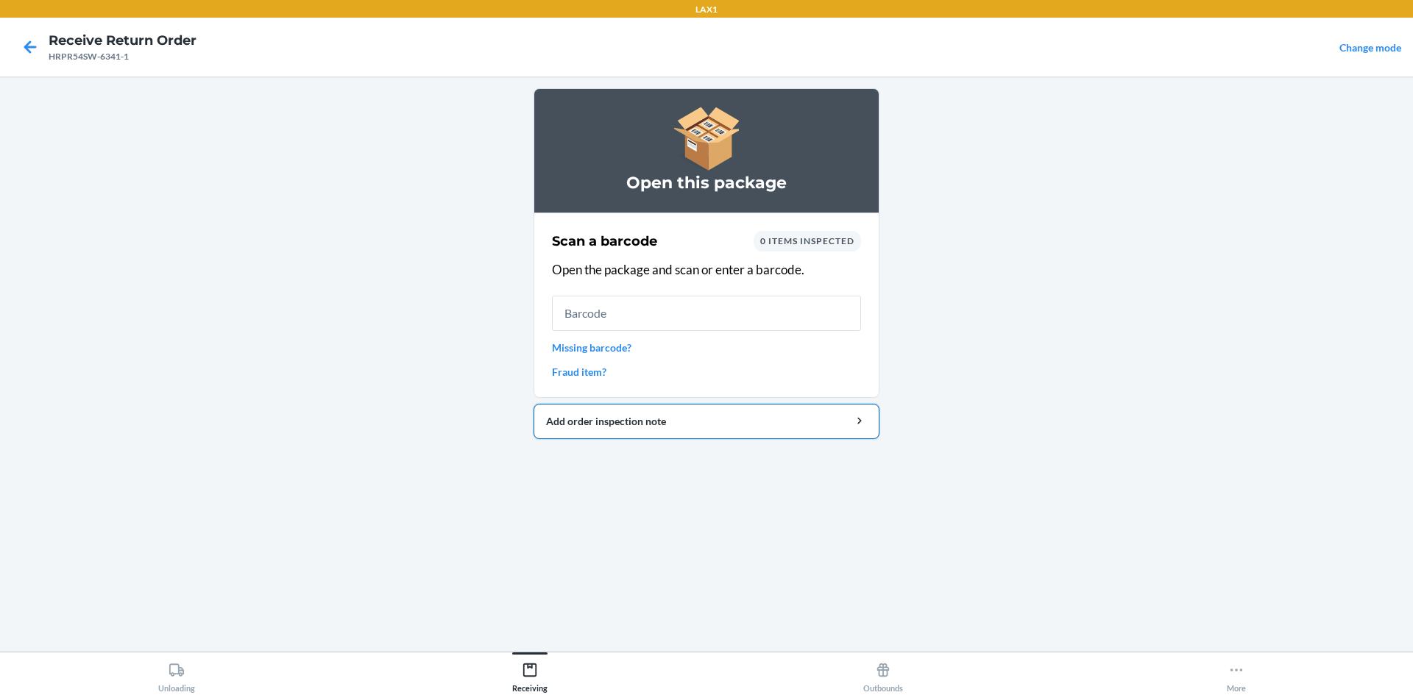
click at [699, 431] on button "Add order inspection note" at bounding box center [706, 421] width 346 height 35
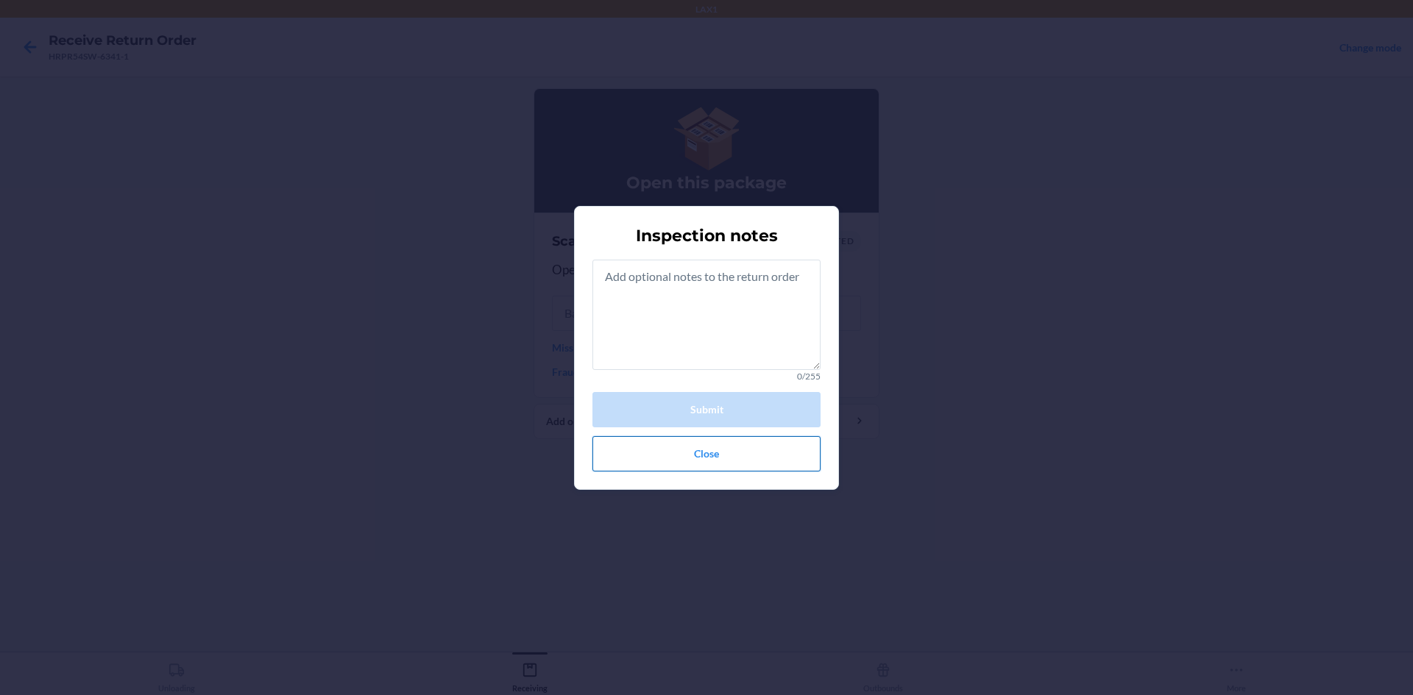
click at [698, 449] on button "Close" at bounding box center [706, 453] width 228 height 35
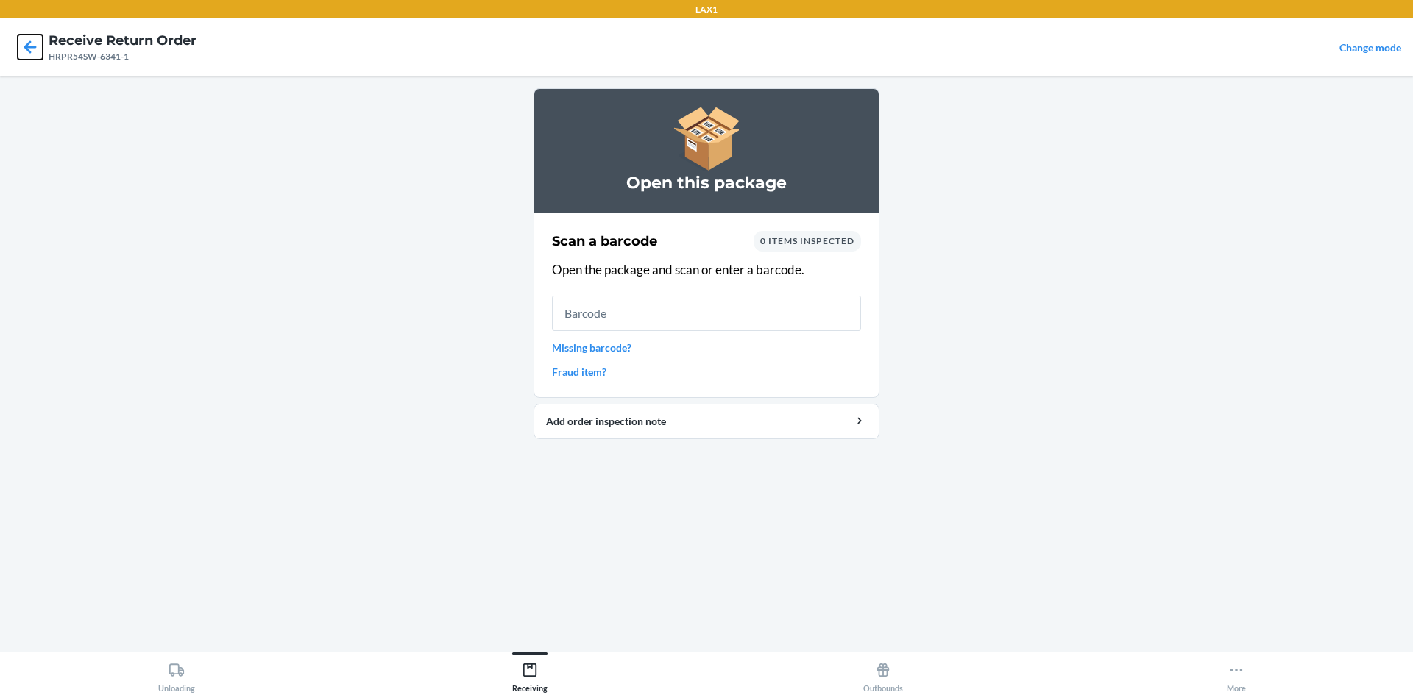
click at [27, 40] on icon at bounding box center [30, 47] width 25 height 25
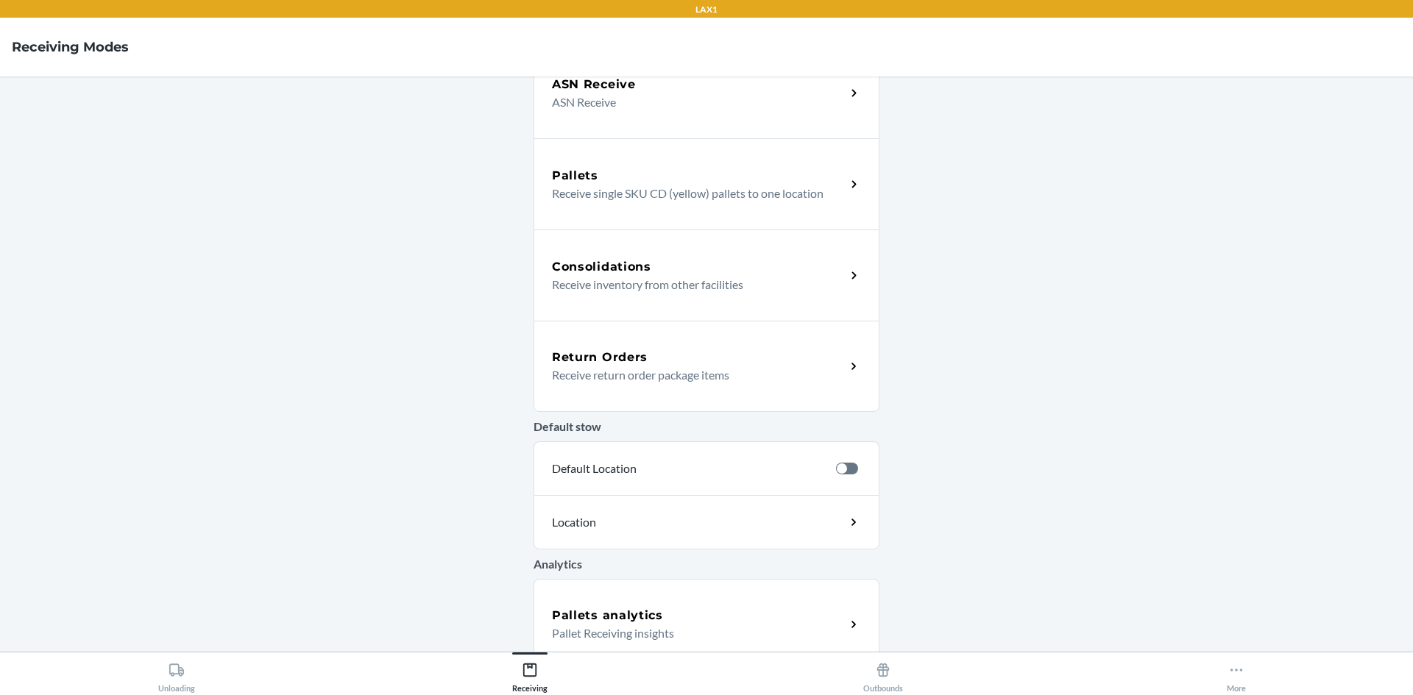
scroll to position [239, 0]
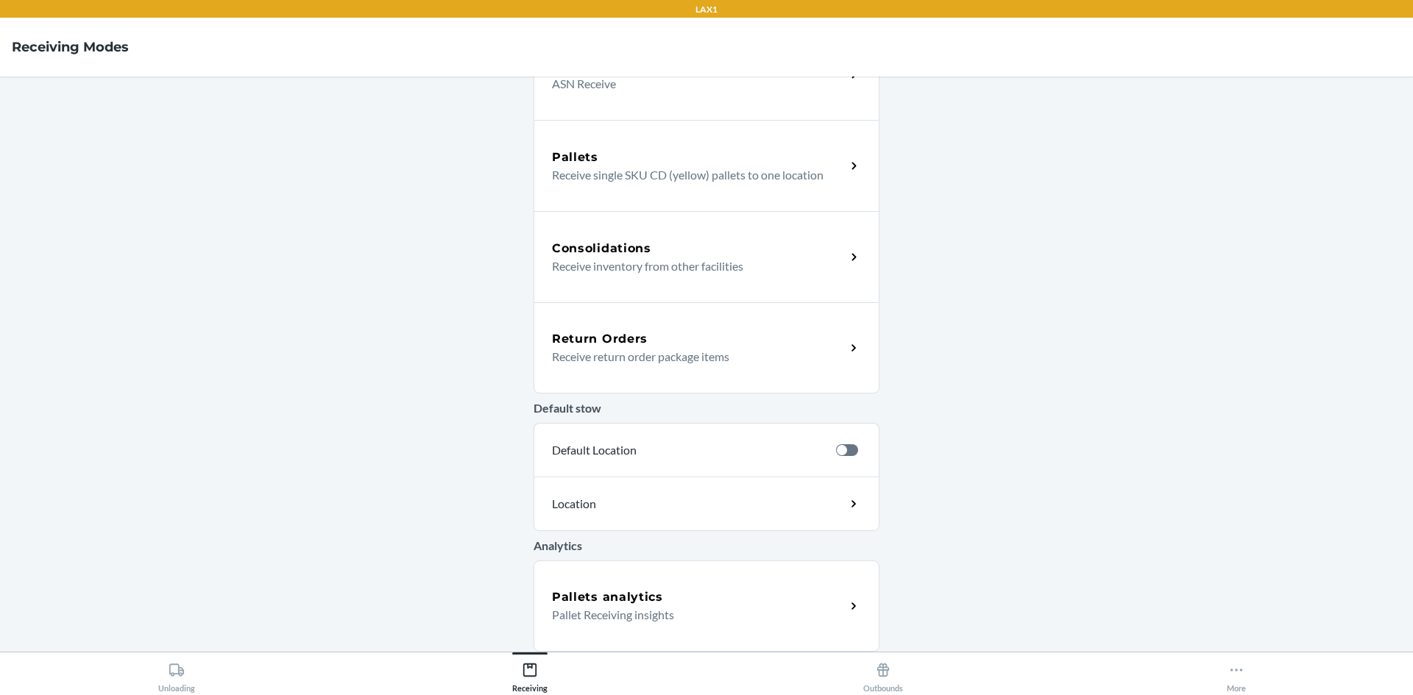
click at [703, 589] on div "Pallets analytics" at bounding box center [699, 598] width 294 height 18
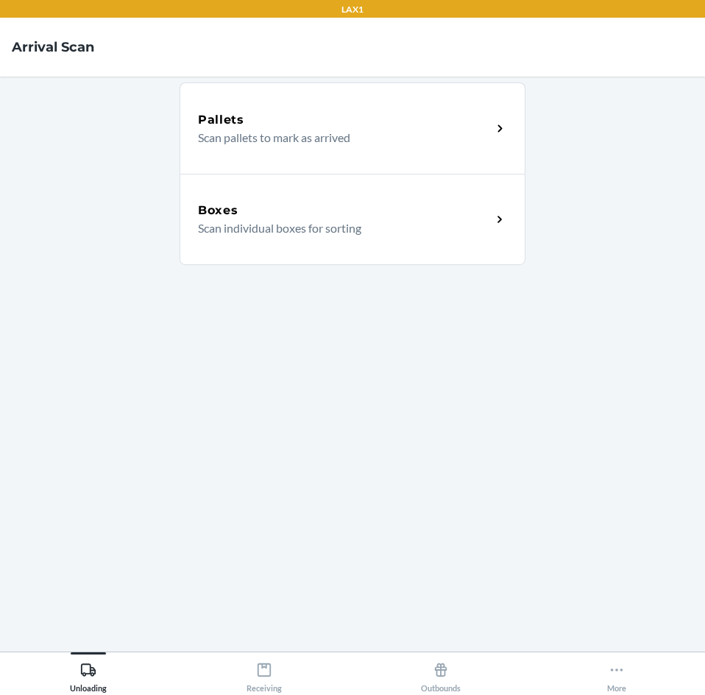
click at [166, 125] on main "Pallets Scan pallets to mark as arrived Boxes Scan individual boxes for sorting" at bounding box center [352, 364] width 705 height 575
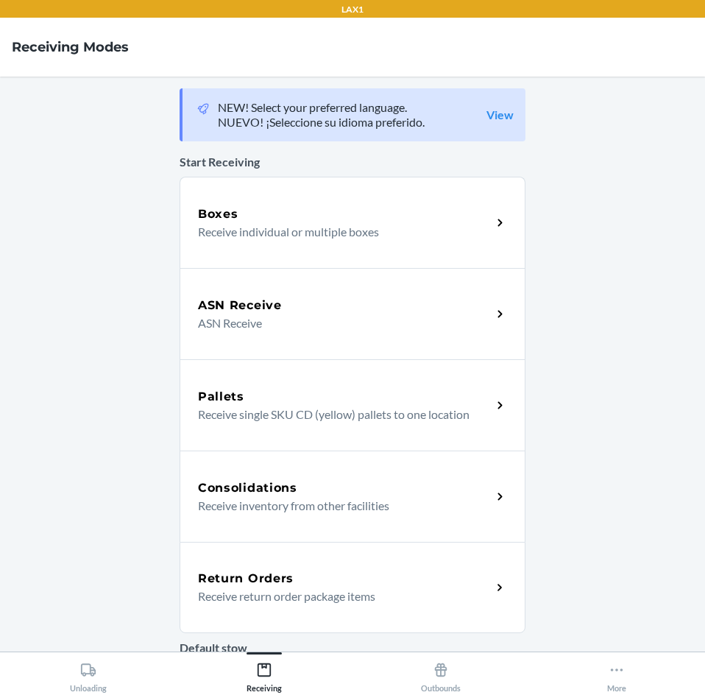
click at [338, 609] on div "Return Orders Receive return order package items" at bounding box center [353, 587] width 346 height 91
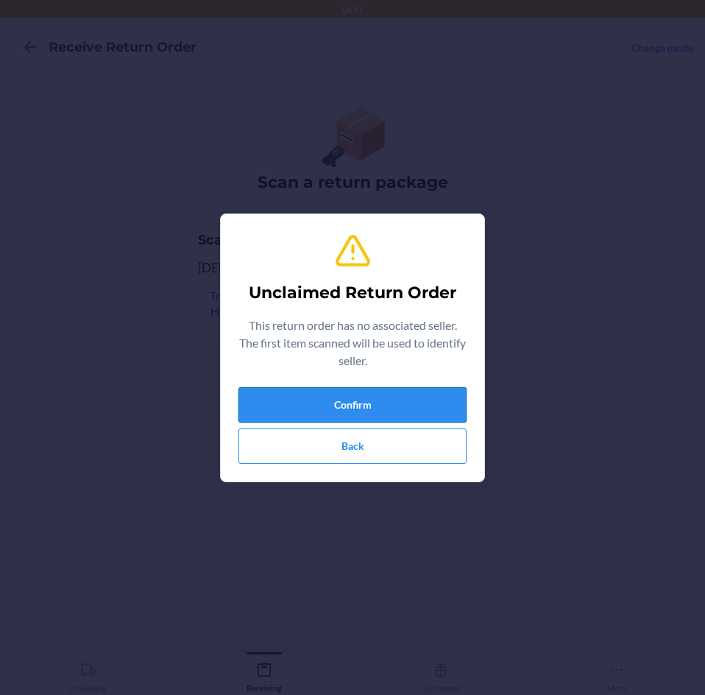
click at [319, 399] on button "Confirm" at bounding box center [352, 404] width 228 height 35
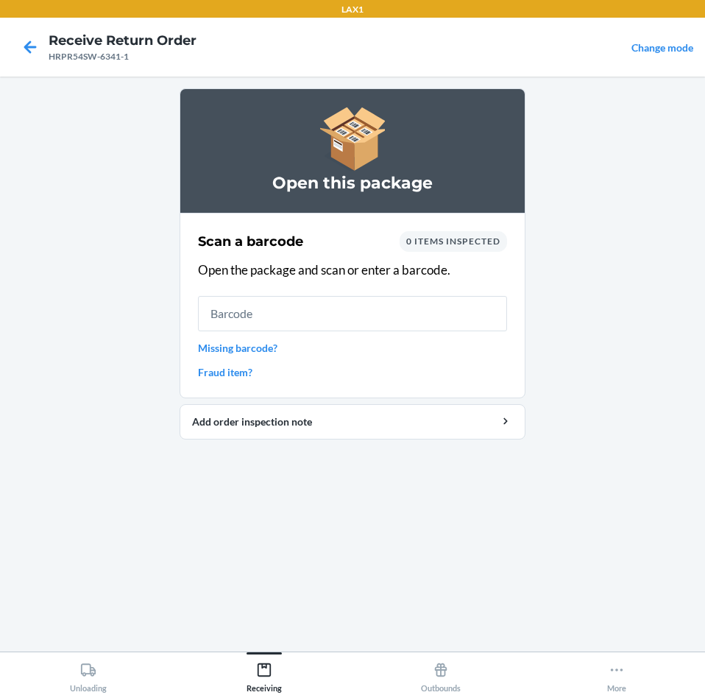
click at [1, 255] on main "Open this package Scan a barcode 0 items inspected Open the package and scan or…" at bounding box center [352, 364] width 705 height 575
drag, startPoint x: 694, startPoint y: 56, endPoint x: 645, endPoint y: 75, distance: 52.9
click at [645, 75] on nav "Receive Return Order HRPR54SW-6341-1 Change mode" at bounding box center [352, 47] width 705 height 59
click at [105, 188] on main "Open this package Scan a barcode 0 items inspected Open the package and scan or…" at bounding box center [352, 364] width 705 height 575
drag, startPoint x: 83, startPoint y: 249, endPoint x: 21, endPoint y: 241, distance: 63.1
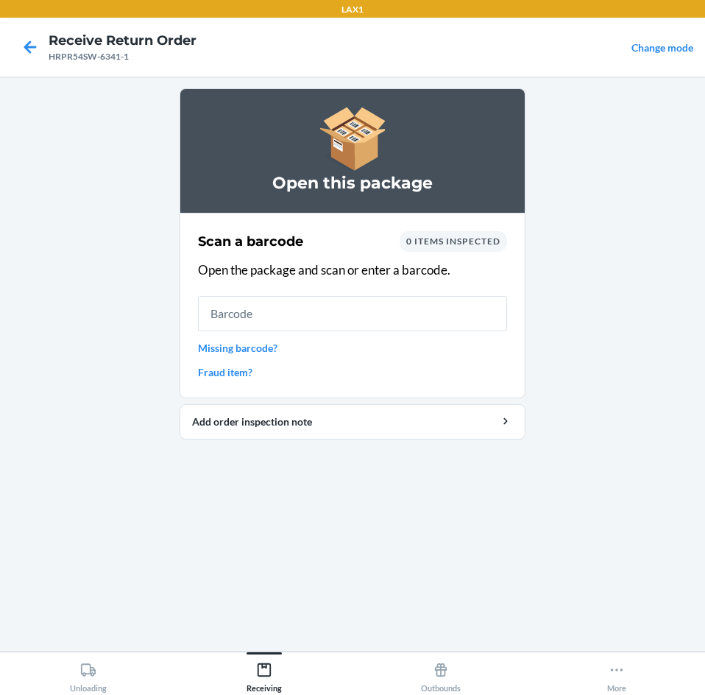
click at [21, 241] on main "Open this package Scan a barcode 0 items inspected Open the package and scan or…" at bounding box center [352, 364] width 705 height 575
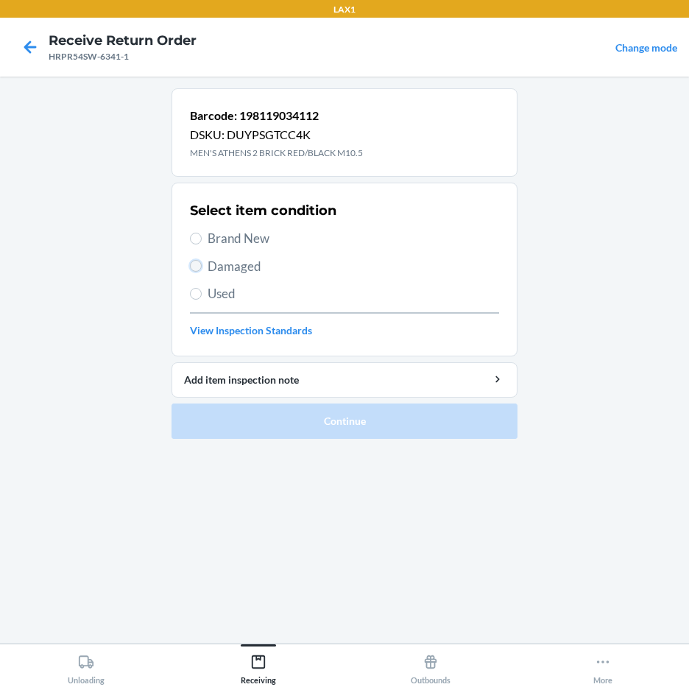
click at [194, 266] on input "Damaged" at bounding box center [196, 266] width 12 height 12
radio input "true"
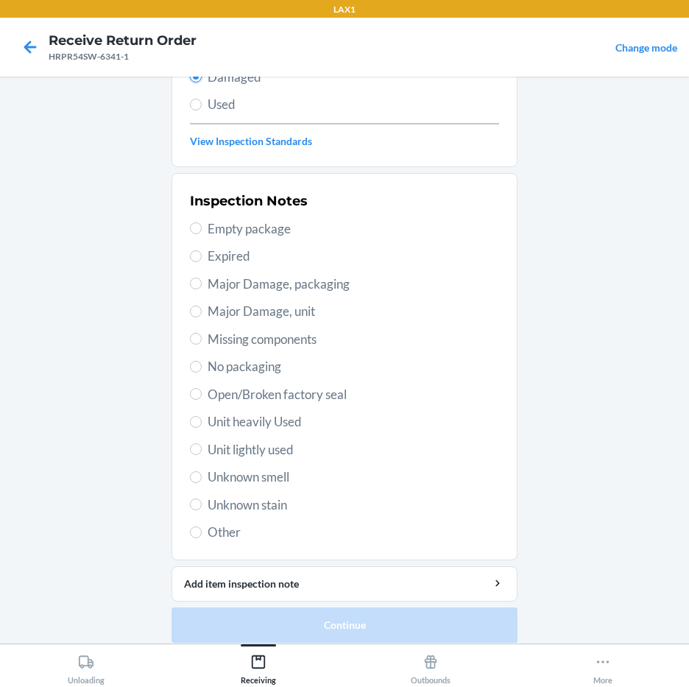
scroll to position [200, 0]
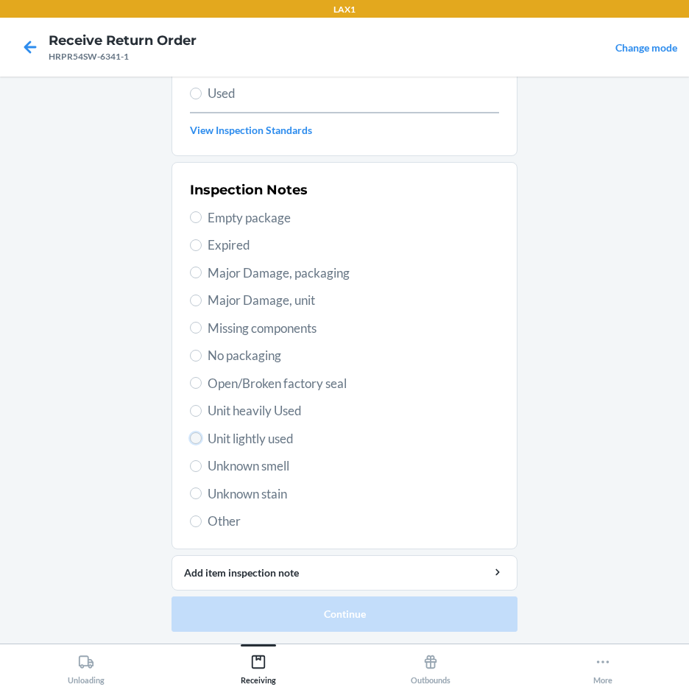
click at [193, 433] on input "Unit lightly used" at bounding box center [196, 438] width 12 height 12
radio input "true"
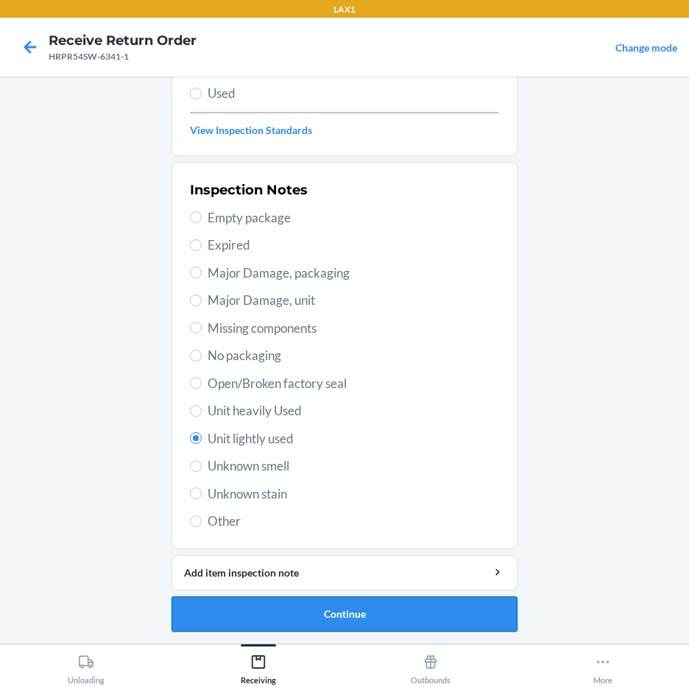
click at [322, 603] on button "Continue" at bounding box center [344, 613] width 346 height 35
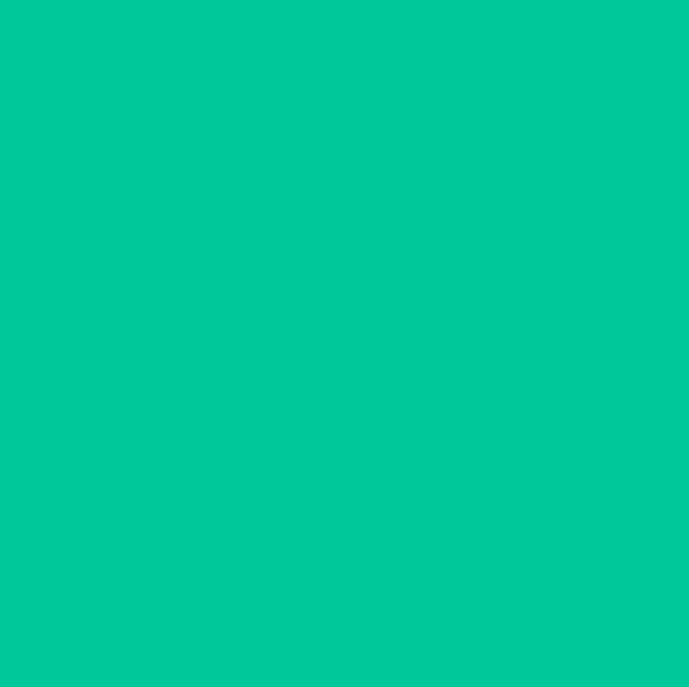
scroll to position [79, 0]
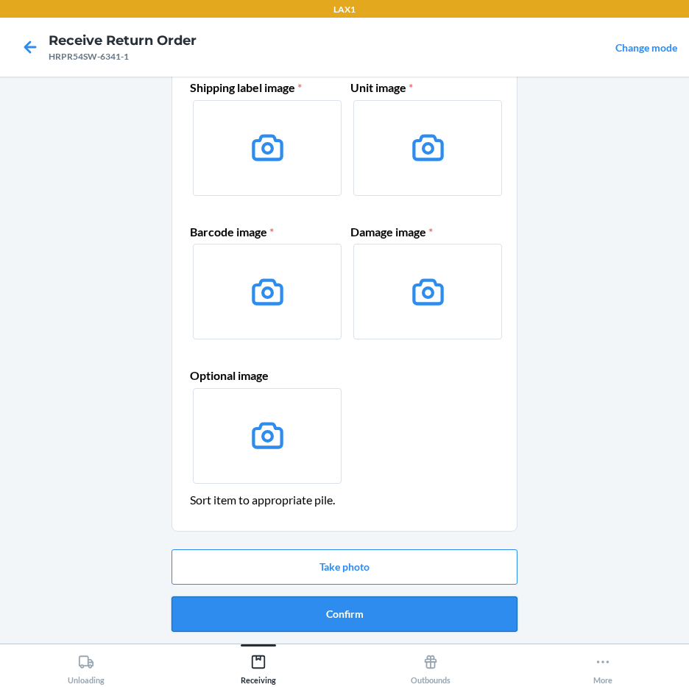
click at [316, 606] on button "Confirm" at bounding box center [344, 613] width 346 height 35
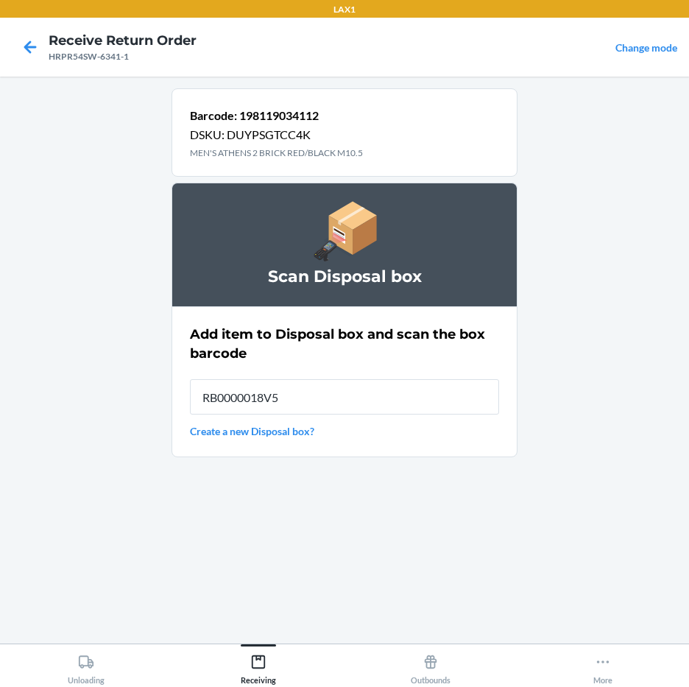
type input "RB0000018V5"
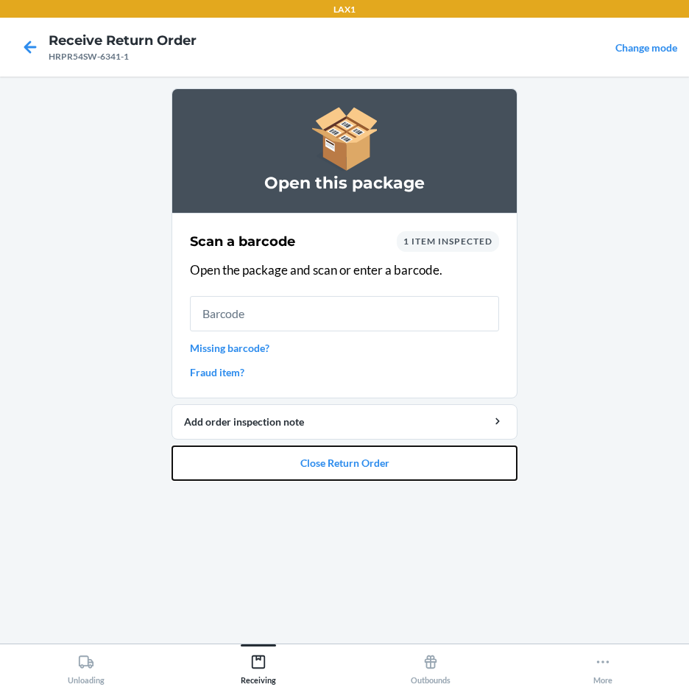
click at [355, 457] on button "Close Return Order" at bounding box center [344, 462] width 346 height 35
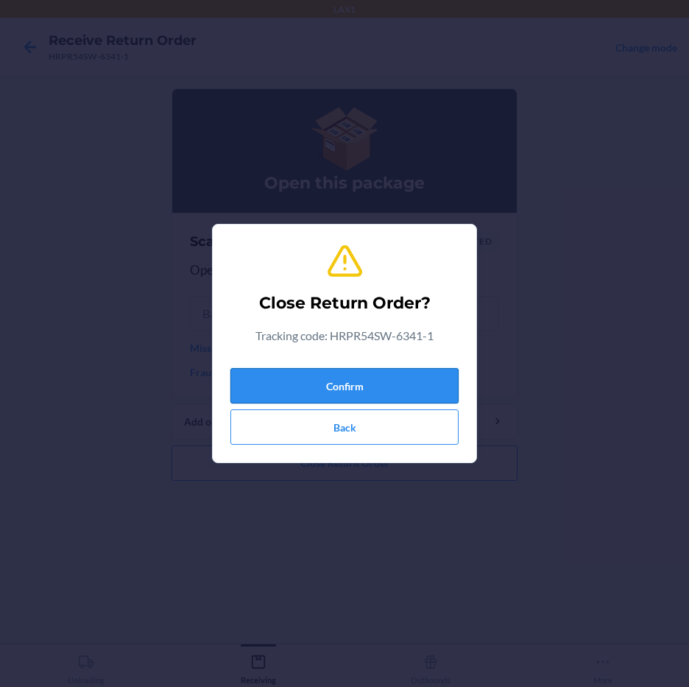
click at [341, 383] on button "Confirm" at bounding box center [344, 385] width 228 height 35
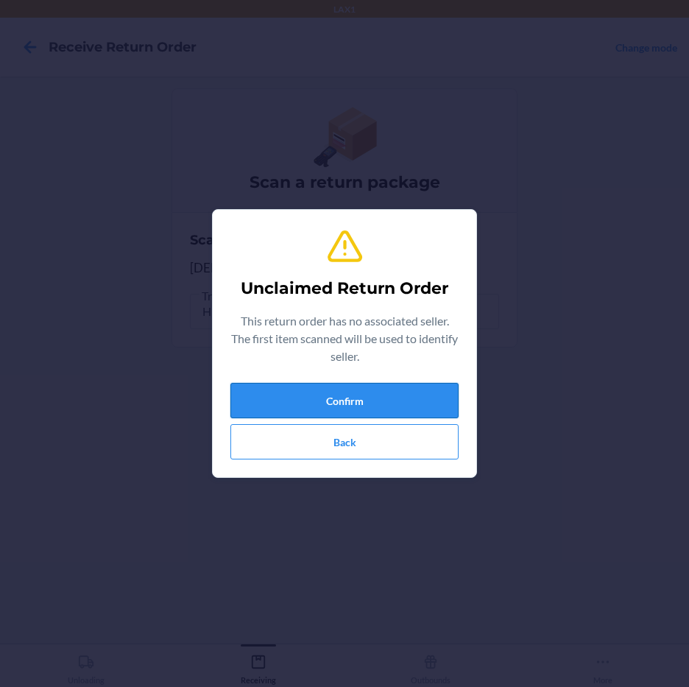
click at [313, 388] on button "Confirm" at bounding box center [344, 400] width 228 height 35
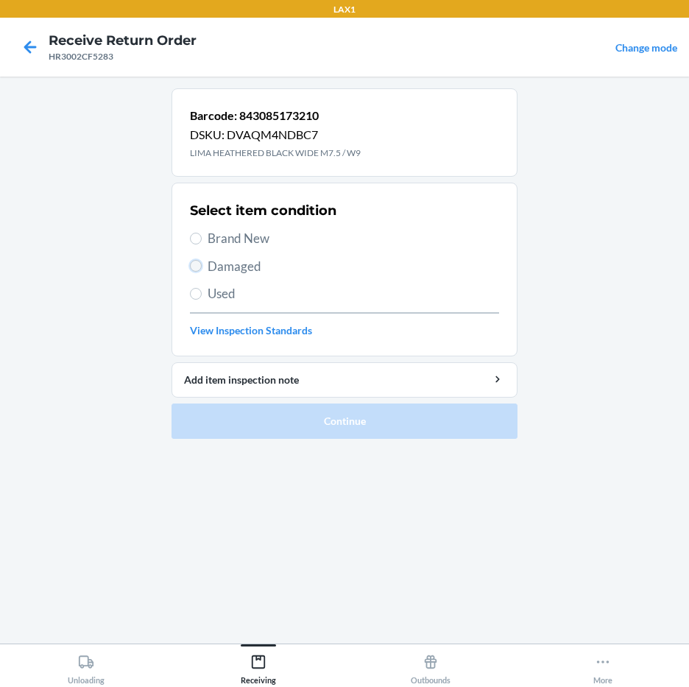
click at [196, 260] on input "Damaged" at bounding box center [196, 266] width 12 height 12
radio input "true"
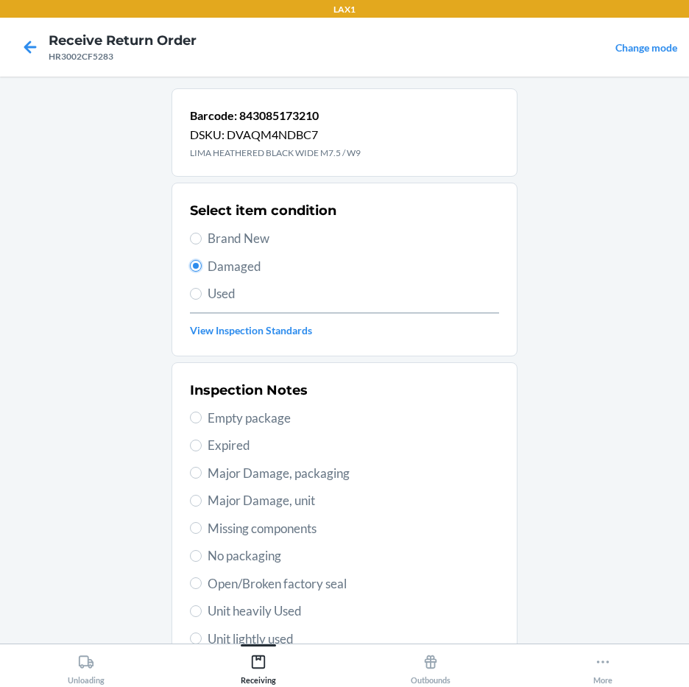
scroll to position [200, 0]
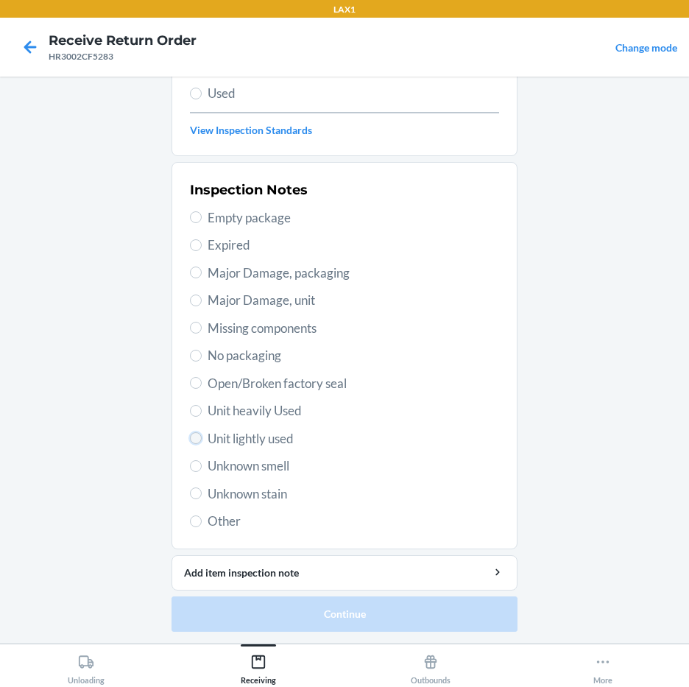
click at [196, 437] on input "Unit lightly used" at bounding box center [196, 438] width 12 height 12
radio input "true"
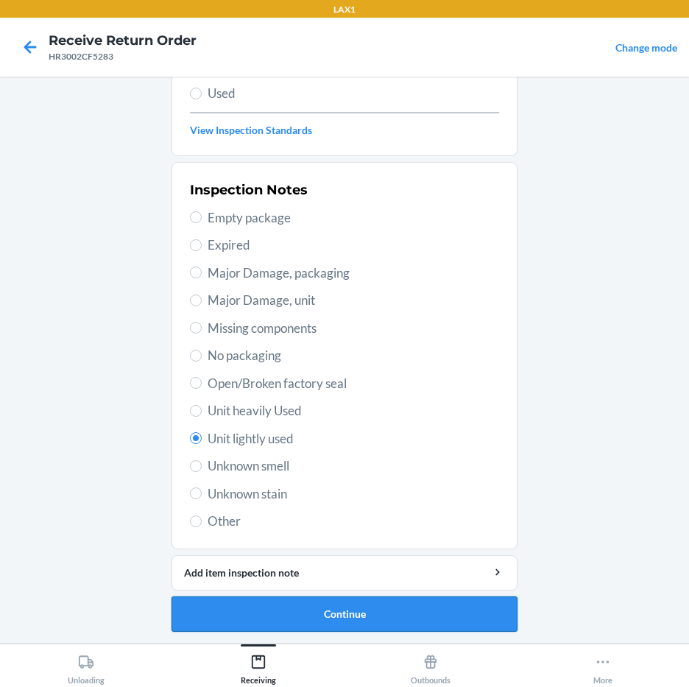
click at [323, 611] on button "Continue" at bounding box center [344, 613] width 346 height 35
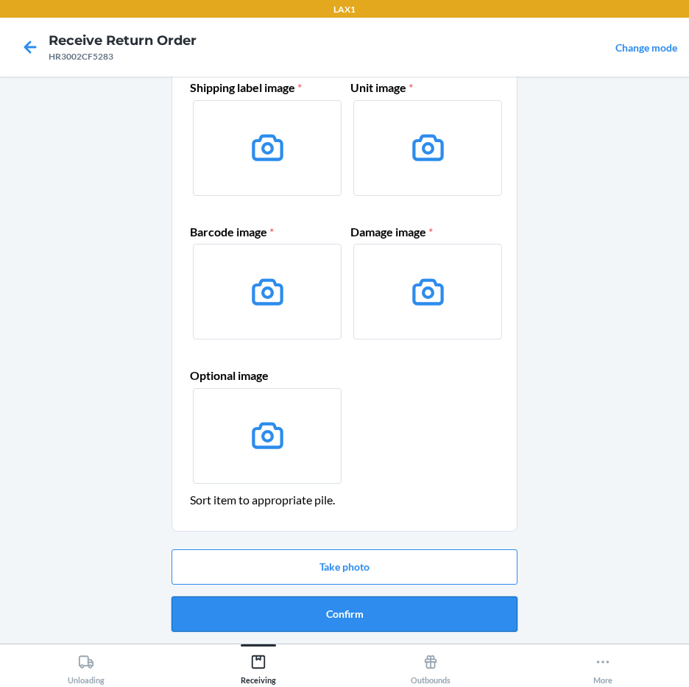
click at [327, 606] on button "Confirm" at bounding box center [344, 613] width 346 height 35
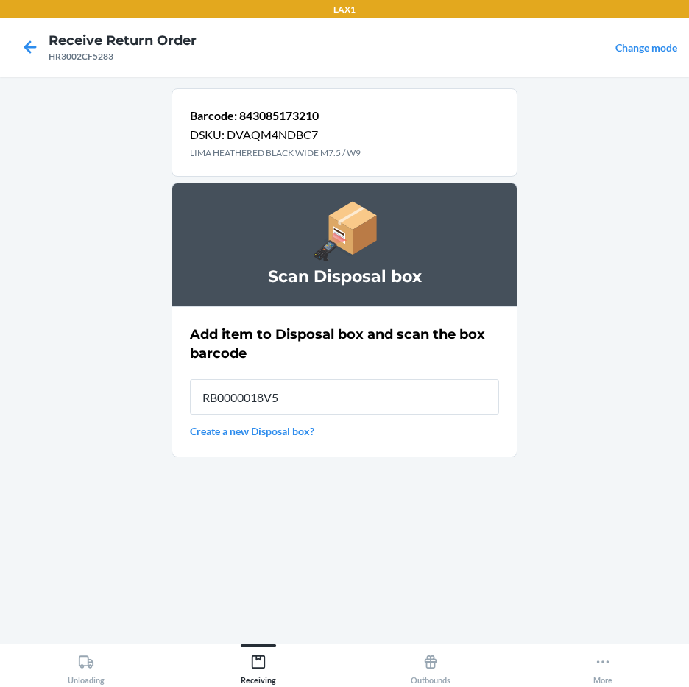
type input "RB0000018V5"
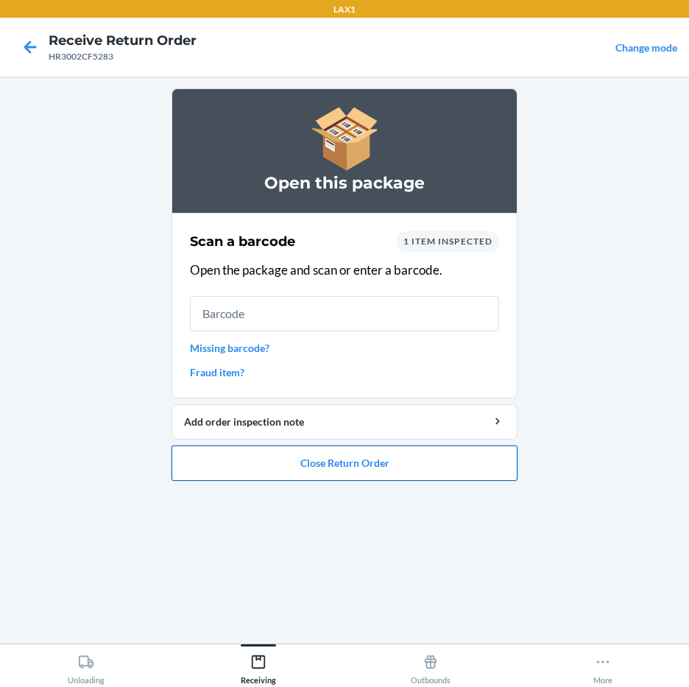
click at [340, 459] on button "Close Return Order" at bounding box center [344, 462] width 346 height 35
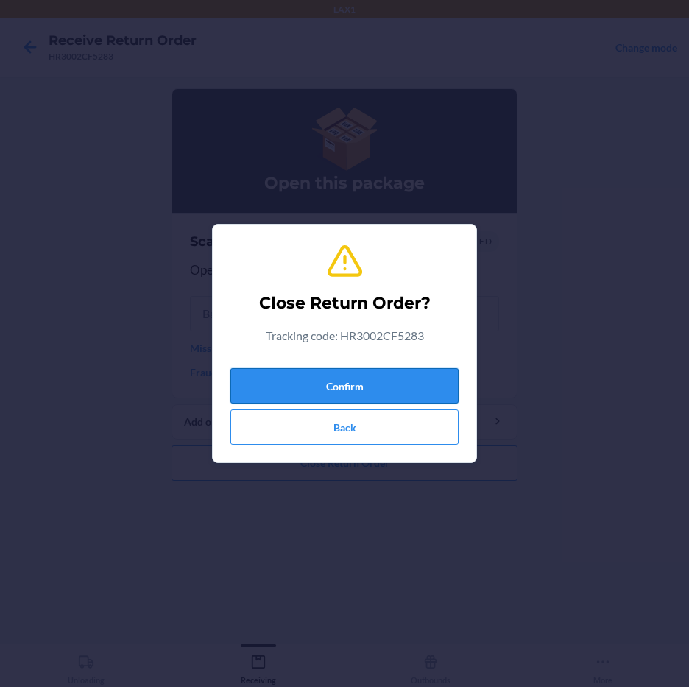
click at [363, 383] on button "Confirm" at bounding box center [344, 385] width 228 height 35
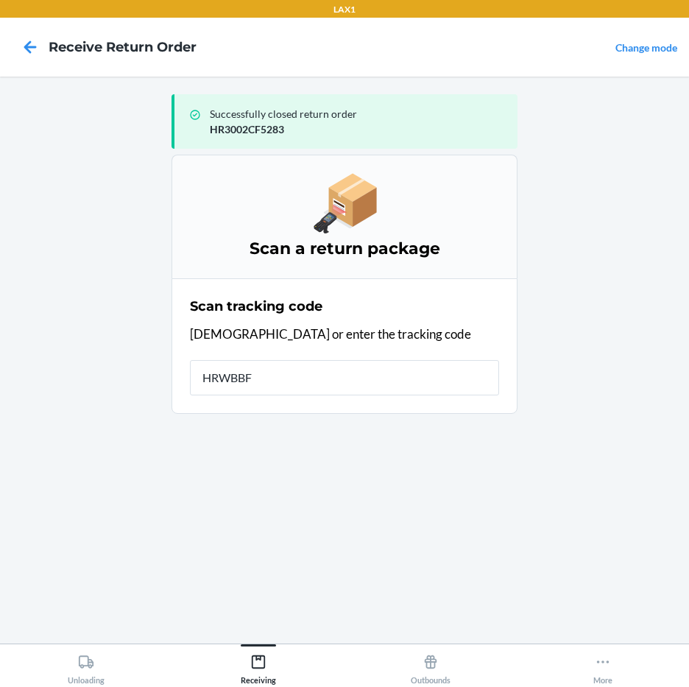
type input "HRWBBFL"
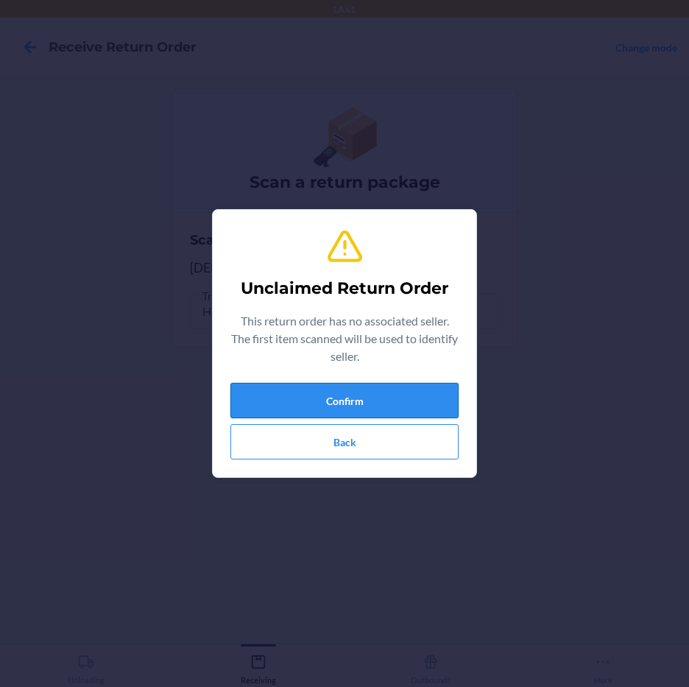
click at [355, 388] on button "Confirm" at bounding box center [344, 400] width 228 height 35
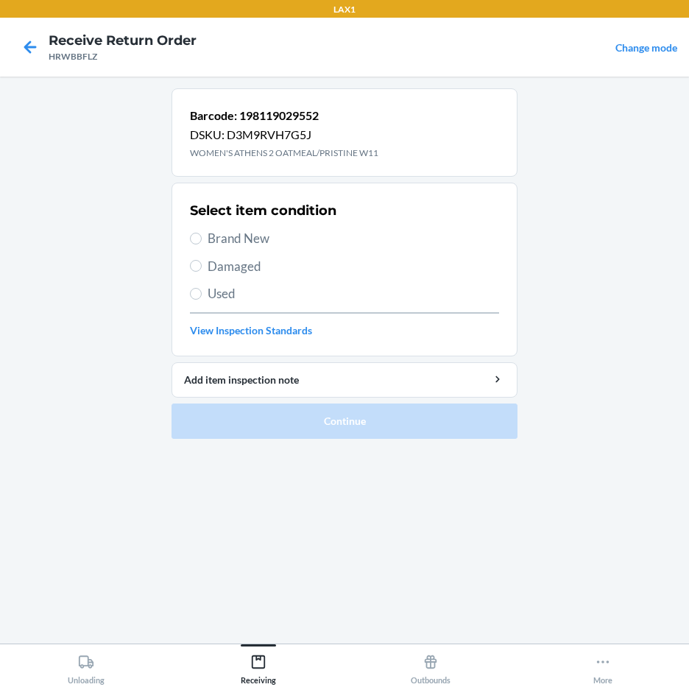
drag, startPoint x: 181, startPoint y: 232, endPoint x: 208, endPoint y: 234, distance: 27.3
click at [189, 232] on section "Select item condition Brand New Damaged Used View Inspection Standards" at bounding box center [344, 269] width 346 height 174
click at [194, 234] on input "Brand New" at bounding box center [196, 239] width 12 height 12
radio input "true"
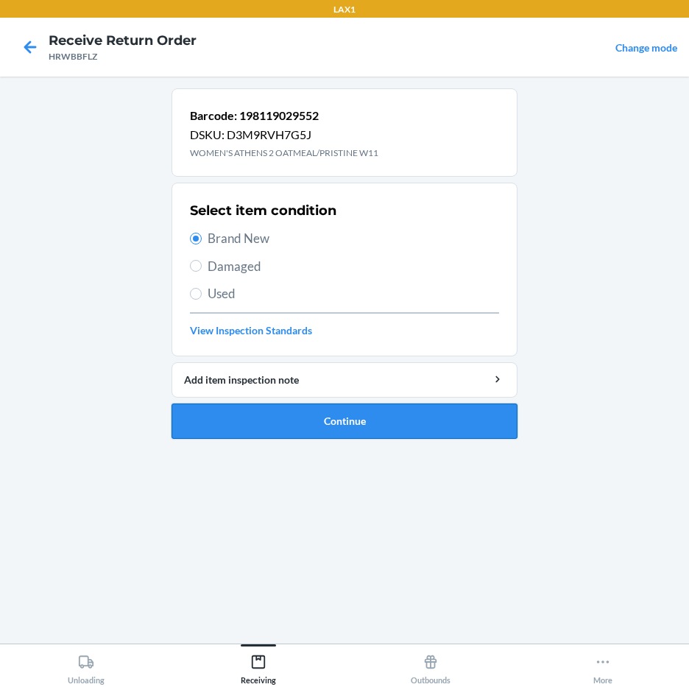
click at [305, 411] on button "Continue" at bounding box center [344, 420] width 346 height 35
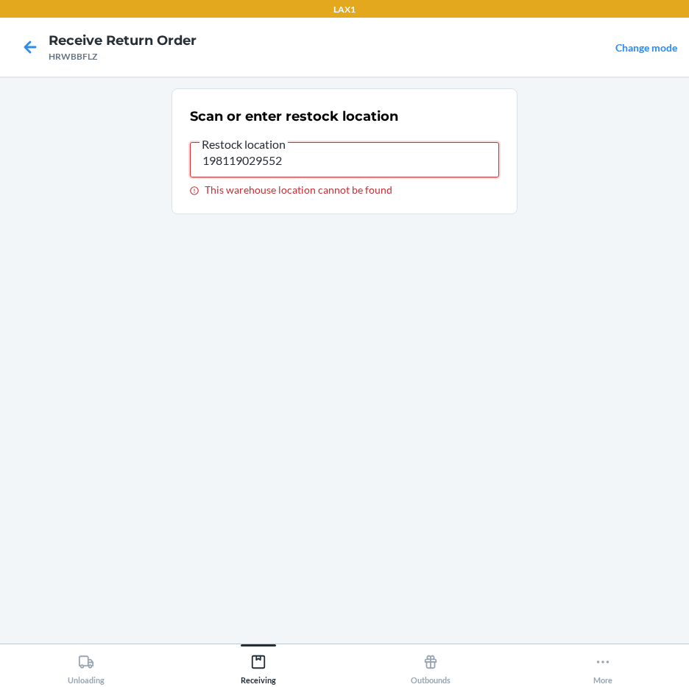
drag, startPoint x: 332, startPoint y: 164, endPoint x: 40, endPoint y: 146, distance: 292.7
click at [40, 146] on main "Scan or enter restock location Restock location 198119029552 This warehouse loc…" at bounding box center [344, 360] width 689 height 567
type input "\"
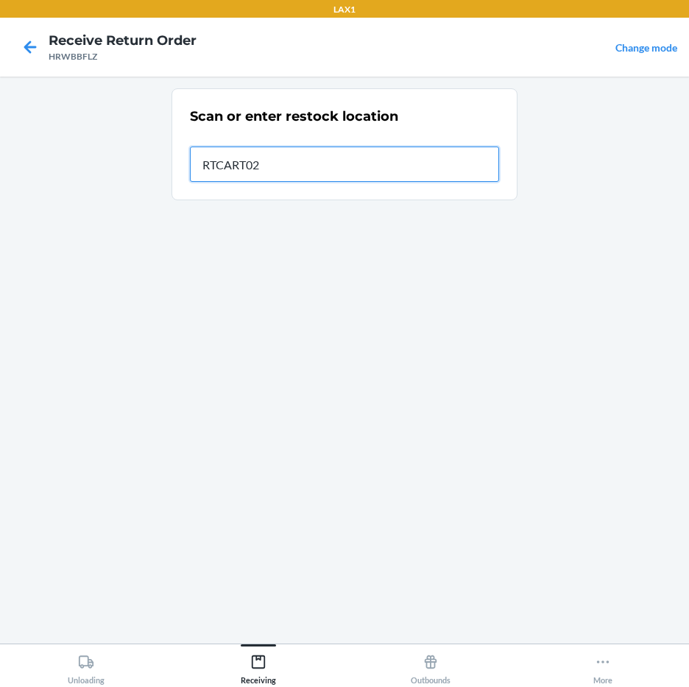
type input "RTCART027"
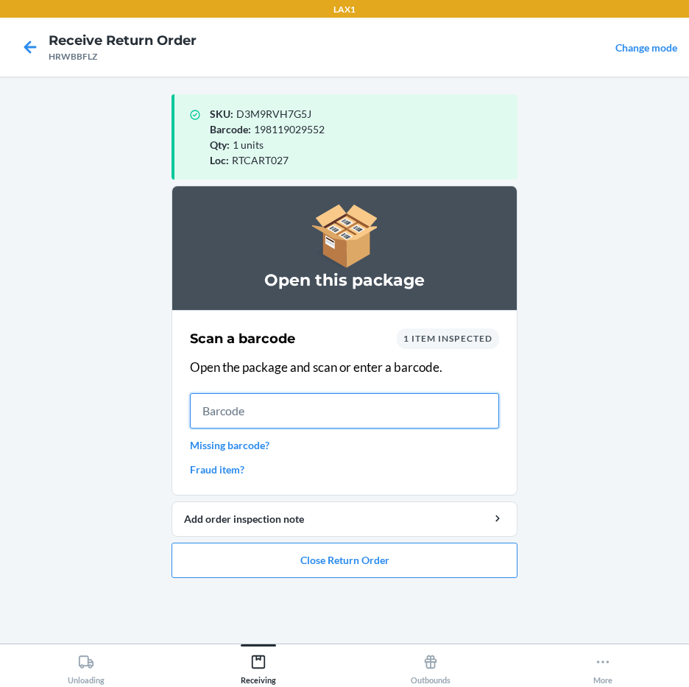
drag, startPoint x: 407, startPoint y: 403, endPoint x: 433, endPoint y: 399, distance: 26.1
click at [408, 404] on input "text" at bounding box center [344, 410] width 309 height 35
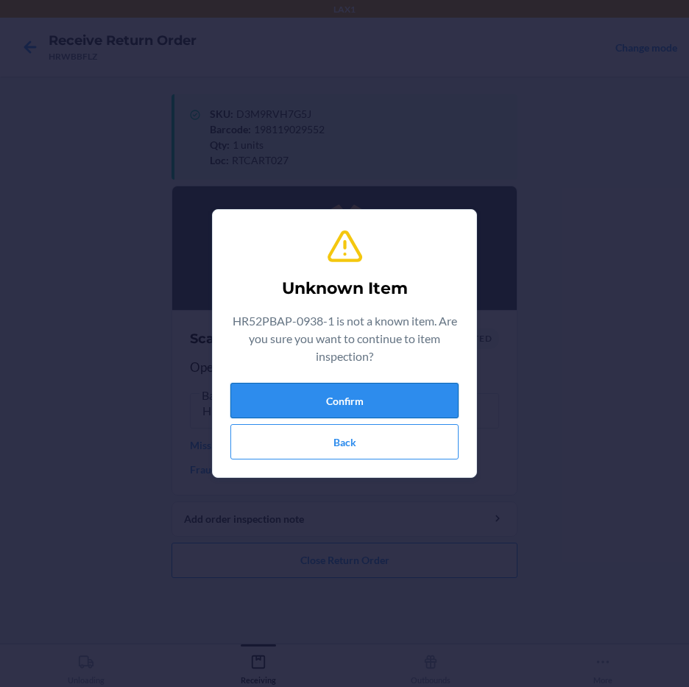
click at [414, 396] on button "Confirm" at bounding box center [344, 400] width 228 height 35
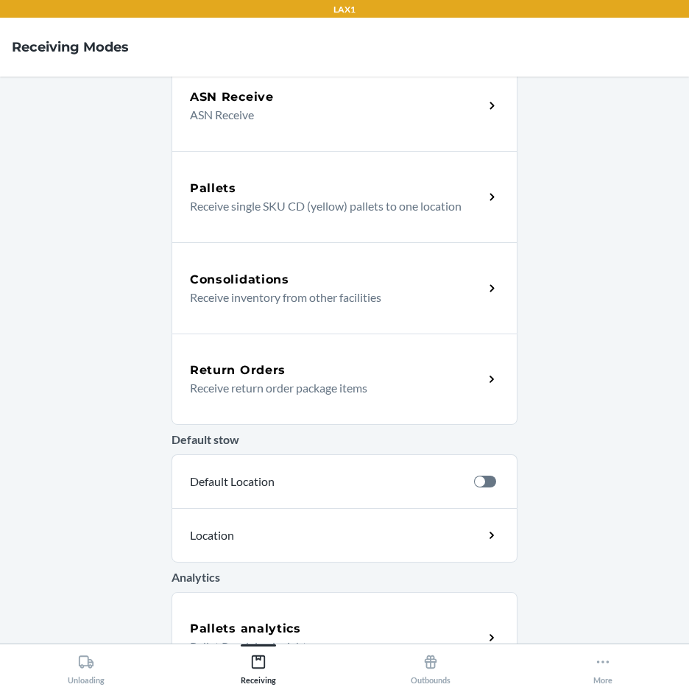
scroll to position [221, 0]
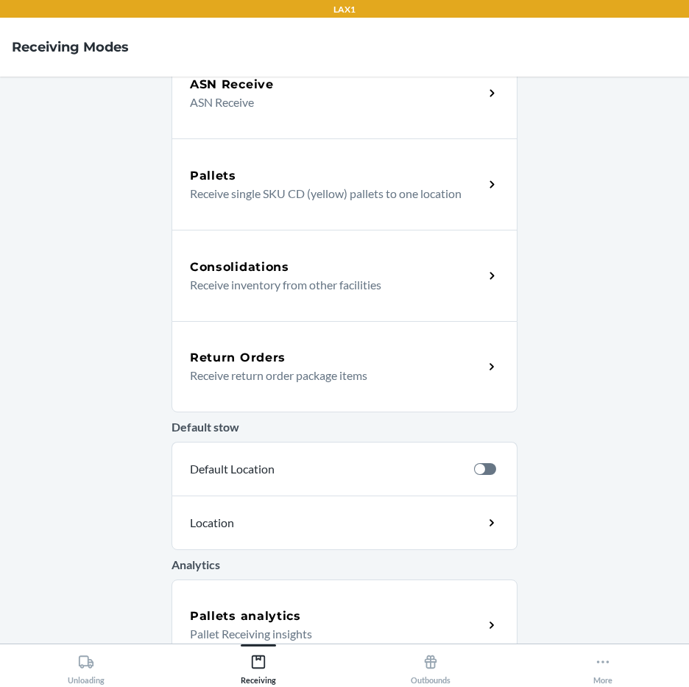
click at [336, 361] on div "Return Orders" at bounding box center [337, 358] width 294 height 18
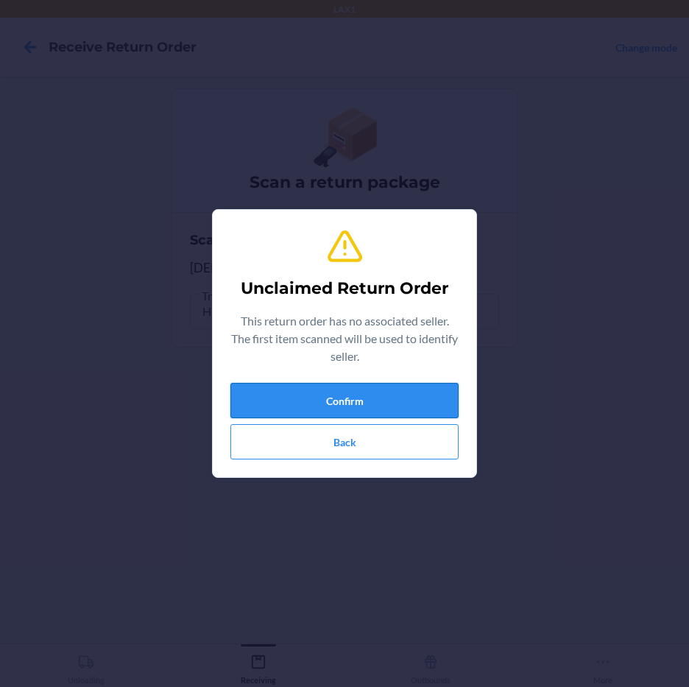
click at [352, 405] on button "Confirm" at bounding box center [344, 400] width 228 height 35
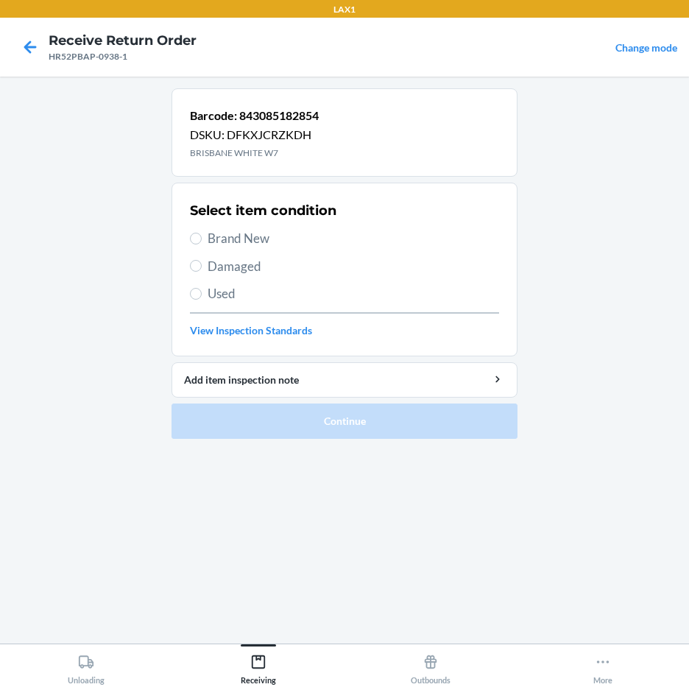
click at [187, 236] on section "Select item condition Brand New Damaged Used View Inspection Standards" at bounding box center [344, 269] width 346 height 174
click at [205, 236] on label "Brand New" at bounding box center [344, 238] width 309 height 19
click at [202, 236] on input "Brand New" at bounding box center [196, 239] width 12 height 12
radio input "true"
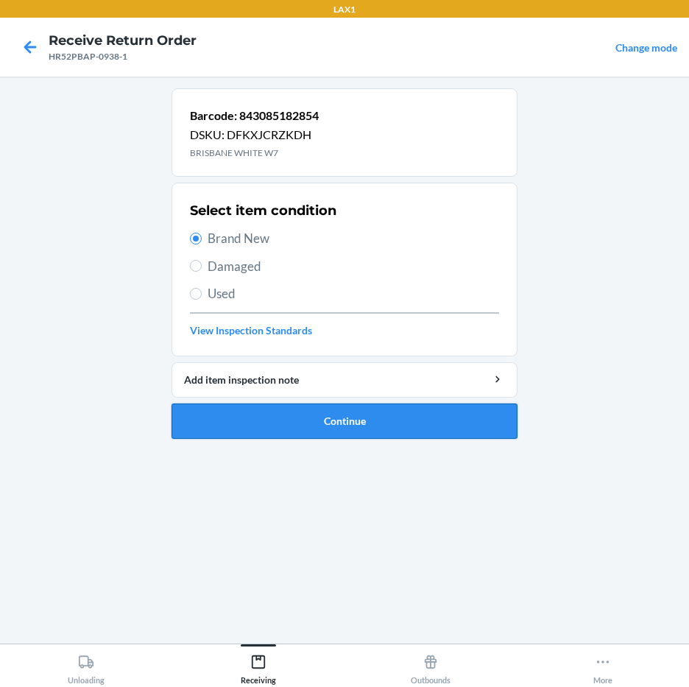
click at [335, 419] on button "Continue" at bounding box center [344, 420] width 346 height 35
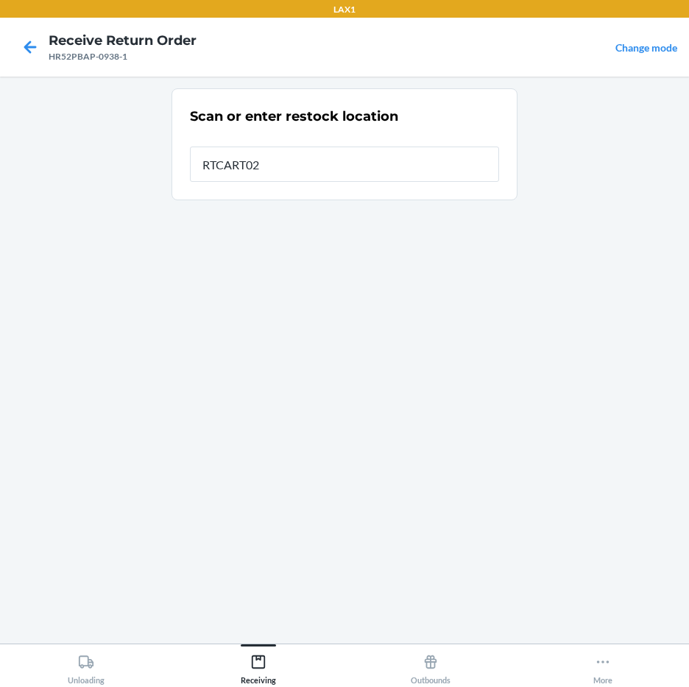
type input "RTCART027"
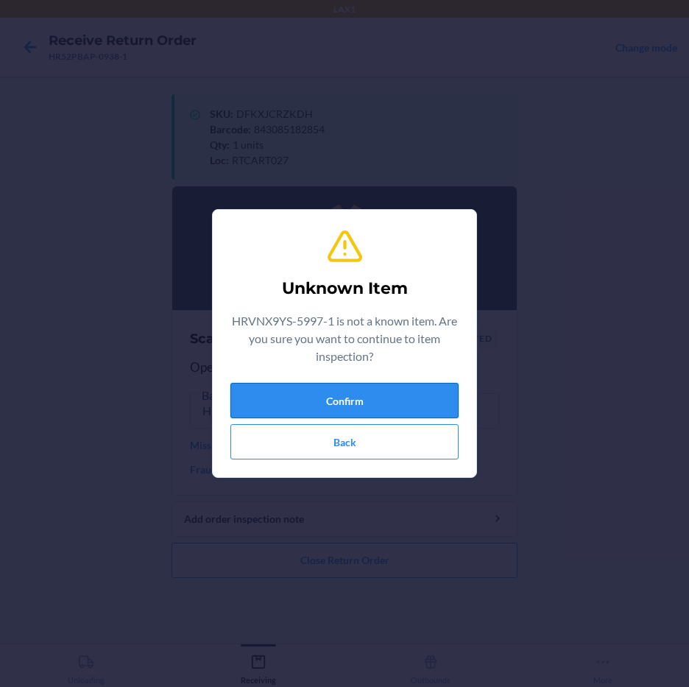
click at [430, 391] on button "Confirm" at bounding box center [344, 400] width 228 height 35
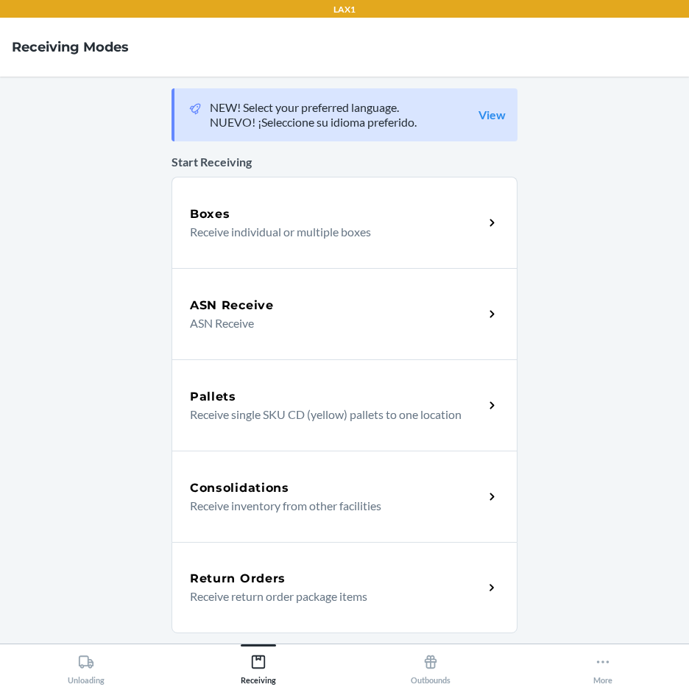
click at [273, 572] on h5 "Return Orders" at bounding box center [238, 579] width 96 height 18
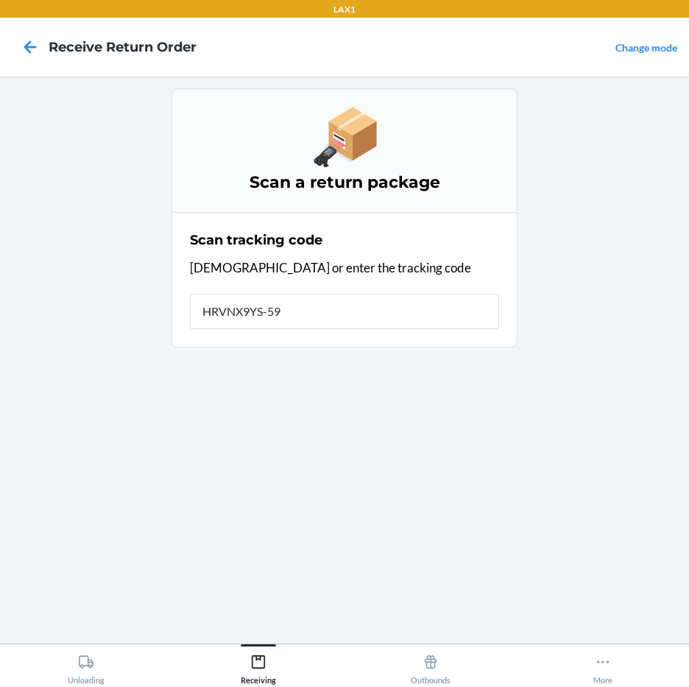
type input "HRVNX9YS-599"
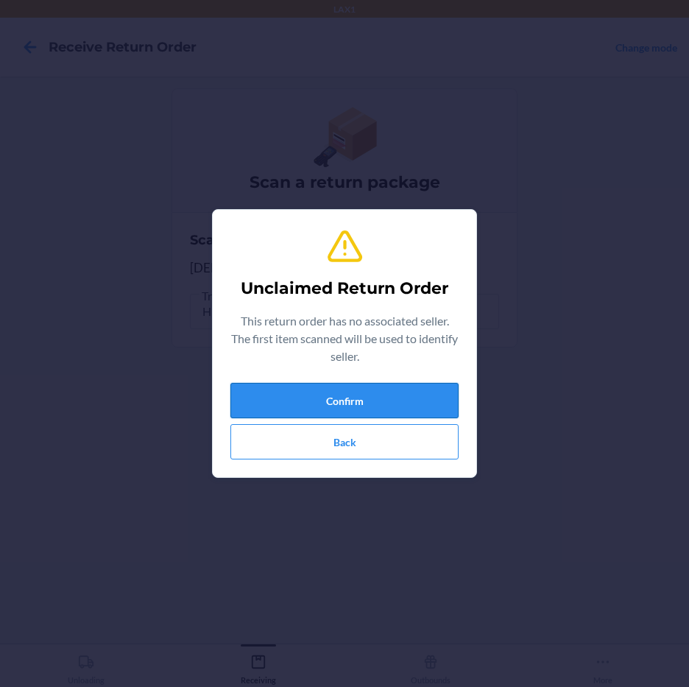
click at [441, 400] on button "Confirm" at bounding box center [344, 400] width 228 height 35
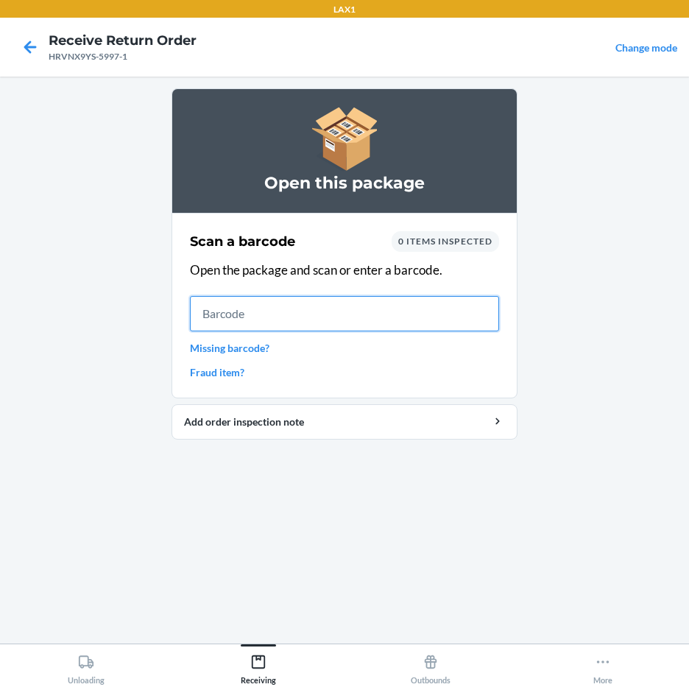
click at [396, 308] on input "text" at bounding box center [344, 313] width 309 height 35
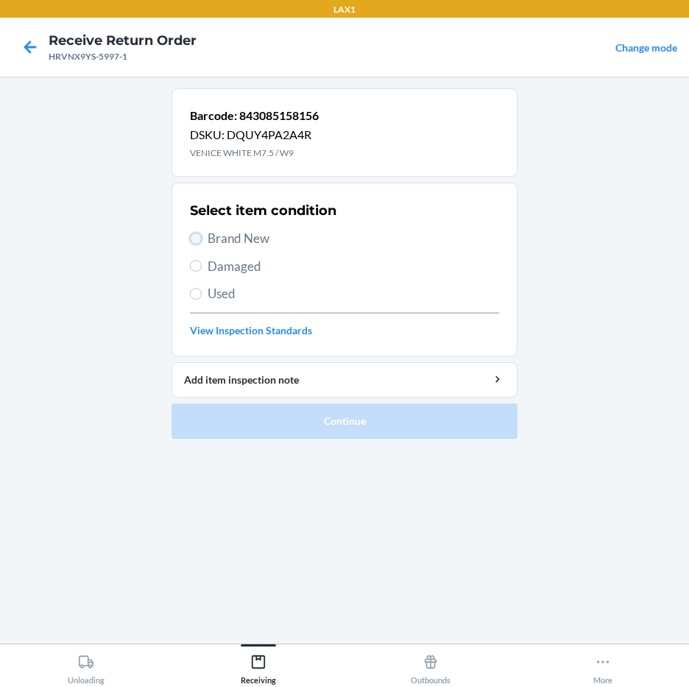
click at [200, 234] on input "Brand New" at bounding box center [196, 239] width 12 height 12
radio input "true"
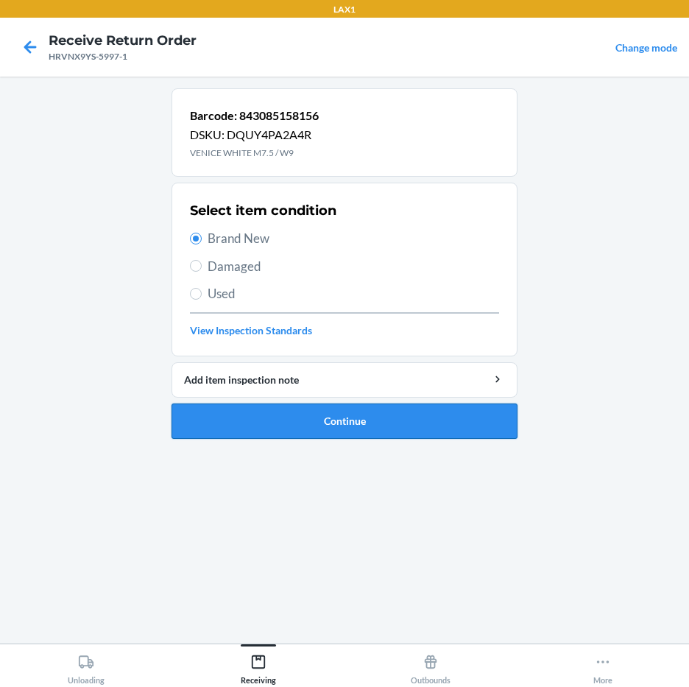
click at [327, 410] on button "Continue" at bounding box center [344, 420] width 346 height 35
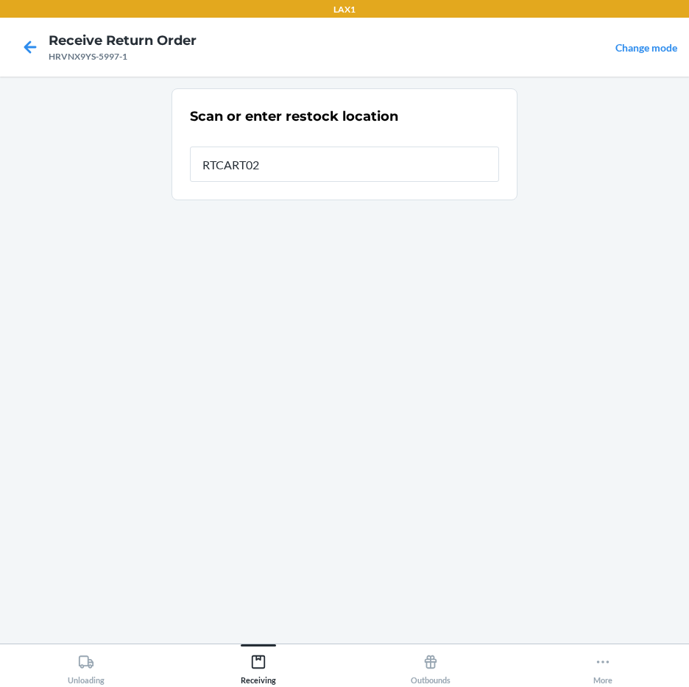
type input "RTCART027"
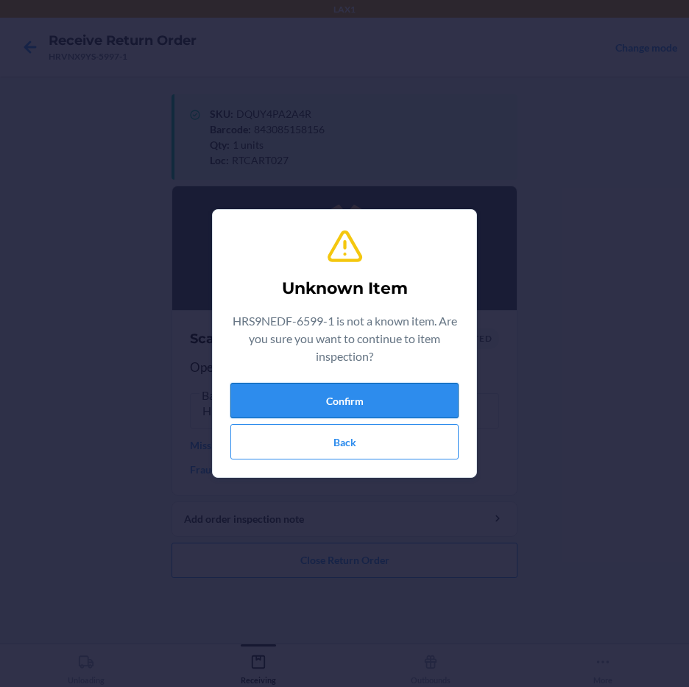
click at [269, 411] on button "Confirm" at bounding box center [344, 400] width 228 height 35
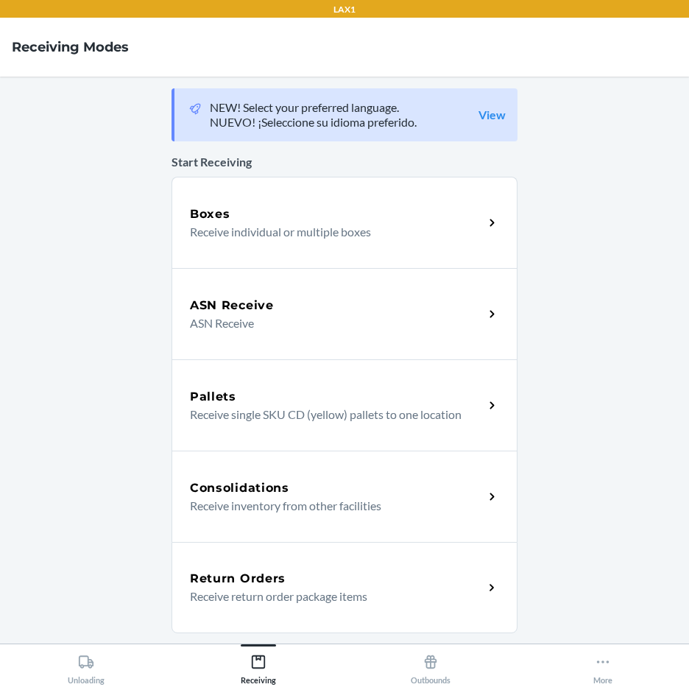
click at [304, 581] on div "Return Orders" at bounding box center [337, 579] width 294 height 18
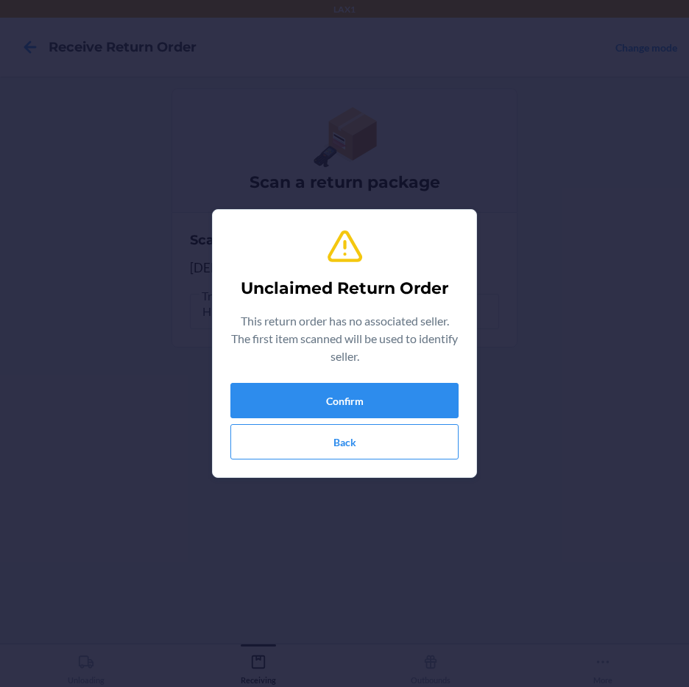
click at [239, 319] on p "This return order has no associated seller. The first item scanned will be used…" at bounding box center [344, 338] width 228 height 53
click at [320, 408] on button "Confirm" at bounding box center [344, 400] width 228 height 35
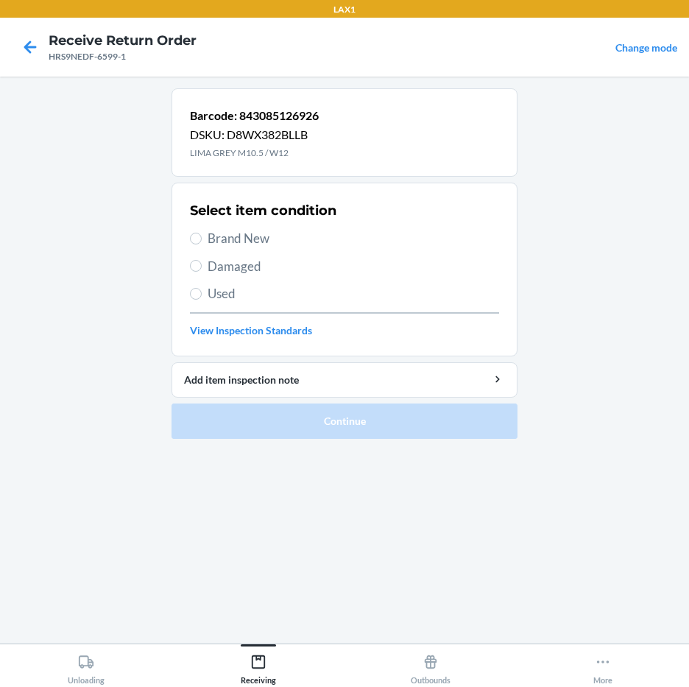
click at [200, 233] on label "Brand New" at bounding box center [344, 238] width 309 height 19
click at [200, 233] on input "Brand New" at bounding box center [196, 239] width 12 height 12
radio input "true"
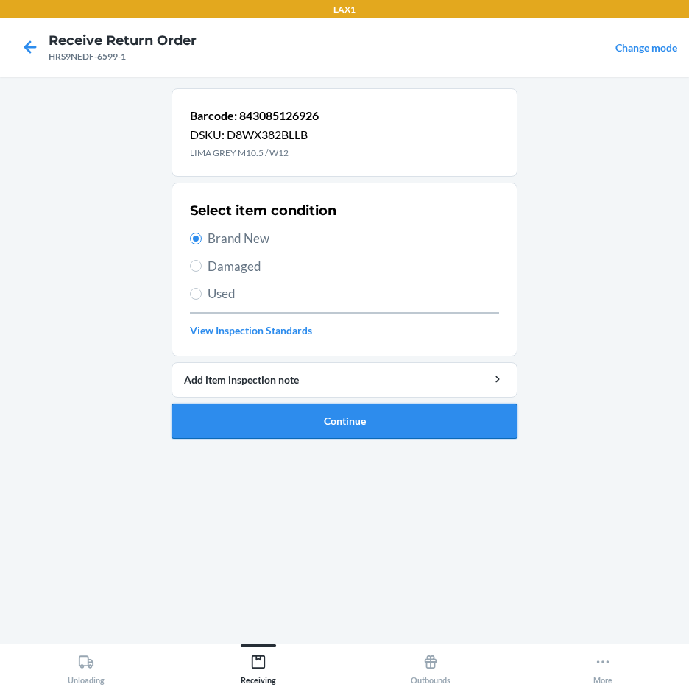
click at [305, 422] on button "Continue" at bounding box center [344, 420] width 346 height 35
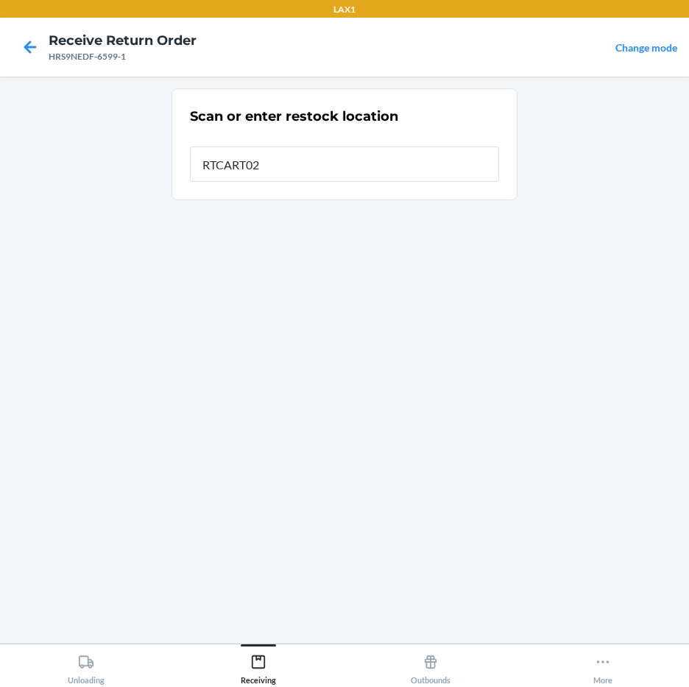
type input "RTCART027"
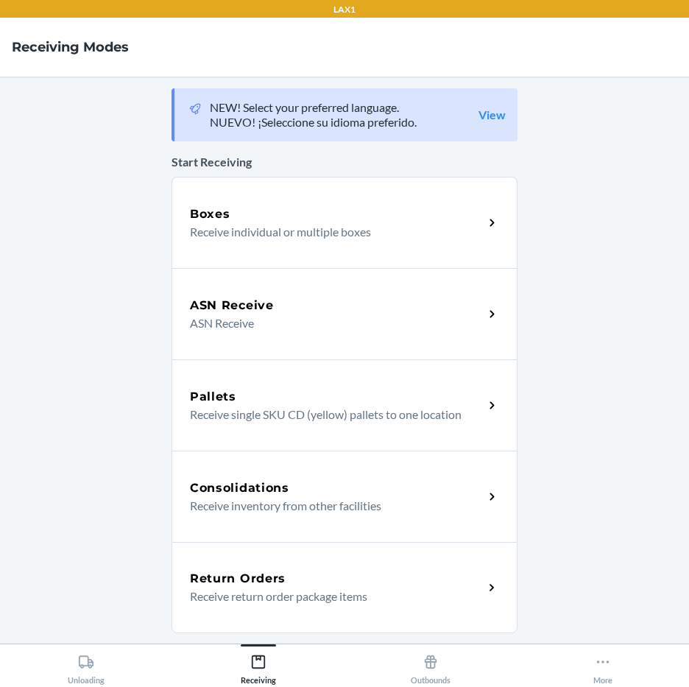
click at [331, 569] on div "Return Orders Receive return order package items" at bounding box center [344, 587] width 346 height 91
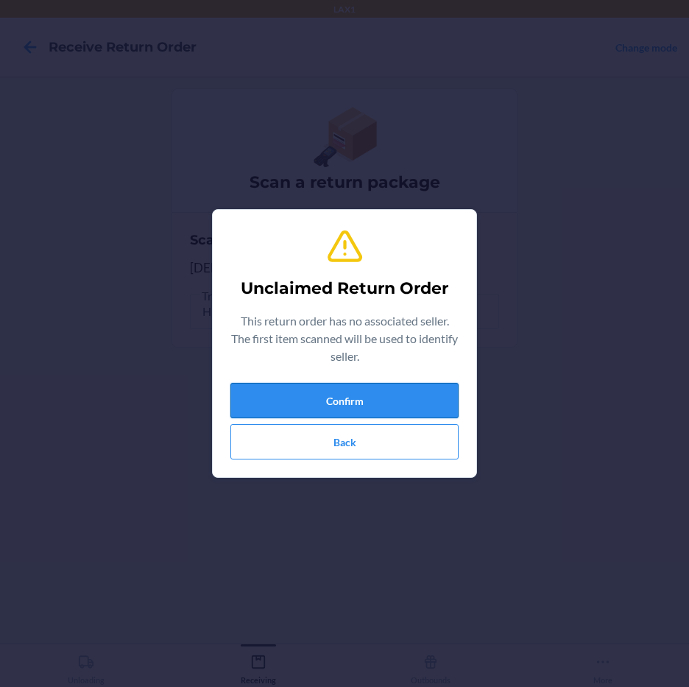
click at [389, 414] on button "Confirm" at bounding box center [344, 400] width 228 height 35
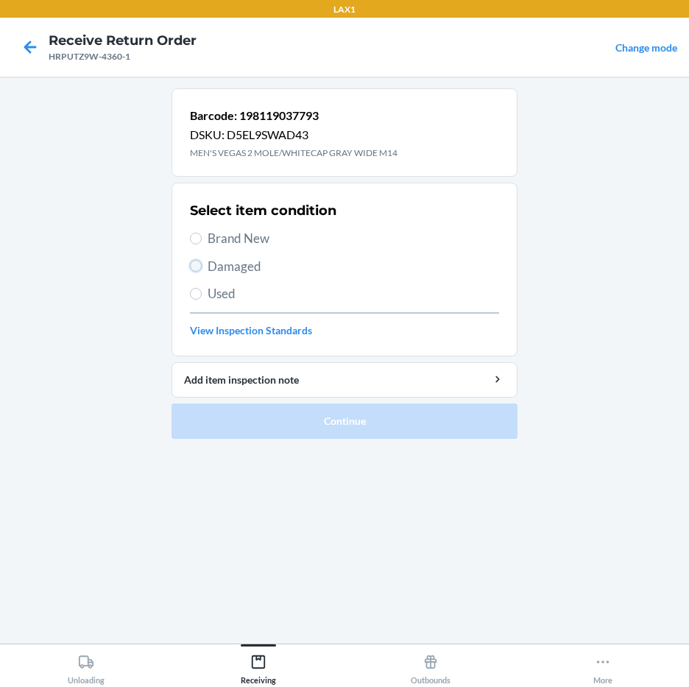
click at [198, 267] on input "Damaged" at bounding box center [196, 266] width 12 height 12
radio input "true"
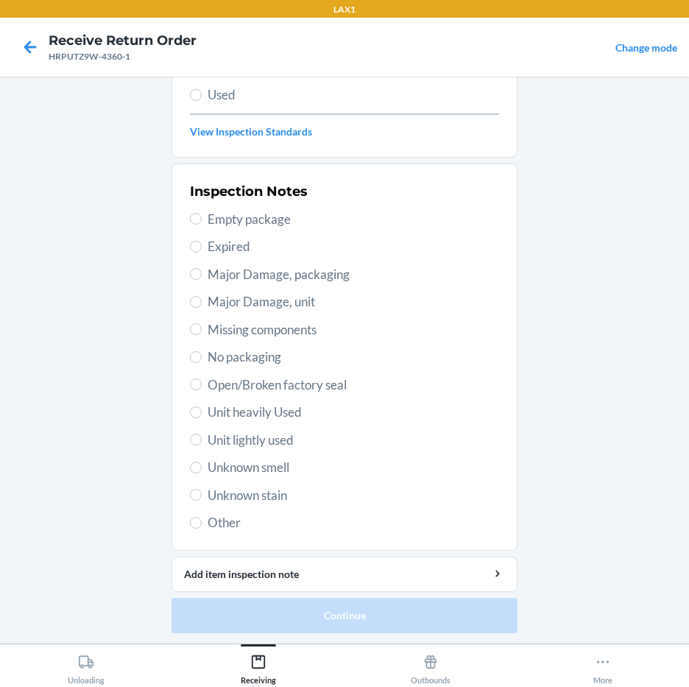
scroll to position [200, 0]
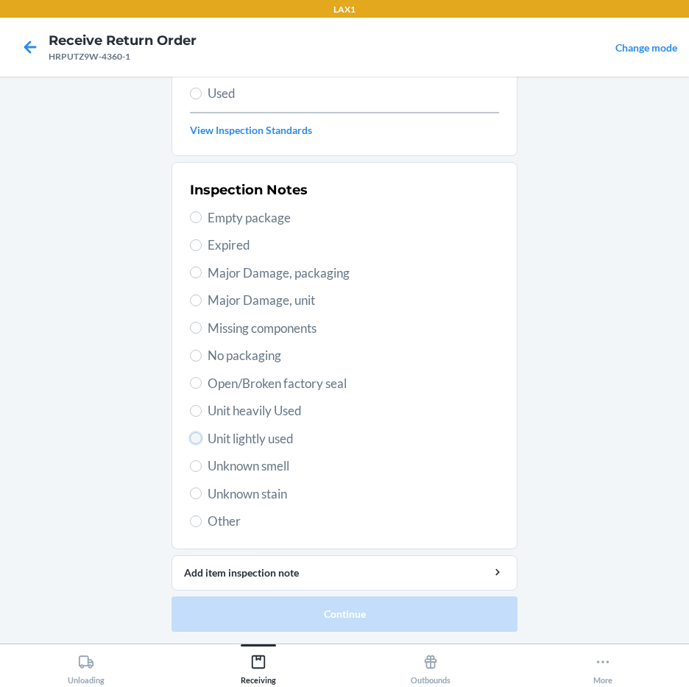
click at [194, 433] on input "Unit lightly used" at bounding box center [196, 438] width 12 height 12
radio input "true"
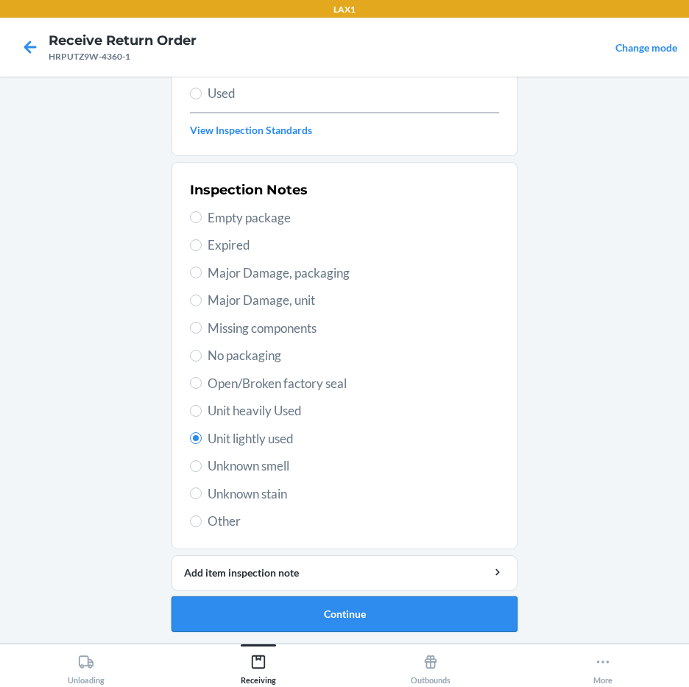
click at [323, 608] on button "Continue" at bounding box center [344, 613] width 346 height 35
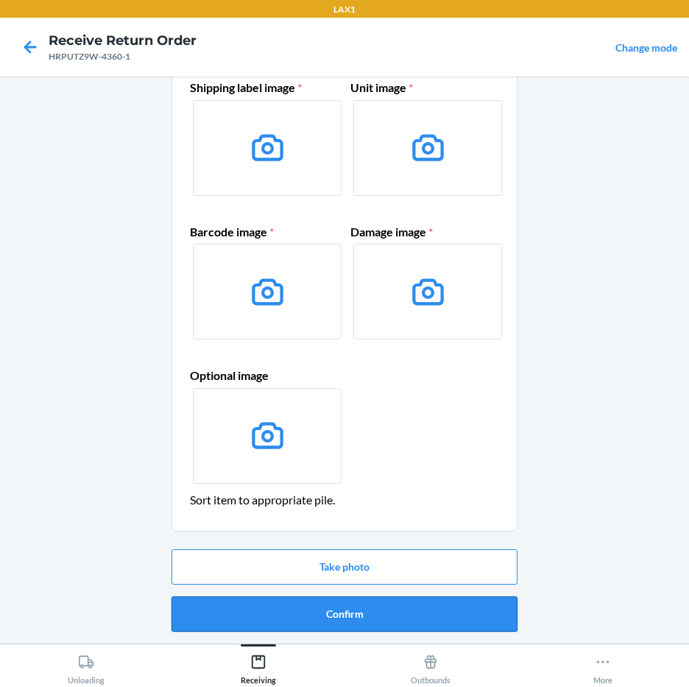
click at [285, 603] on button "Confirm" at bounding box center [344, 613] width 346 height 35
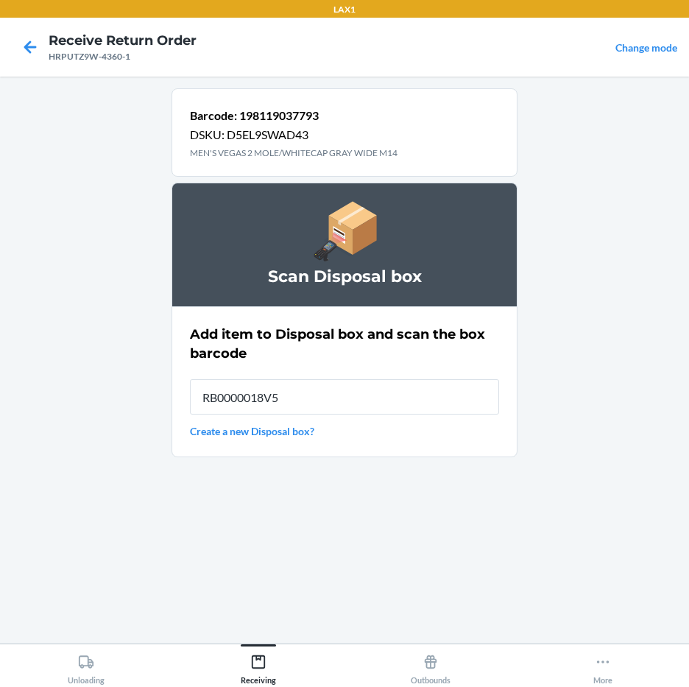
type input "RB0000018V5"
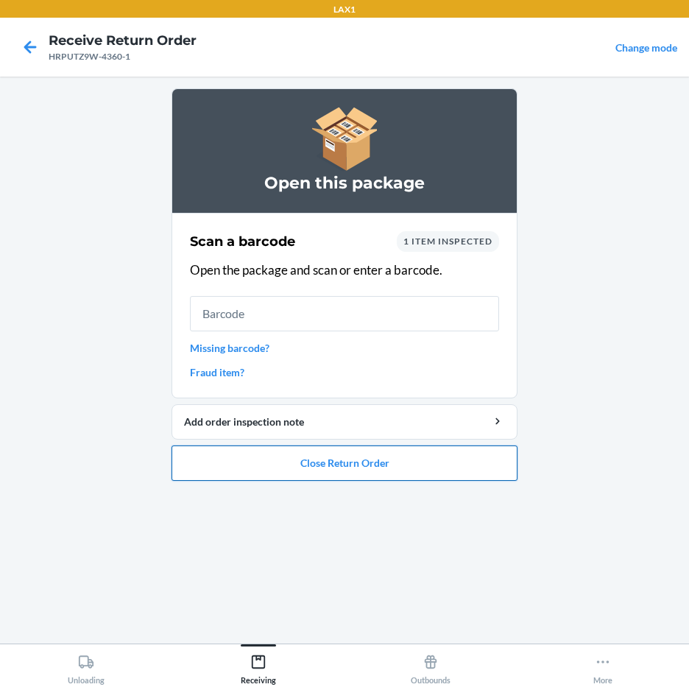
click at [285, 470] on button "Close Return Order" at bounding box center [344, 462] width 346 height 35
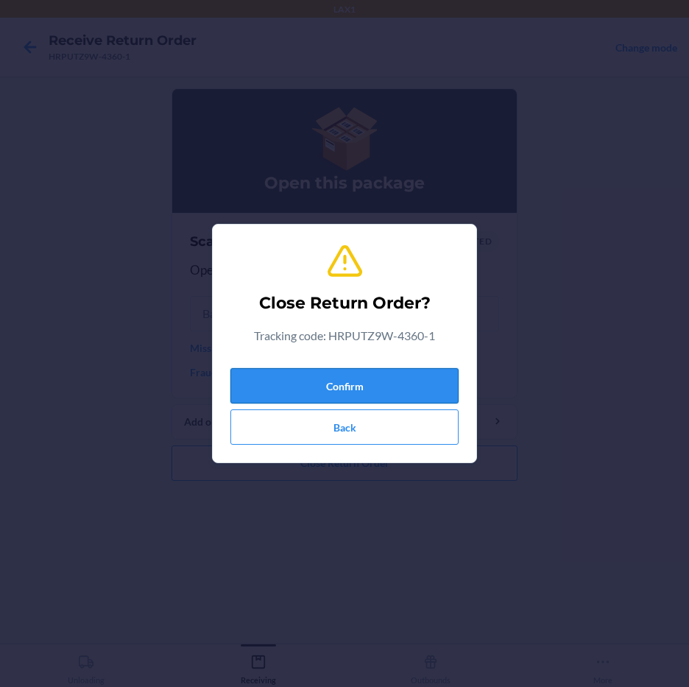
click at [308, 386] on button "Confirm" at bounding box center [344, 385] width 228 height 35
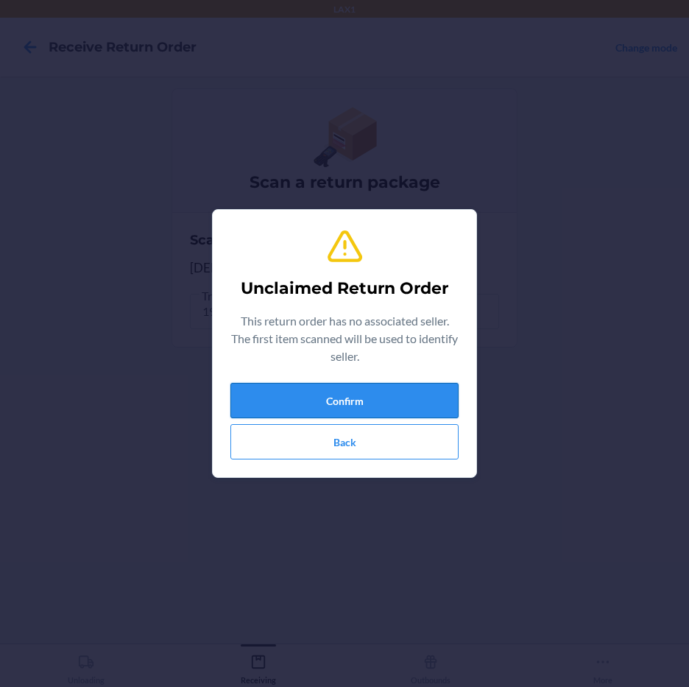
click at [326, 393] on button "Confirm" at bounding box center [344, 400] width 228 height 35
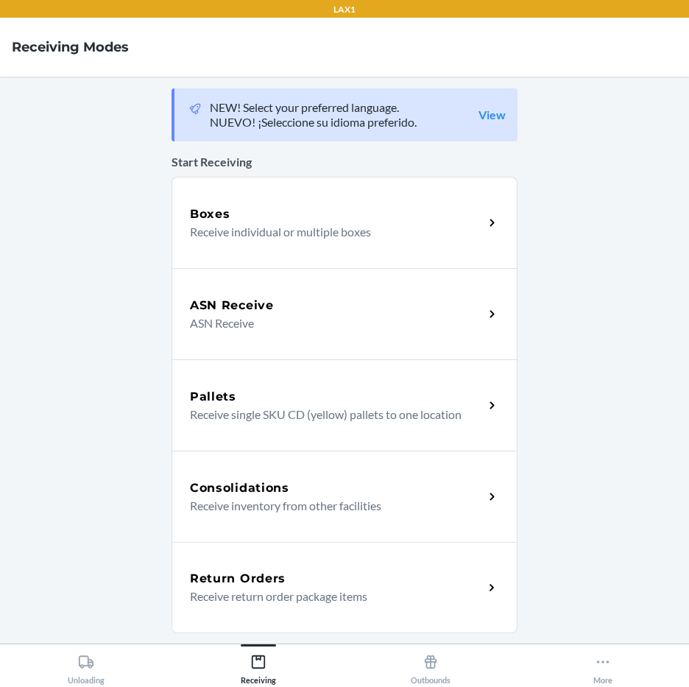
click at [304, 601] on p "Receive return order package items" at bounding box center [331, 596] width 282 height 18
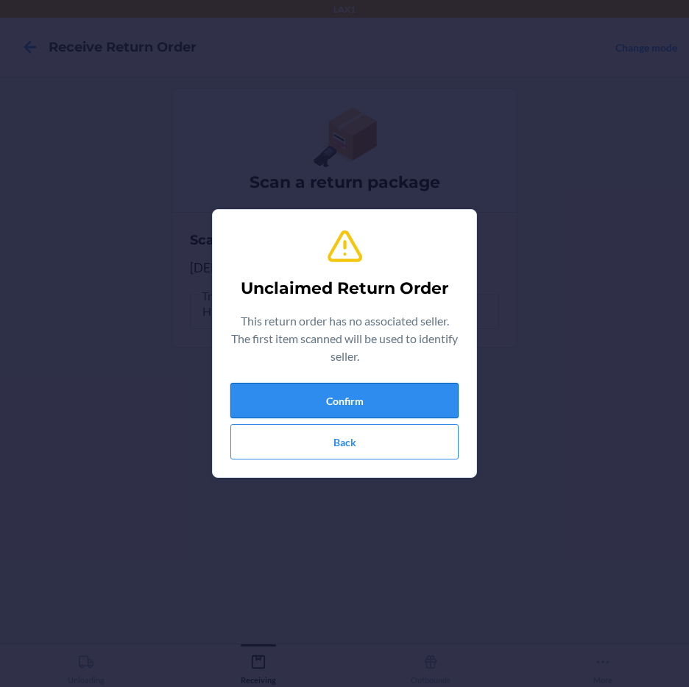
click at [419, 404] on button "Confirm" at bounding box center [344, 400] width 228 height 35
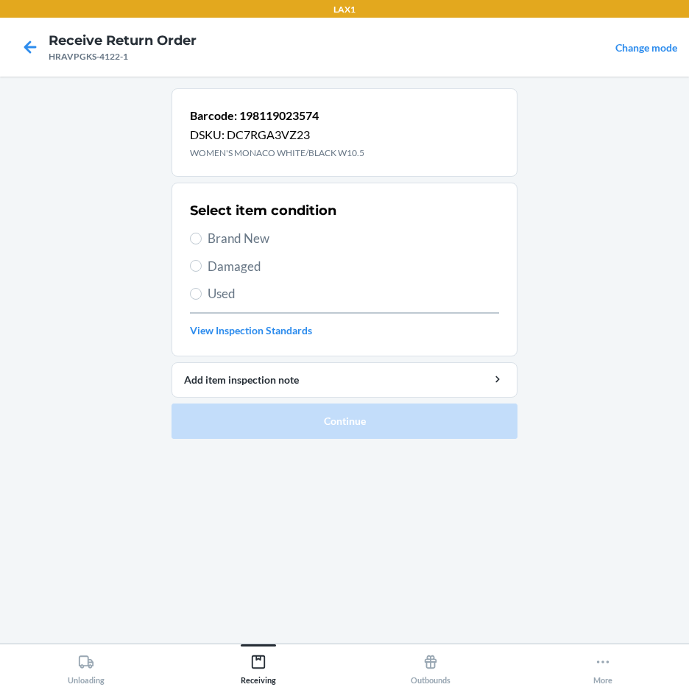
click at [188, 240] on section "Select item condition Brand New Damaged Used View Inspection Standards" at bounding box center [344, 269] width 346 height 174
click at [192, 235] on input "Brand New" at bounding box center [196, 239] width 12 height 12
radio input "true"
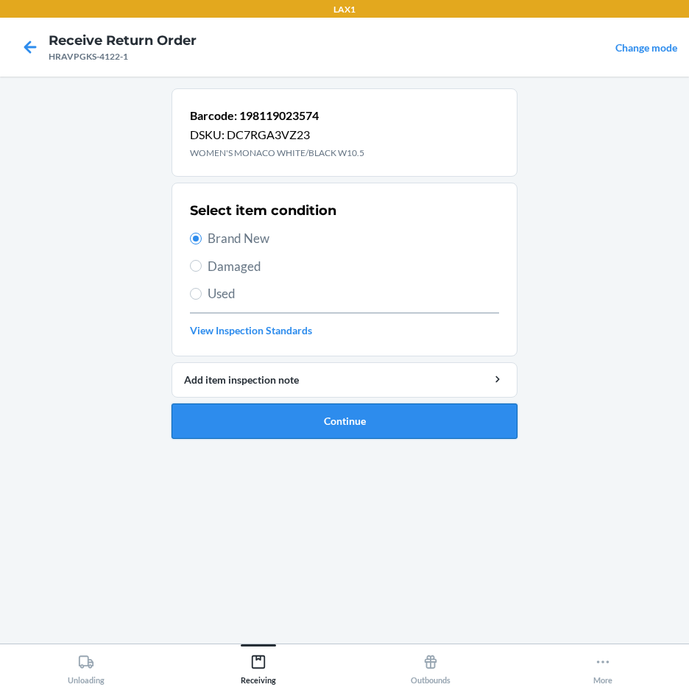
click at [299, 423] on button "Continue" at bounding box center [344, 420] width 346 height 35
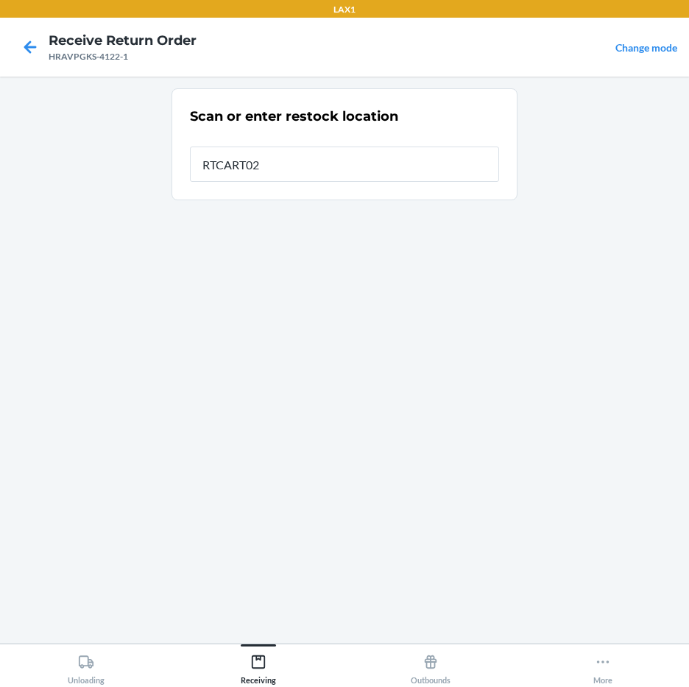
type input "RTCART027"
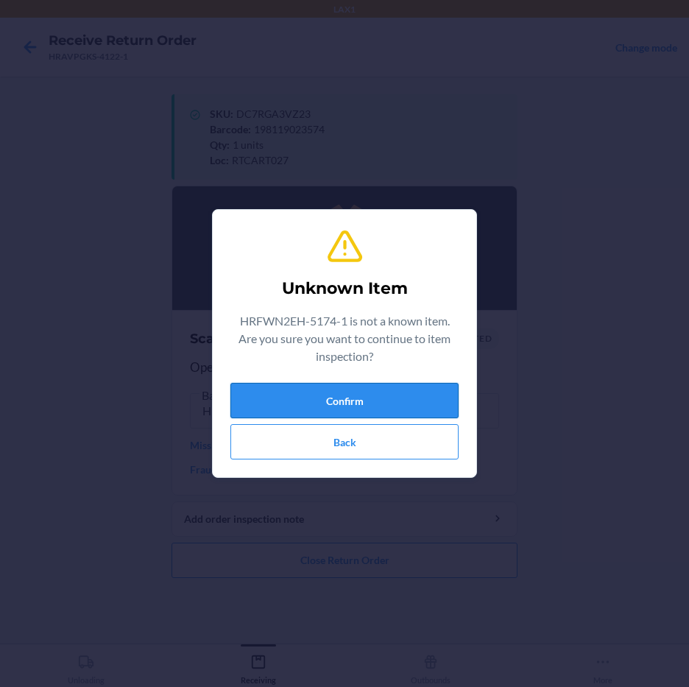
click at [380, 391] on button "Confirm" at bounding box center [344, 400] width 228 height 35
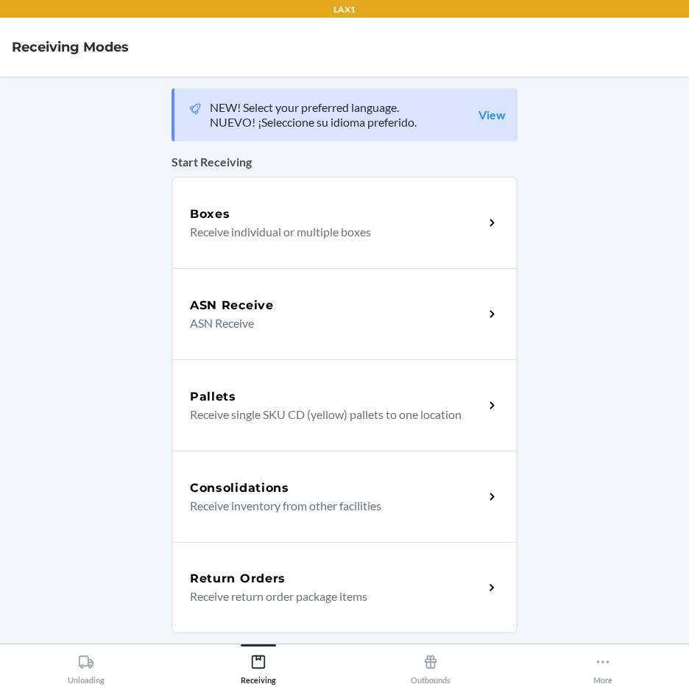
click at [345, 599] on p "Receive return order package items" at bounding box center [331, 596] width 282 height 18
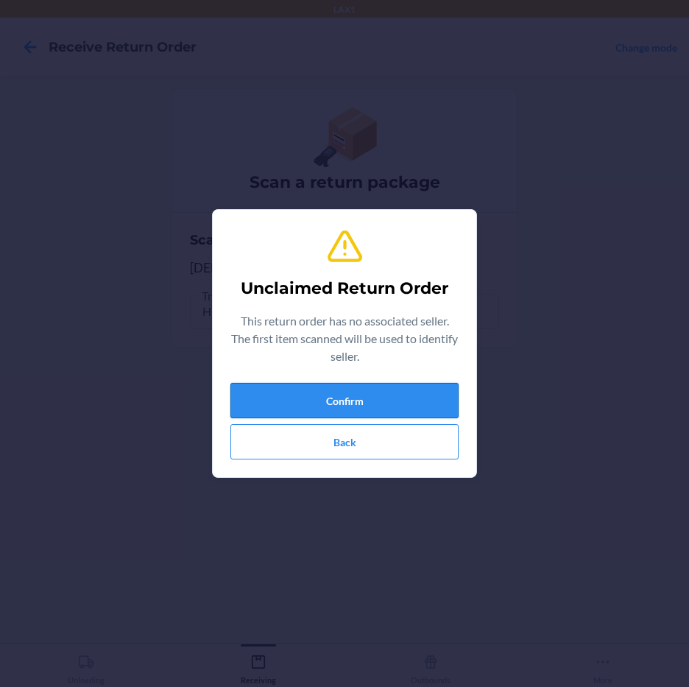
click at [354, 391] on button "Confirm" at bounding box center [344, 400] width 228 height 35
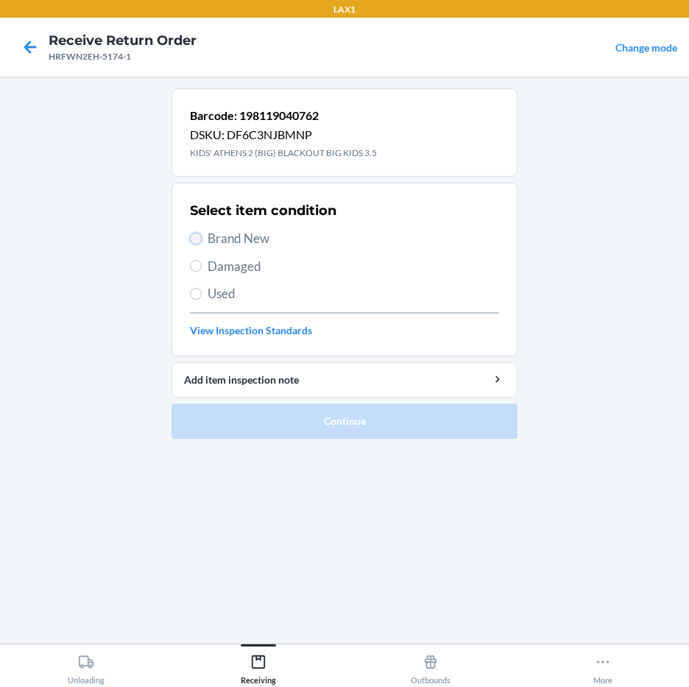
click at [194, 234] on input "Brand New" at bounding box center [196, 239] width 12 height 12
radio input "true"
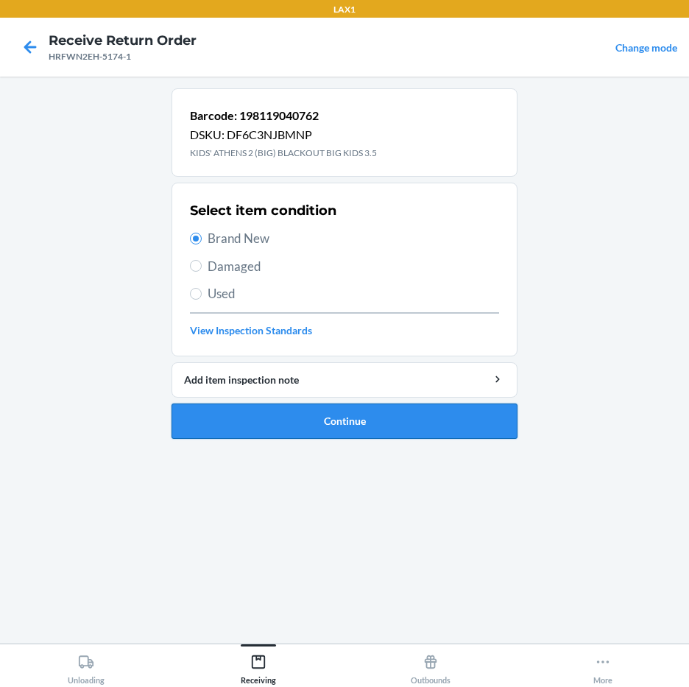
click at [313, 412] on button "Continue" at bounding box center [344, 420] width 346 height 35
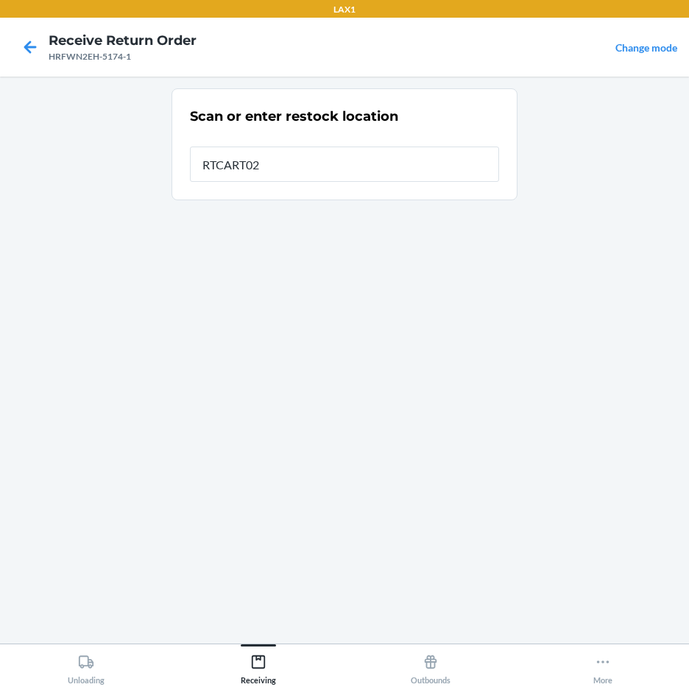
type input "RTCART027"
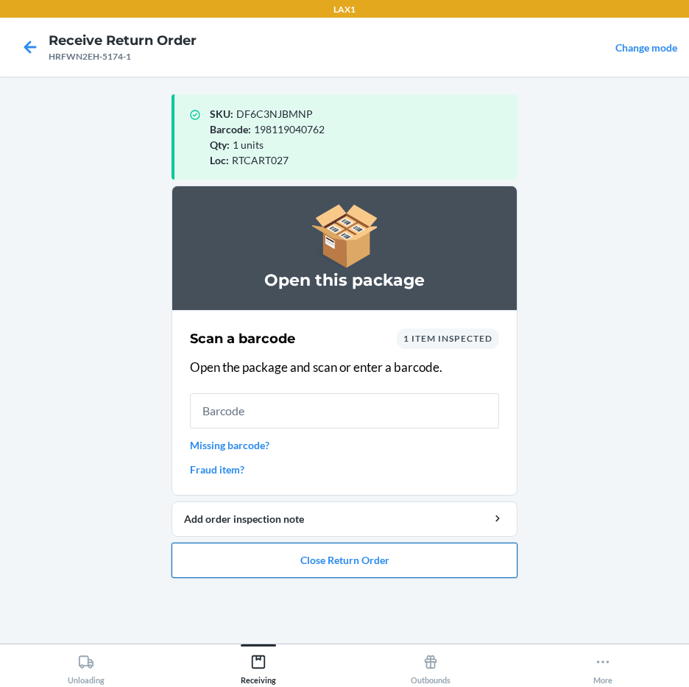
click at [302, 547] on button "Close Return Order" at bounding box center [344, 559] width 346 height 35
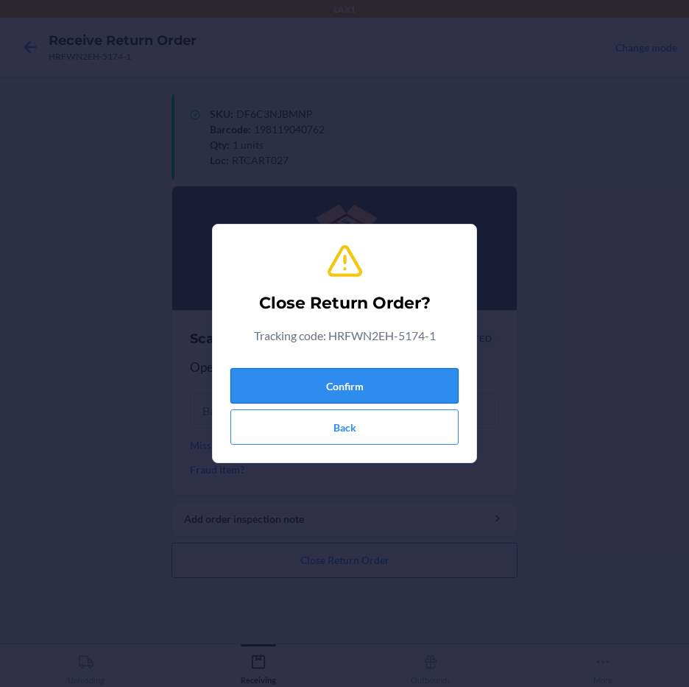
click at [390, 377] on button "Confirm" at bounding box center [344, 385] width 228 height 35
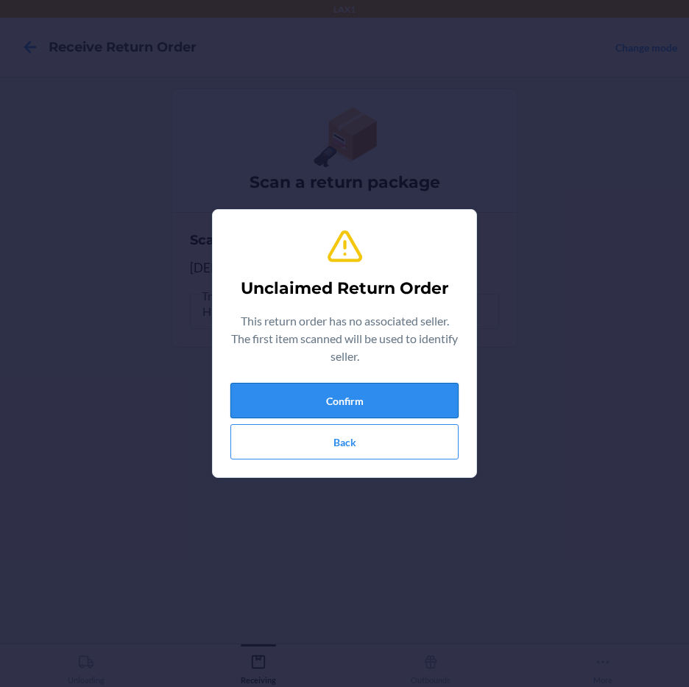
click at [388, 390] on button "Confirm" at bounding box center [344, 400] width 228 height 35
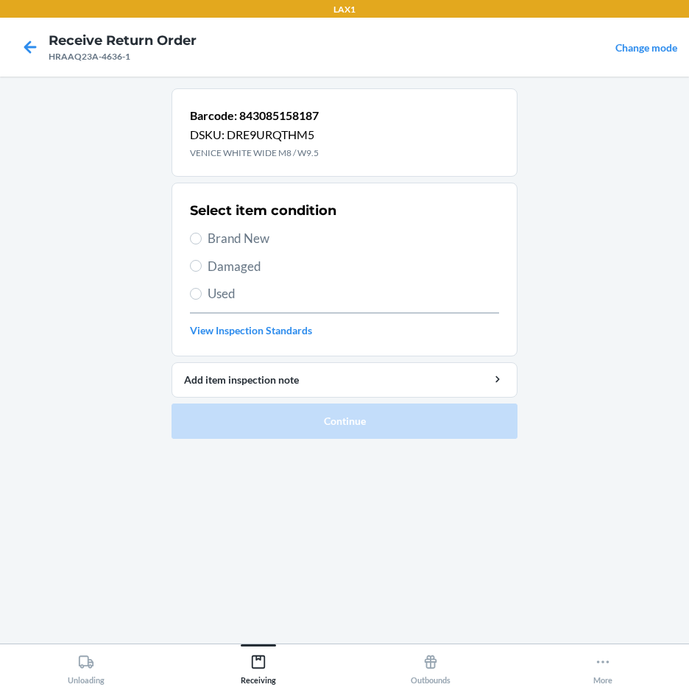
click at [191, 233] on label "Brand New" at bounding box center [344, 238] width 309 height 19
click at [191, 233] on input "Brand New" at bounding box center [196, 239] width 12 height 12
radio input "true"
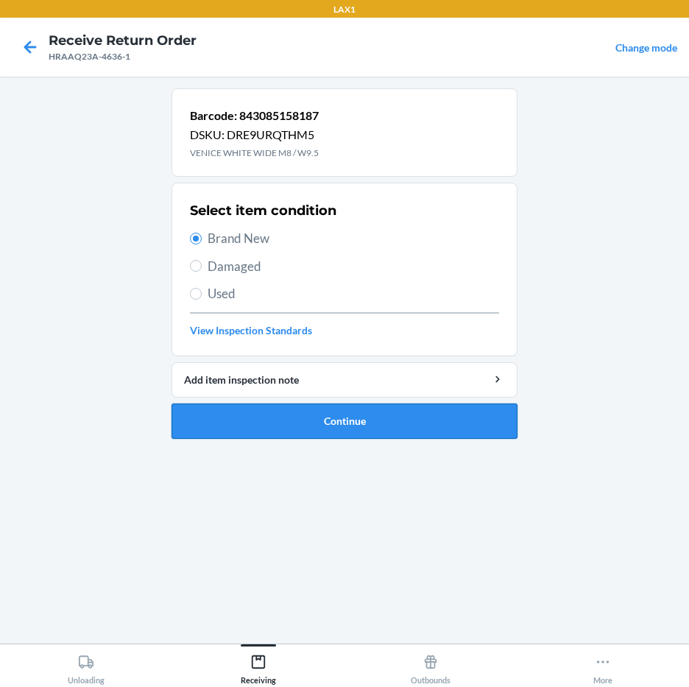
click at [321, 433] on button "Continue" at bounding box center [344, 420] width 346 height 35
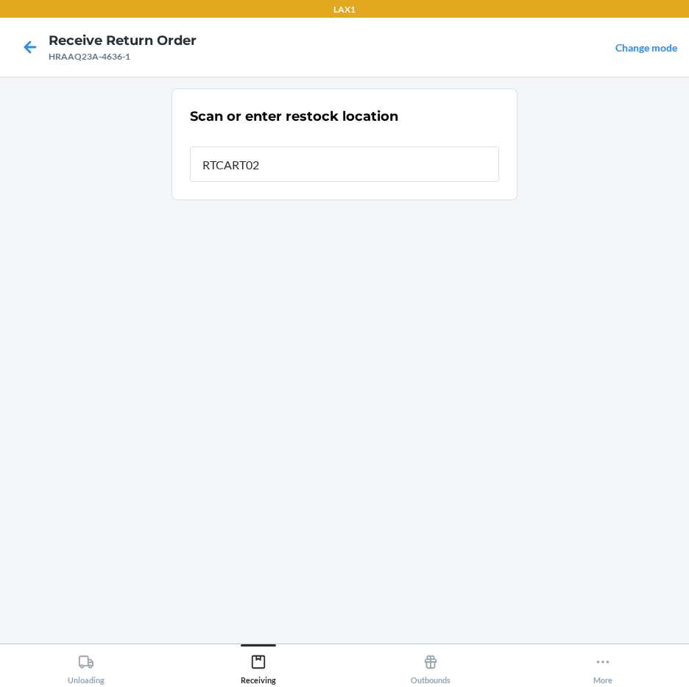
type input "RTCART027"
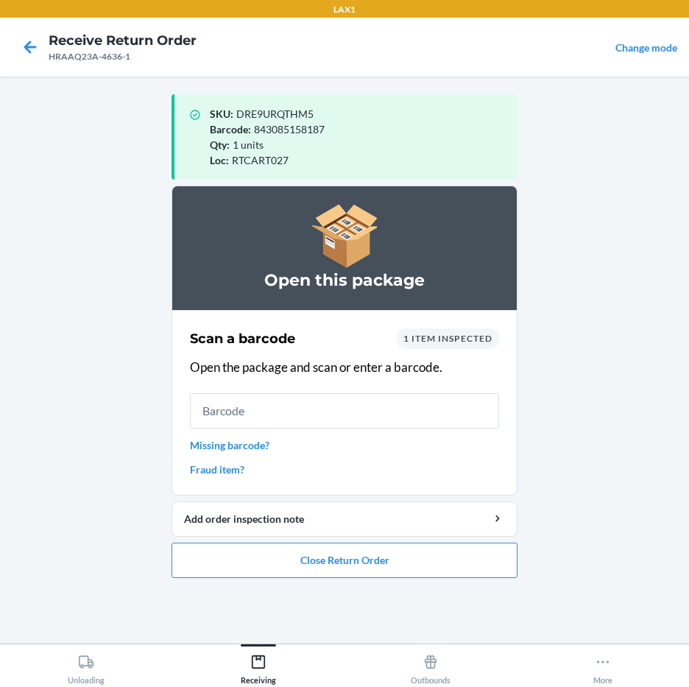
drag, startPoint x: 323, startPoint y: 622, endPoint x: 330, endPoint y: 607, distance: 16.1
click at [327, 611] on div "SKU : DRE9URQTHM5 Barcode : 843085158187 Qty : 1 units Loc : RTCART027 Open thi…" at bounding box center [344, 359] width 346 height 543
click at [347, 575] on button "Close Return Order" at bounding box center [344, 559] width 346 height 35
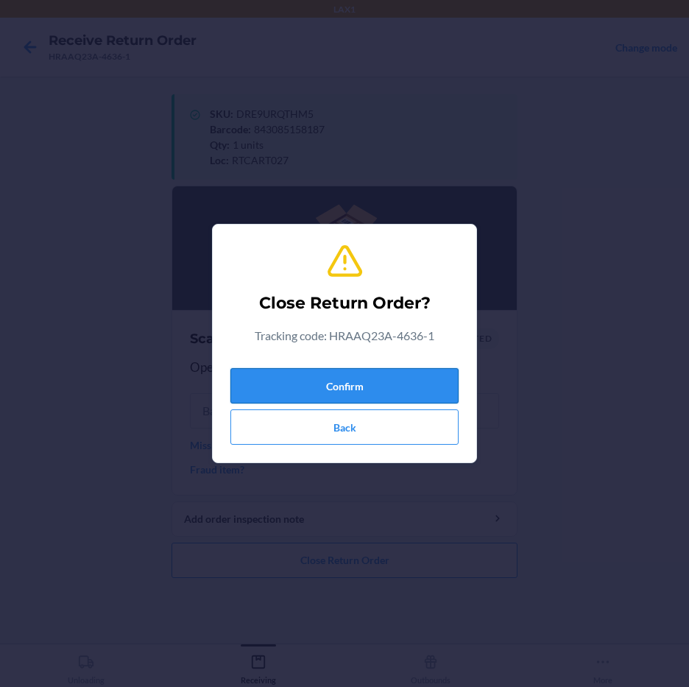
click at [417, 378] on button "Confirm" at bounding box center [344, 385] width 228 height 35
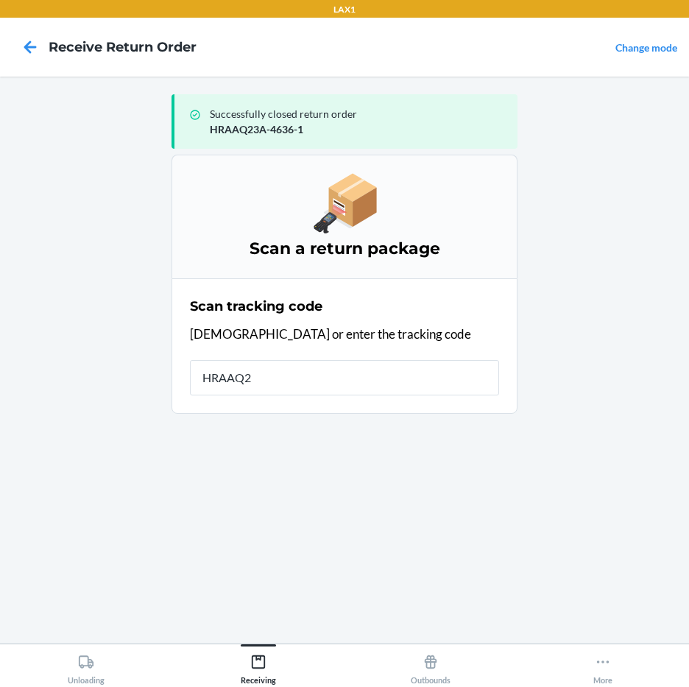
type input "HRAAQ23"
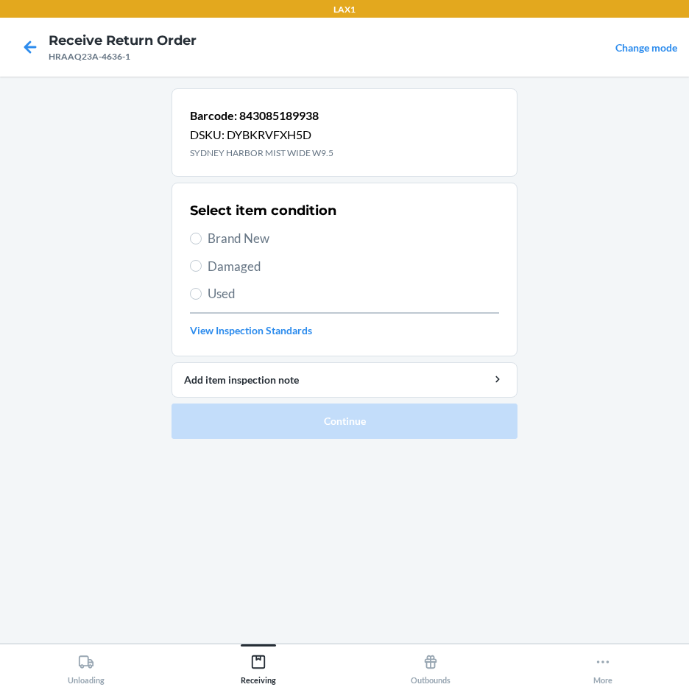
click at [193, 229] on label "Brand New" at bounding box center [344, 238] width 309 height 19
click at [193, 233] on input "Brand New" at bounding box center [196, 239] width 12 height 12
radio input "true"
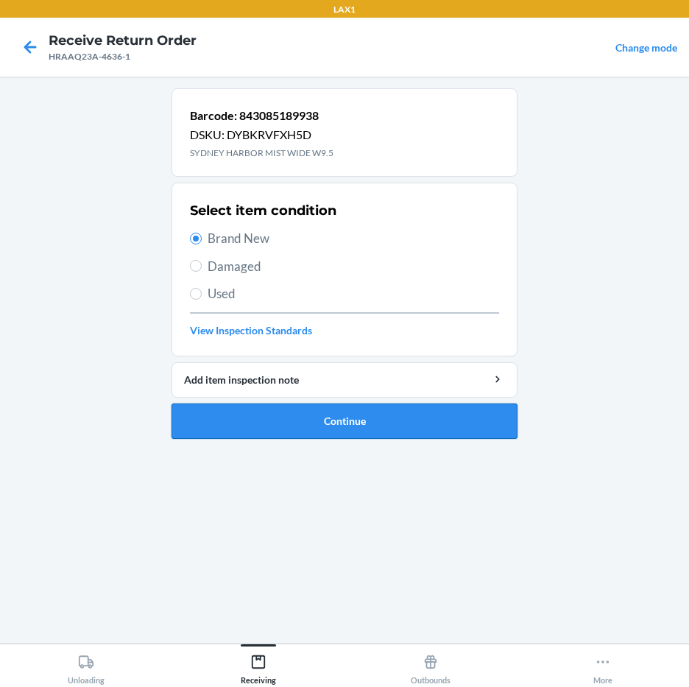
click at [249, 407] on button "Continue" at bounding box center [344, 420] width 346 height 35
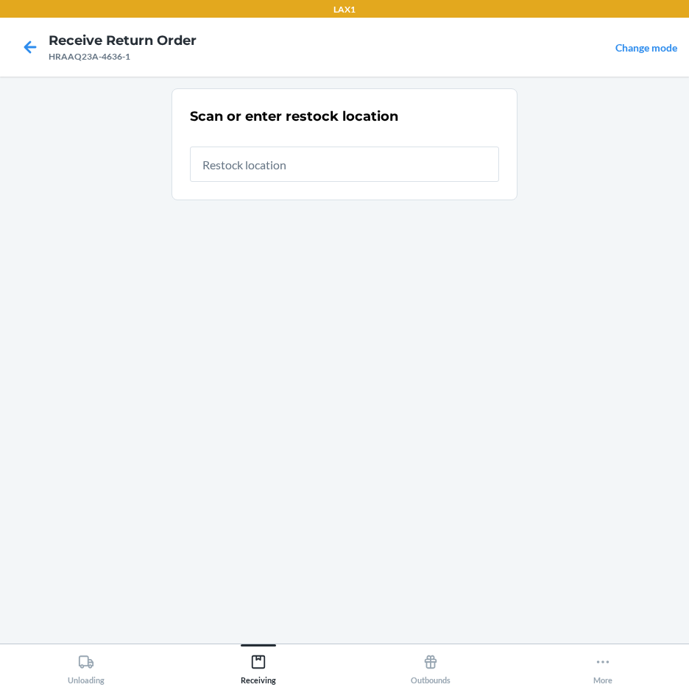
click at [347, 174] on input "text" at bounding box center [344, 163] width 309 height 35
type input "RTCART027"
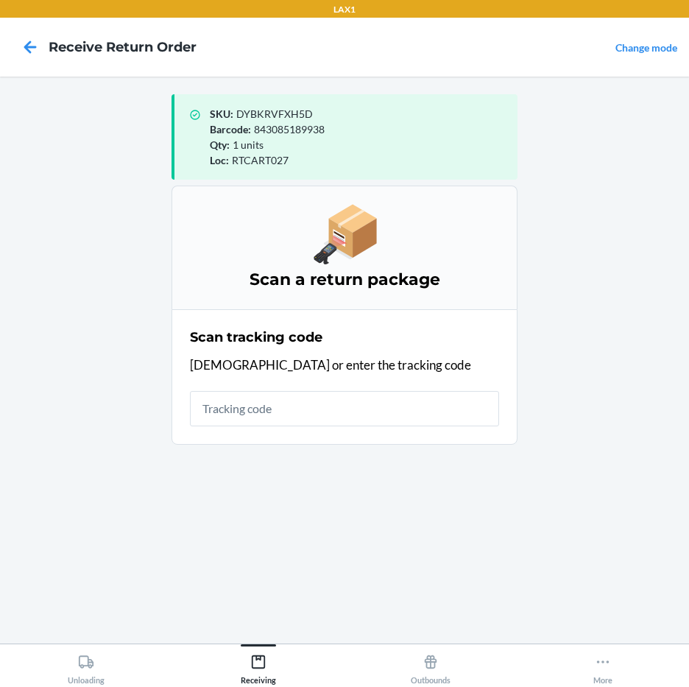
type input "9"
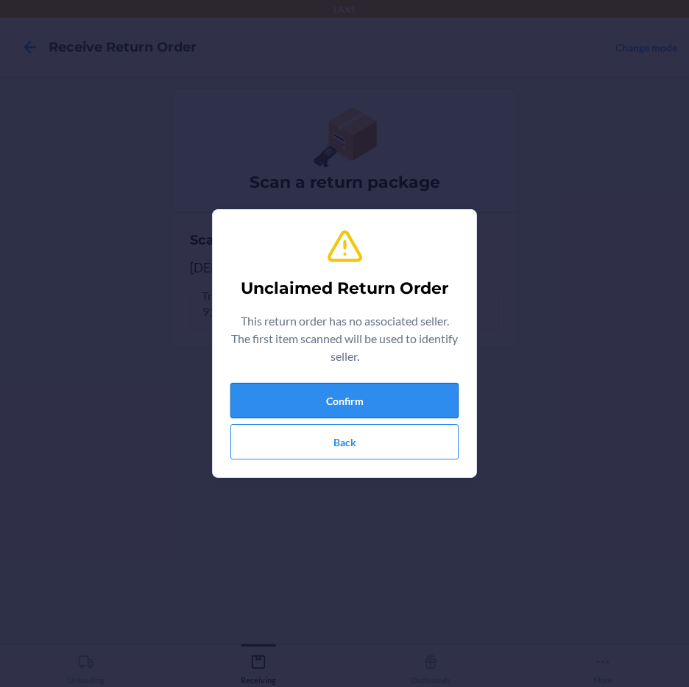
click at [431, 415] on button "Confirm" at bounding box center [344, 400] width 228 height 35
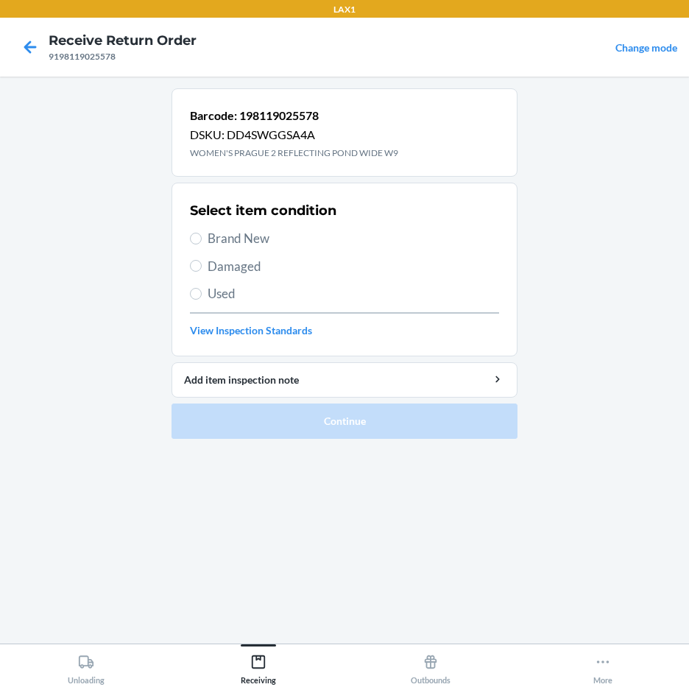
click at [202, 235] on label "Brand New" at bounding box center [344, 238] width 309 height 19
click at [202, 235] on input "Brand New" at bounding box center [196, 239] width 12 height 12
radio input "true"
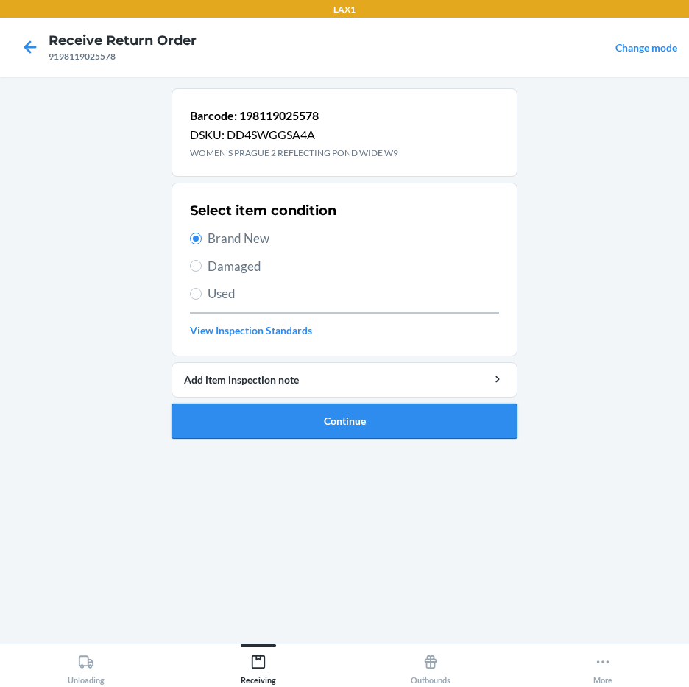
click at [217, 430] on button "Continue" at bounding box center [344, 420] width 346 height 35
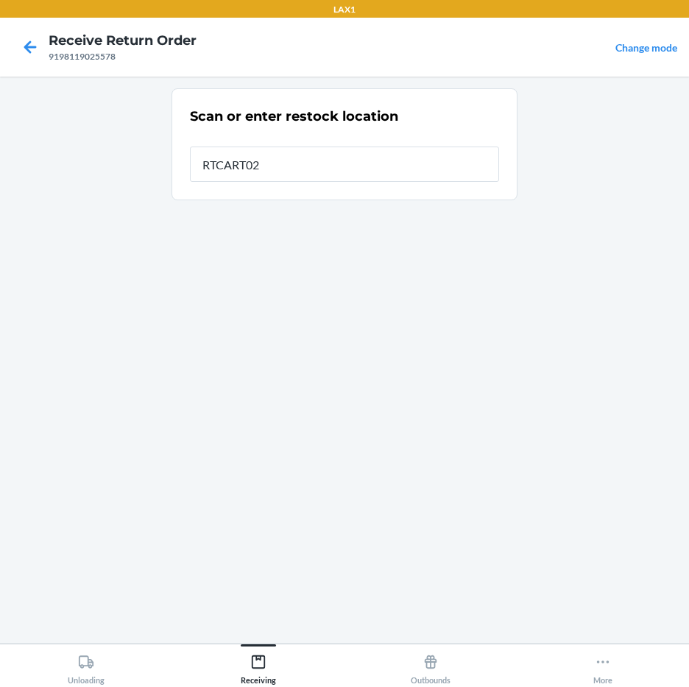
type input "RTCART027"
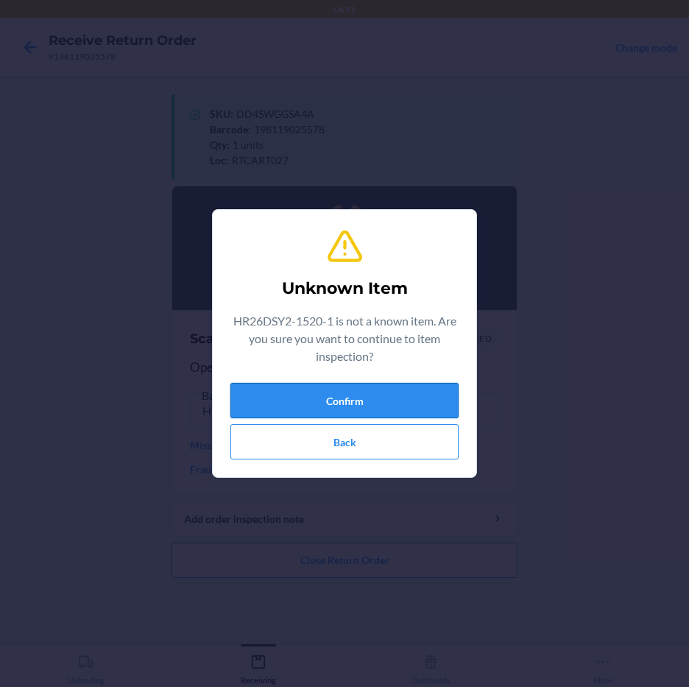
click at [280, 402] on button "Confirm" at bounding box center [344, 400] width 228 height 35
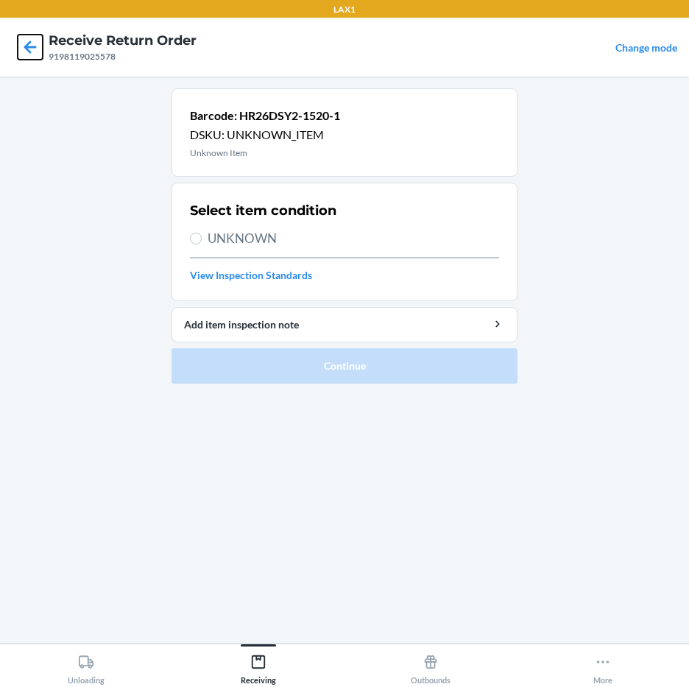
click at [31, 43] on icon at bounding box center [30, 47] width 25 height 25
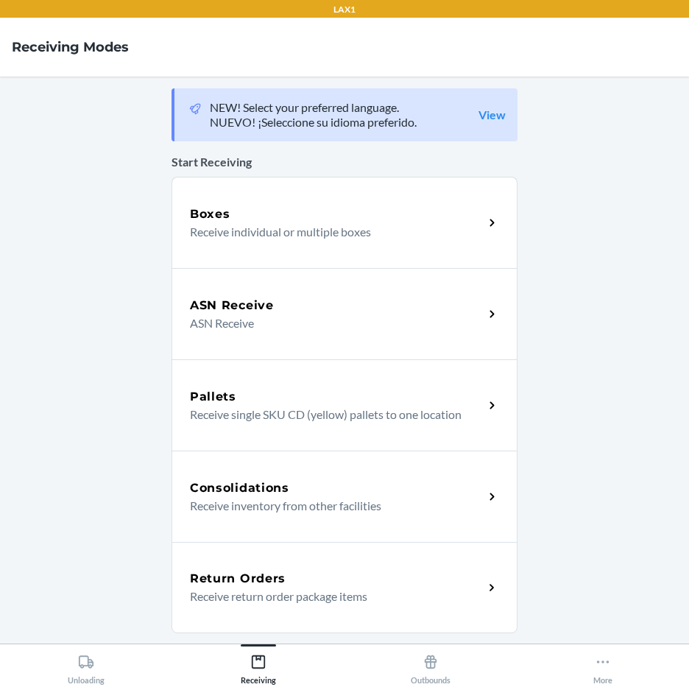
click at [305, 575] on div "Return Orders" at bounding box center [337, 579] width 294 height 18
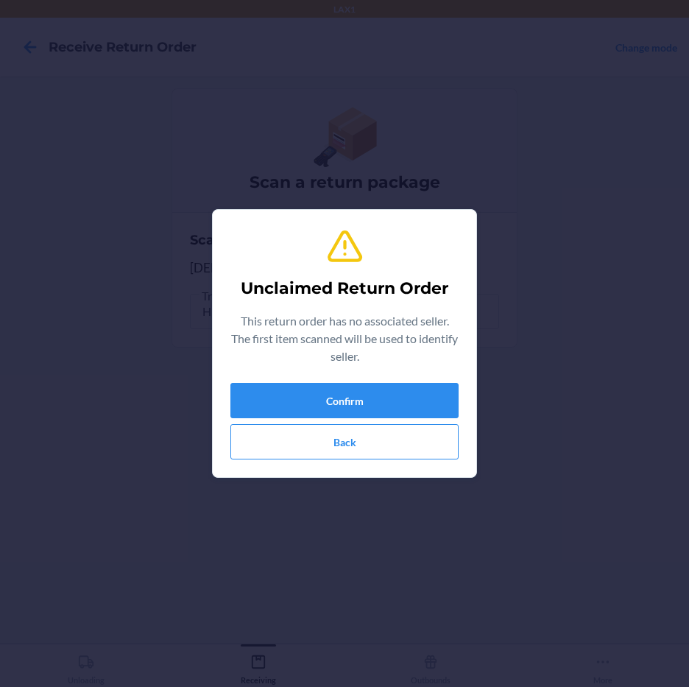
click at [374, 380] on div "Unclaimed Return Order This return order has no associated seller. The first it…" at bounding box center [344, 343] width 228 height 244
click at [374, 391] on button "Confirm" at bounding box center [344, 400] width 228 height 35
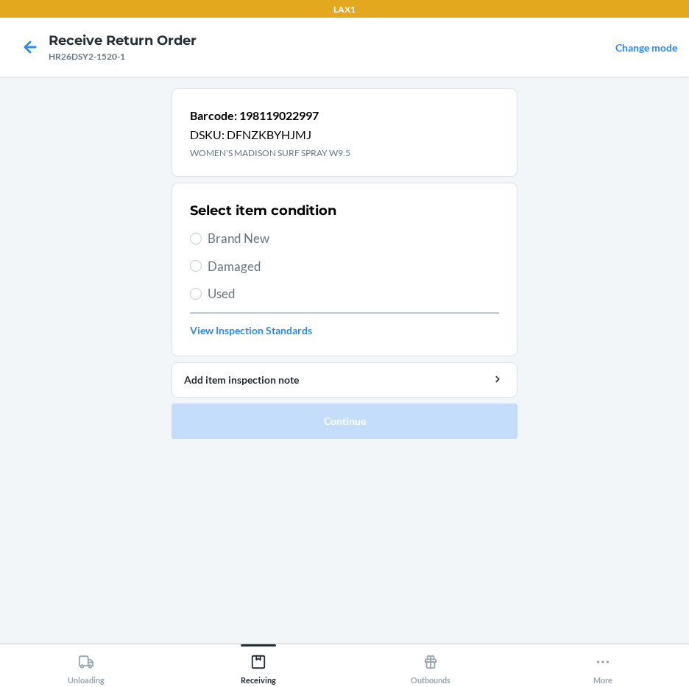
click at [188, 236] on section "Select item condition Brand New Damaged Used View Inspection Standards" at bounding box center [344, 269] width 346 height 174
click at [190, 236] on section "Select item condition Brand New Damaged Used View Inspection Standards" at bounding box center [344, 269] width 346 height 174
click at [191, 235] on input "Brand New" at bounding box center [196, 239] width 12 height 12
radio input "true"
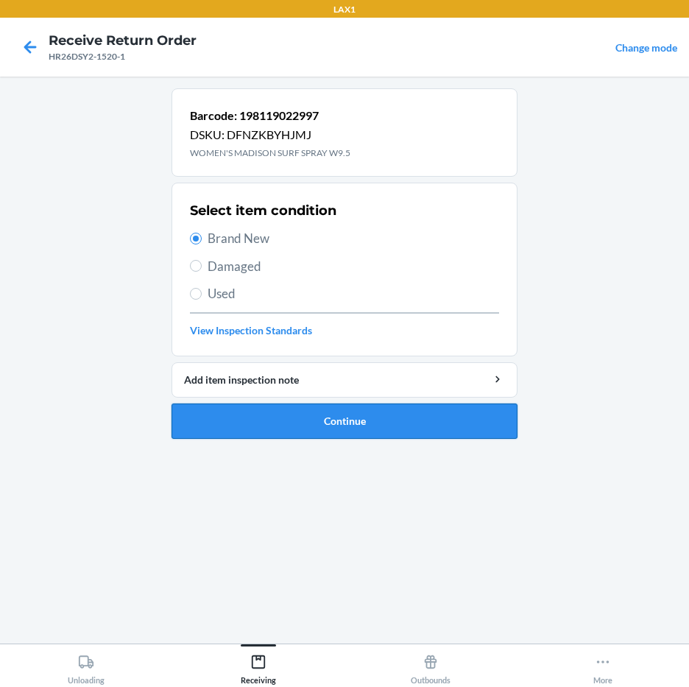
click at [444, 433] on button "Continue" at bounding box center [344, 420] width 346 height 35
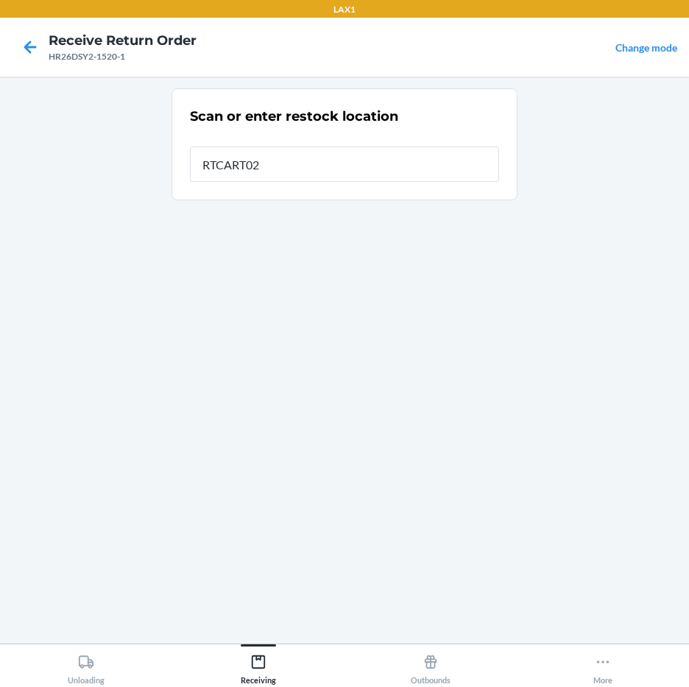
type input "RTCART027"
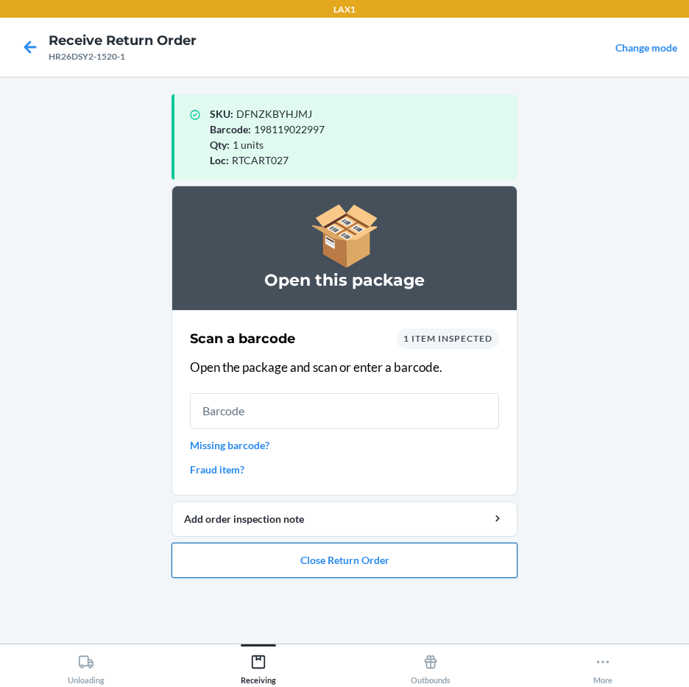
click at [376, 556] on button "Close Return Order" at bounding box center [344, 559] width 346 height 35
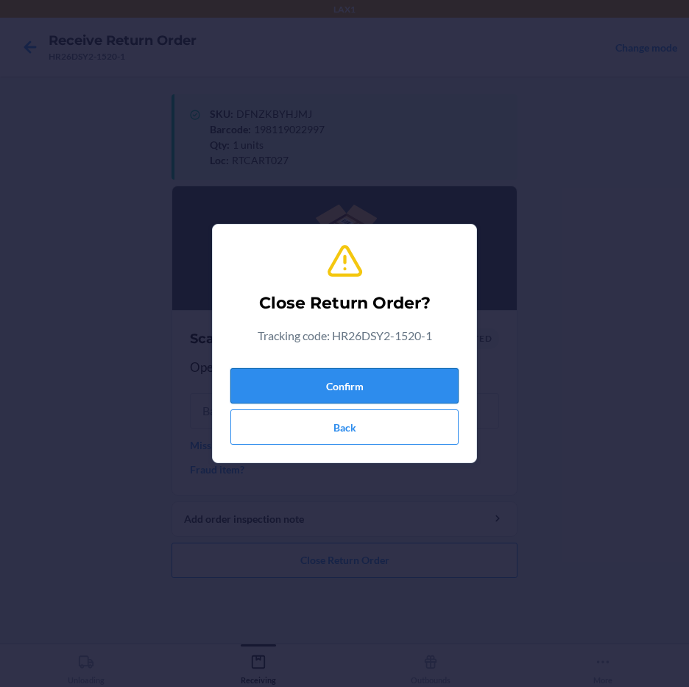
click at [405, 382] on button "Confirm" at bounding box center [344, 385] width 228 height 35
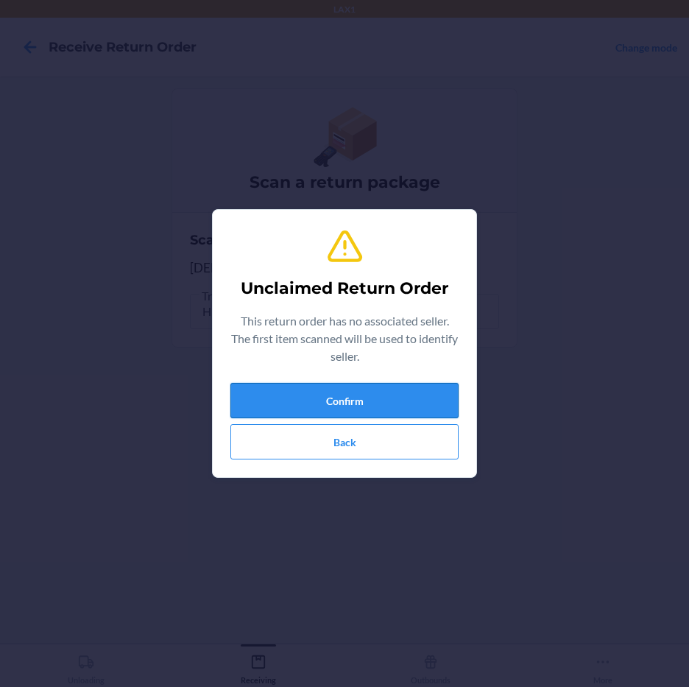
click at [433, 400] on button "Confirm" at bounding box center [344, 400] width 228 height 35
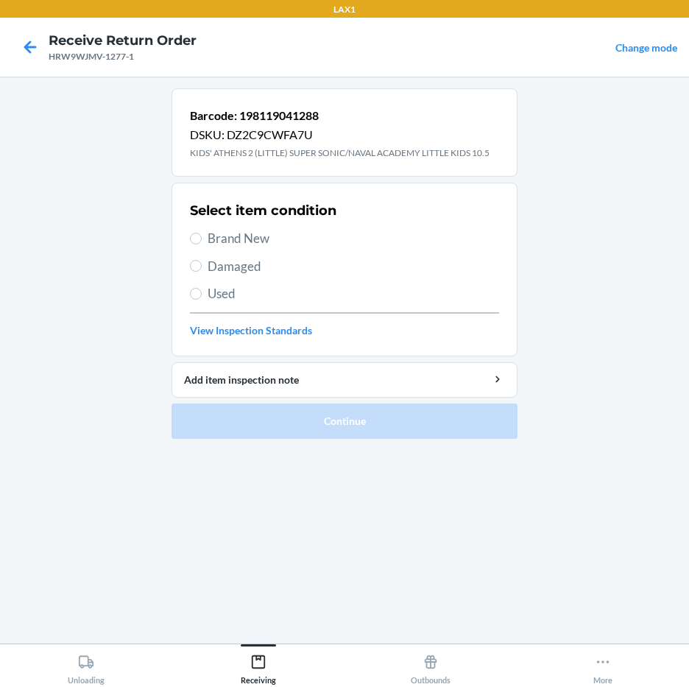
click at [204, 234] on label "Brand New" at bounding box center [344, 238] width 309 height 19
click at [202, 234] on input "Brand New" at bounding box center [196, 239] width 12 height 12
radio input "true"
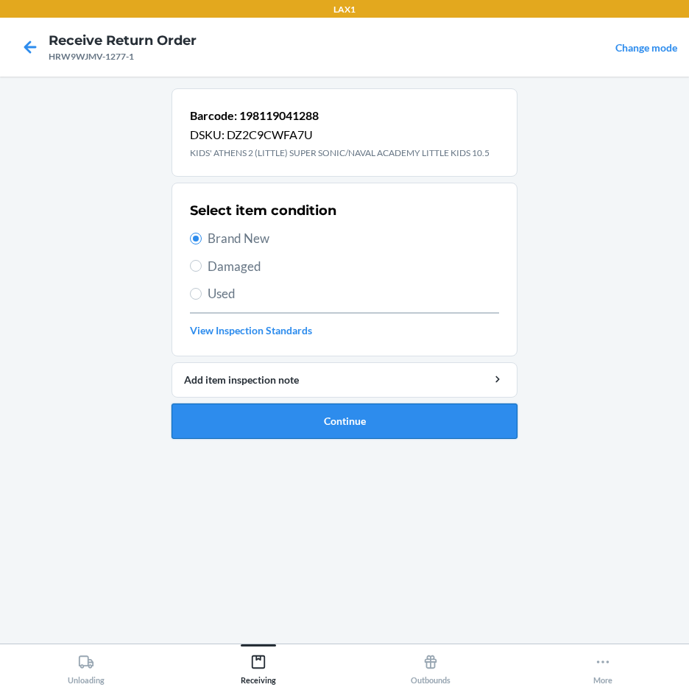
click at [294, 408] on button "Continue" at bounding box center [344, 420] width 346 height 35
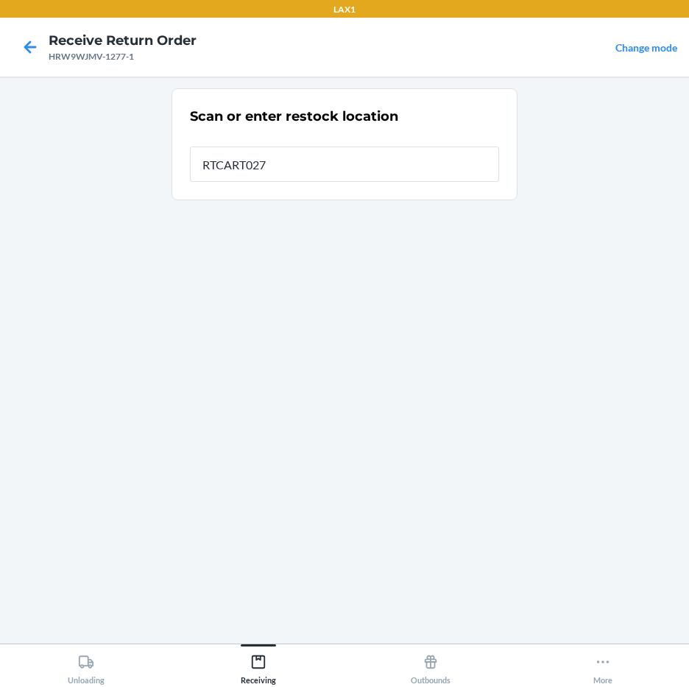
type input "RTCART027"
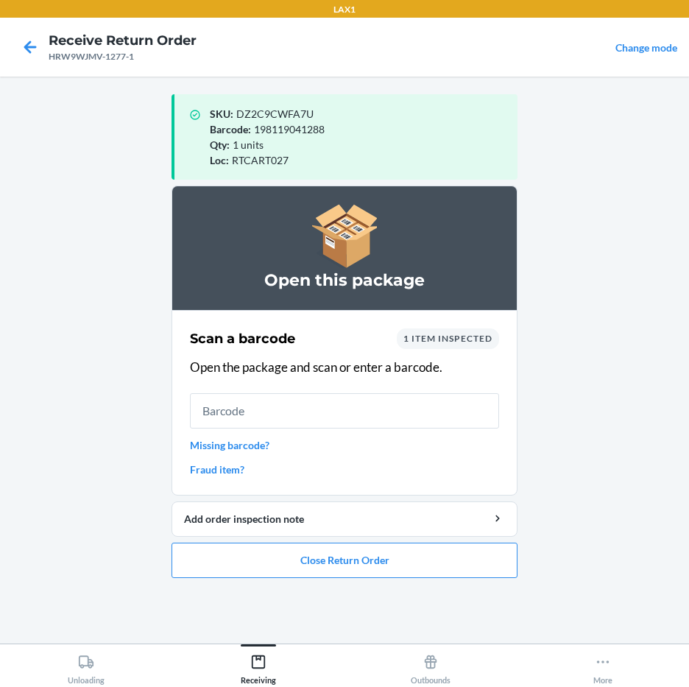
click at [661, 260] on main "SKU : DZ2C9CWFA7U Barcode : 198119041288 Qty : 1 units Loc : RTCART027 Open thi…" at bounding box center [344, 360] width 689 height 567
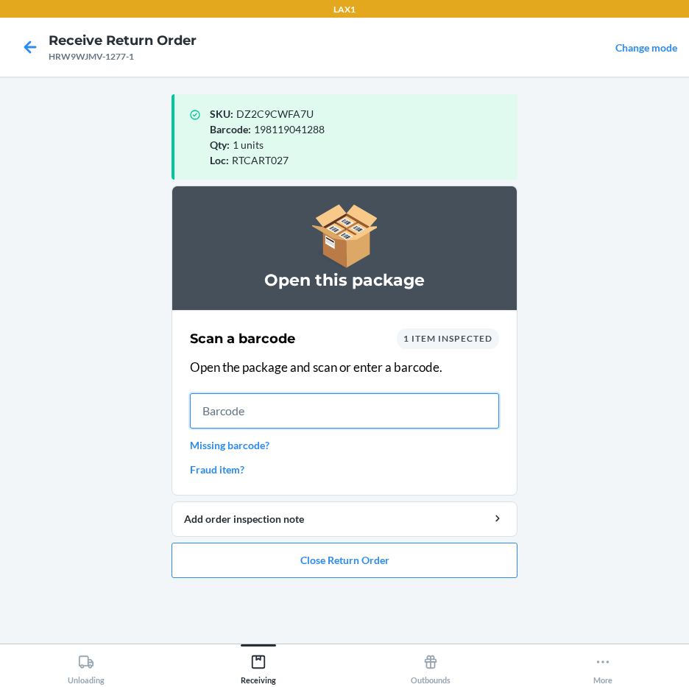
click at [229, 414] on input "text" at bounding box center [344, 410] width 309 height 35
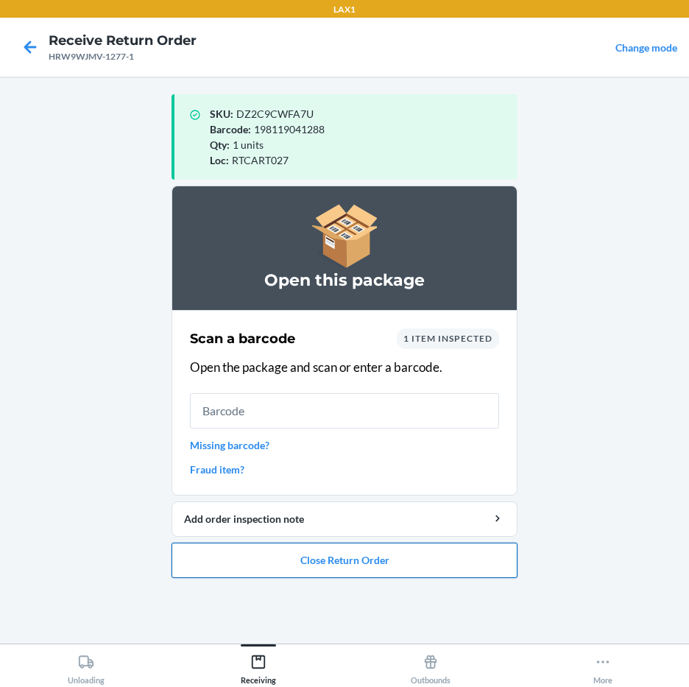
click at [433, 572] on button "Close Return Order" at bounding box center [344, 559] width 346 height 35
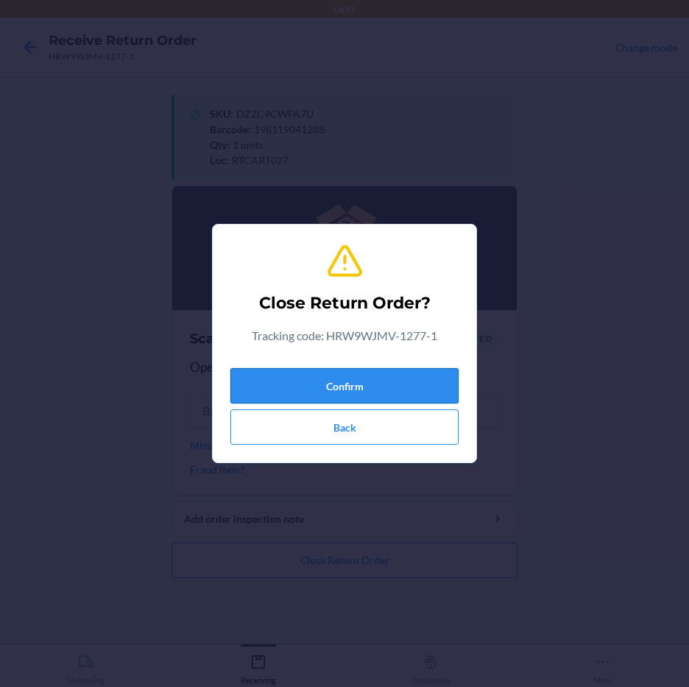
click at [317, 376] on button "Confirm" at bounding box center [344, 385] width 228 height 35
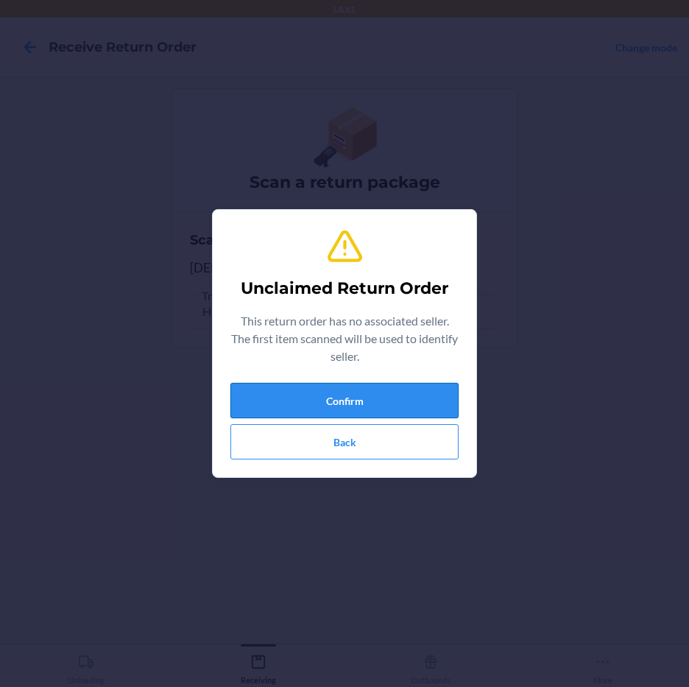
click at [439, 385] on button "Confirm" at bounding box center [344, 400] width 228 height 35
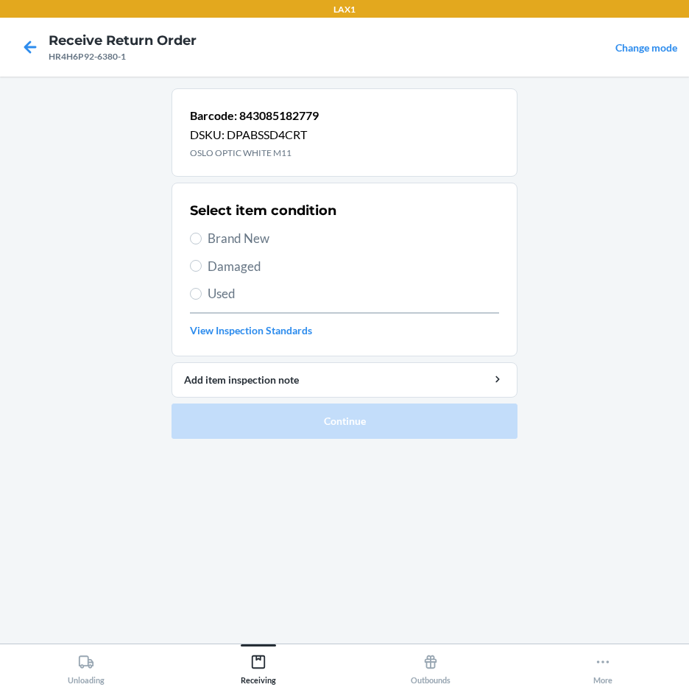
click at [198, 232] on label "Brand New" at bounding box center [344, 238] width 309 height 19
click at [198, 233] on input "Brand New" at bounding box center [196, 239] width 12 height 12
radio input "true"
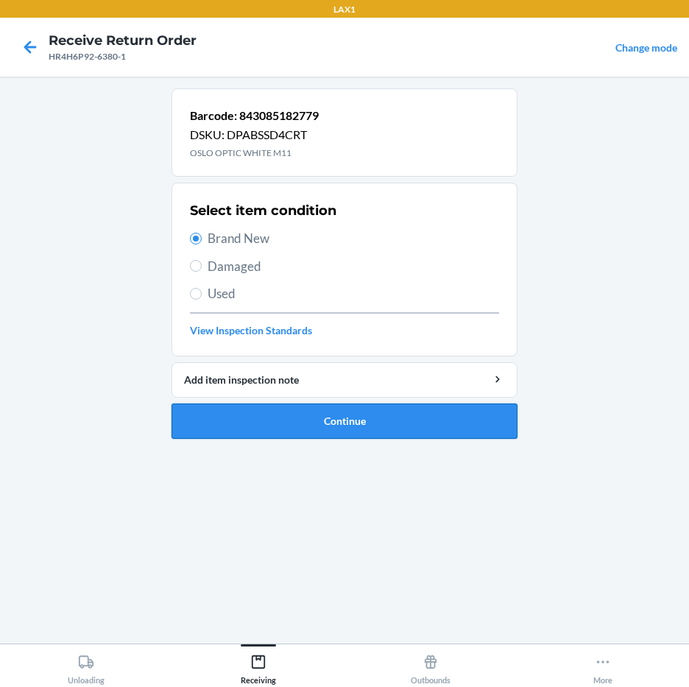
click at [338, 426] on button "Continue" at bounding box center [344, 420] width 346 height 35
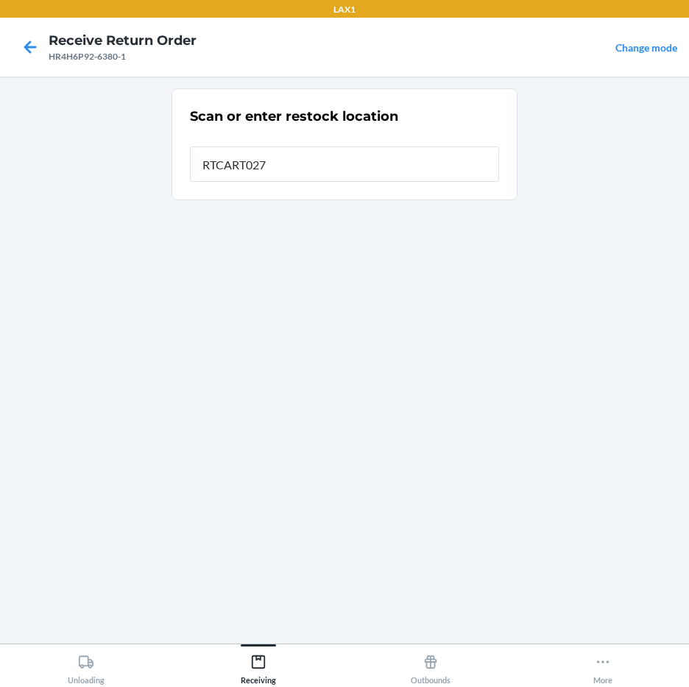
type input "RTCART027"
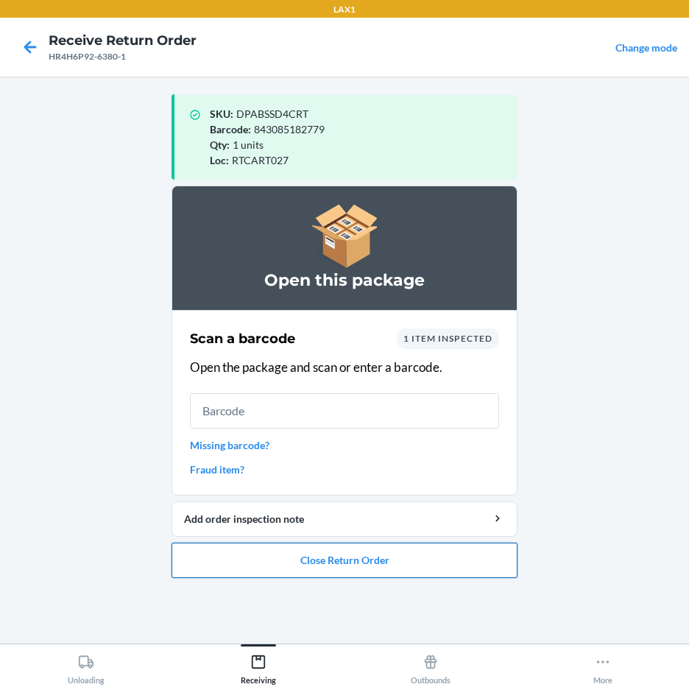
click at [414, 558] on button "Close Return Order" at bounding box center [344, 559] width 346 height 35
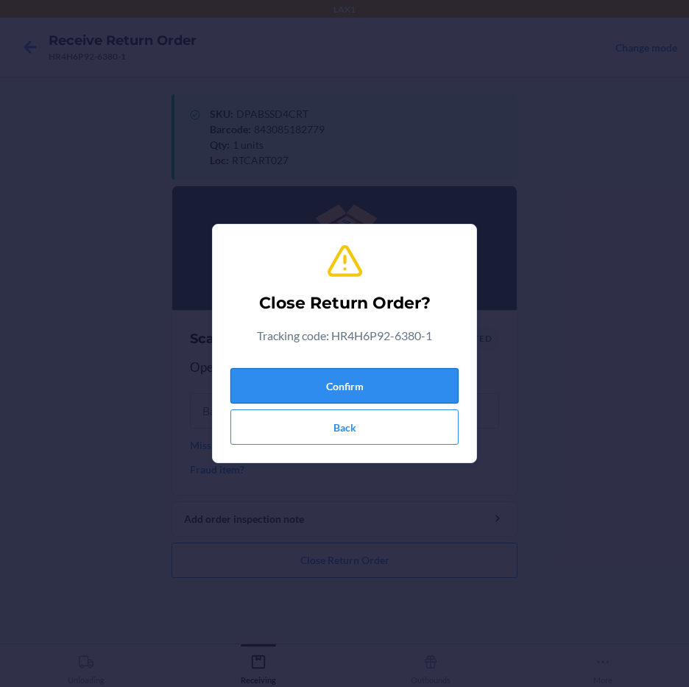
click at [355, 376] on button "Confirm" at bounding box center [344, 385] width 228 height 35
